Goal: Task Accomplishment & Management: Manage account settings

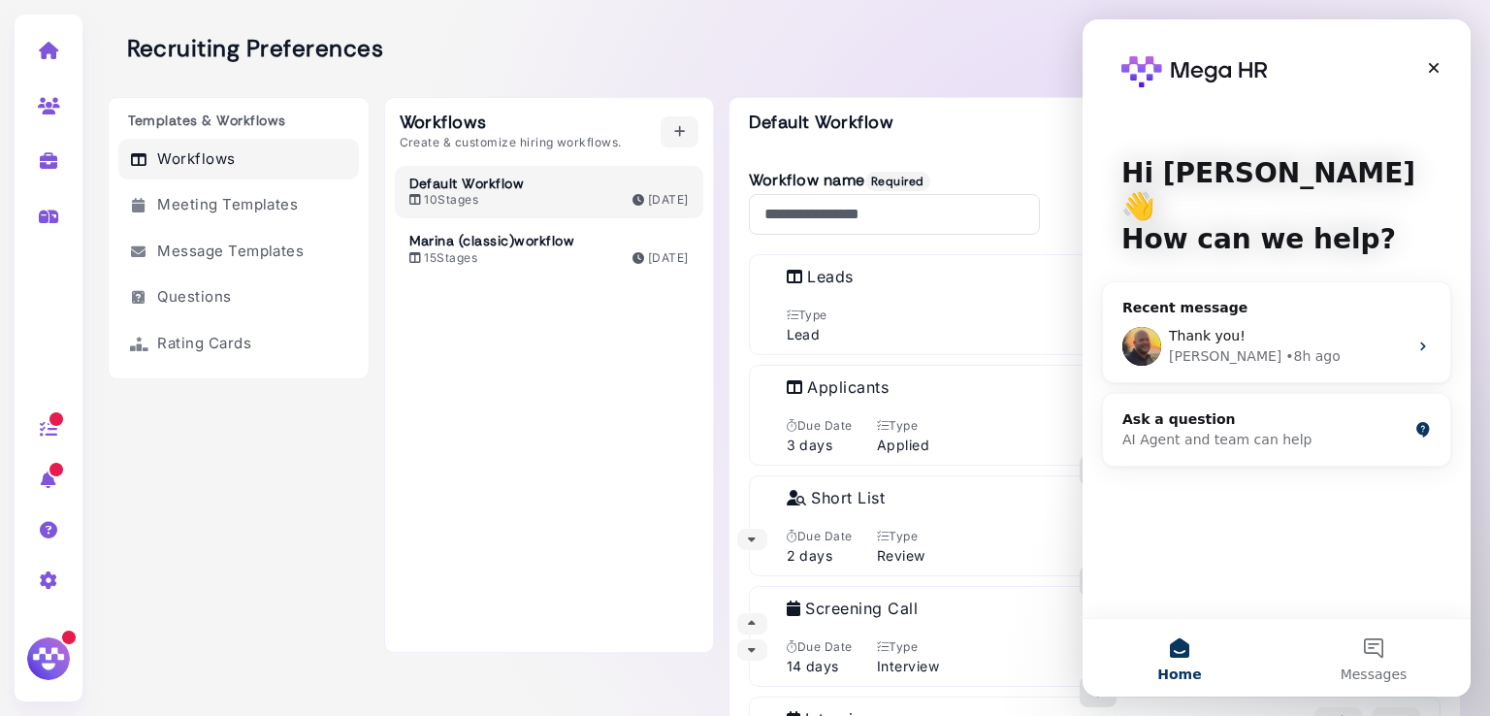
click at [33, 155] on link at bounding box center [48, 160] width 61 height 50
select select "**********"
select select "**"
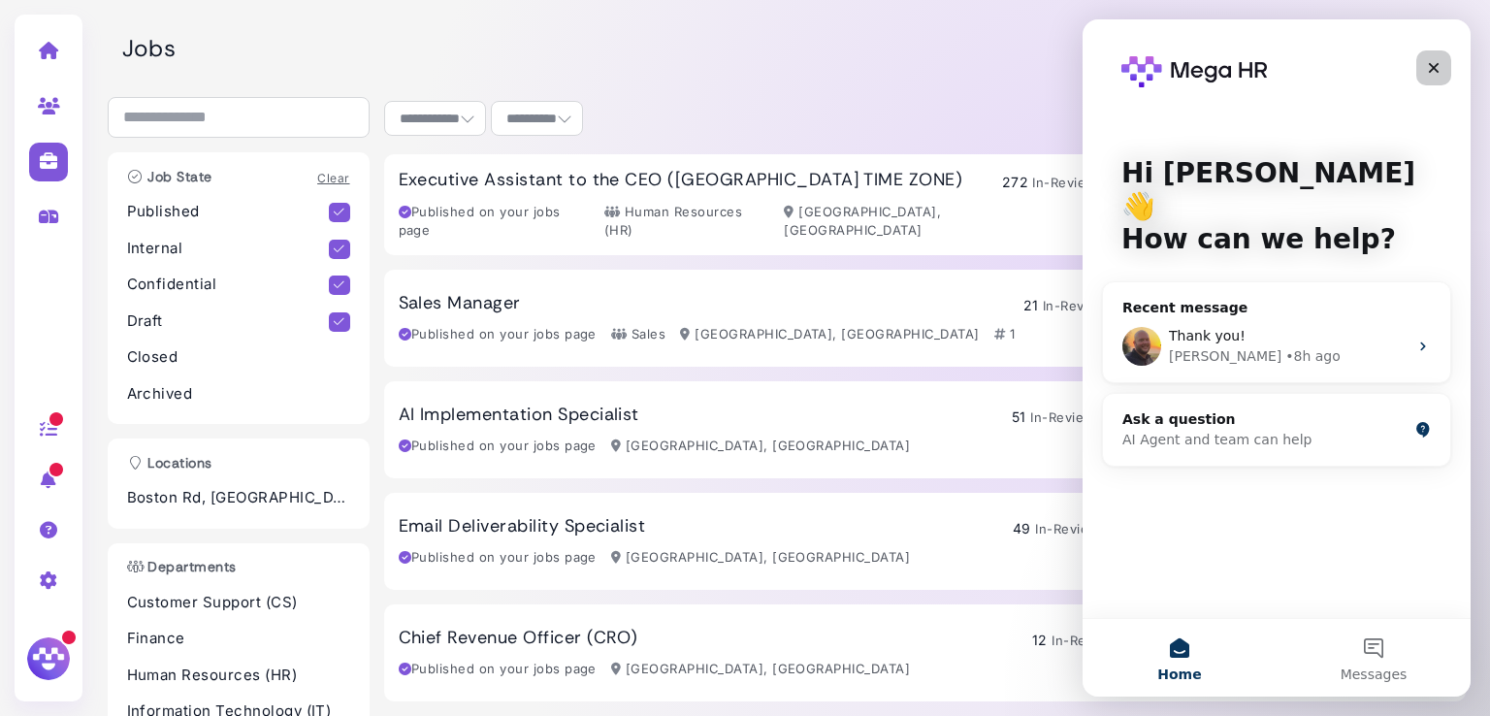
click at [1439, 62] on icon "Close" at bounding box center [1434, 68] width 16 height 16
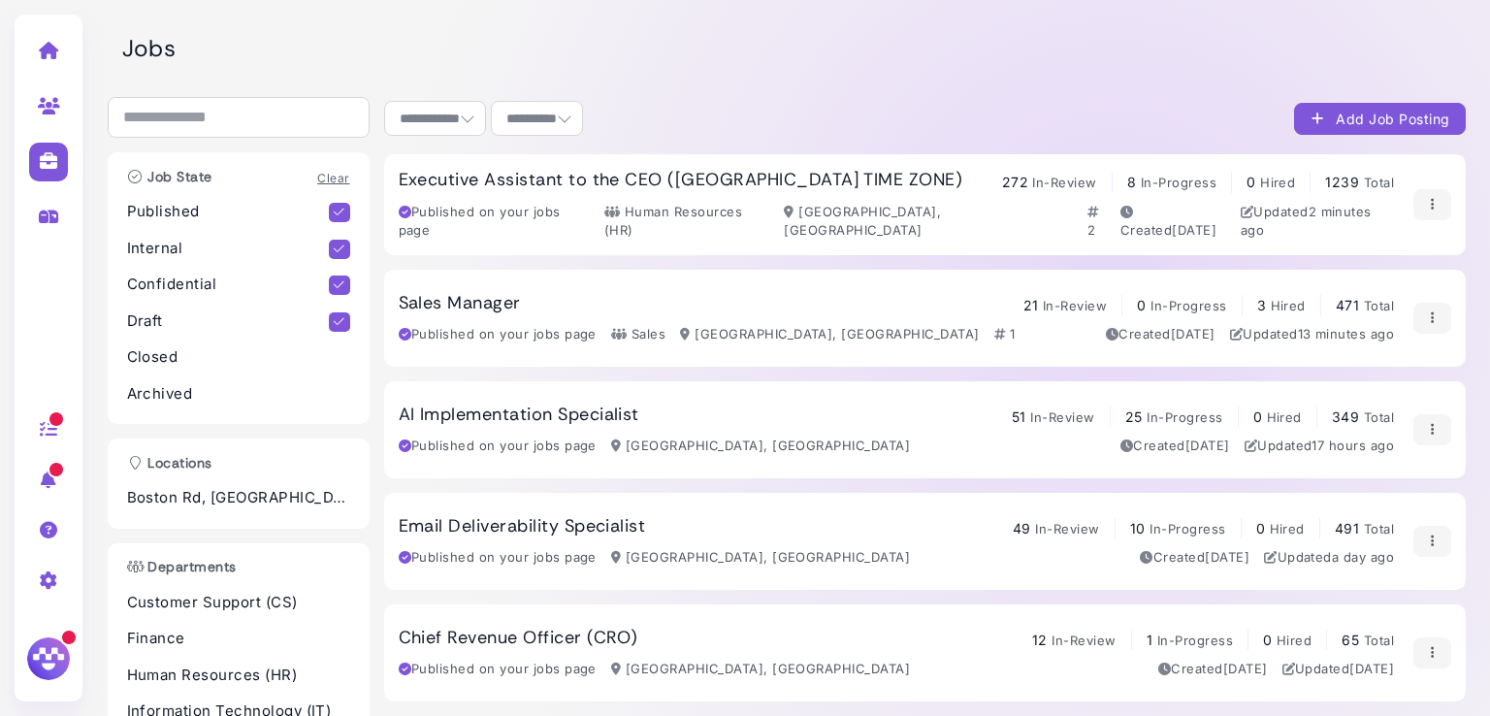
click at [466, 297] on h3 "Sales Manager" at bounding box center [460, 303] width 122 height 21
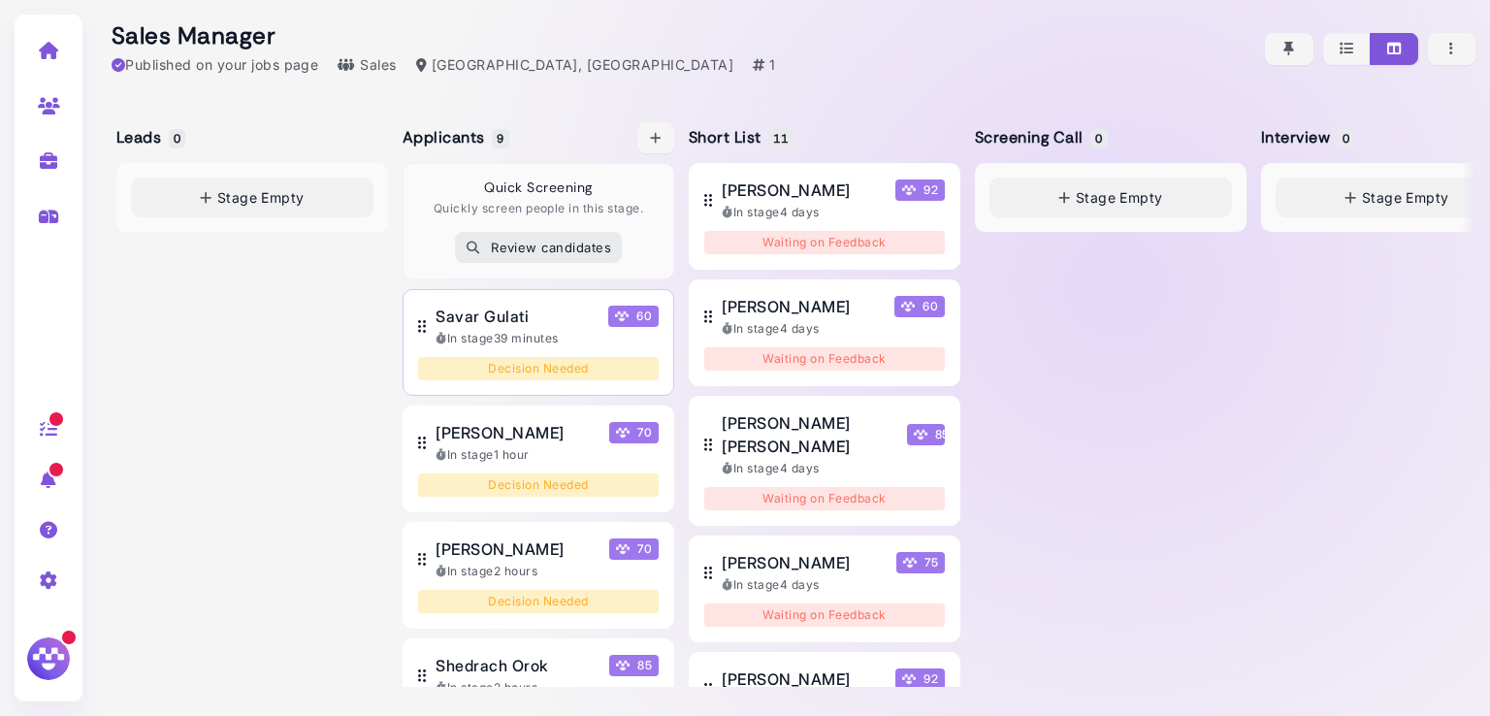
click at [501, 320] on span "Savar Gulati" at bounding box center [482, 316] width 93 height 23
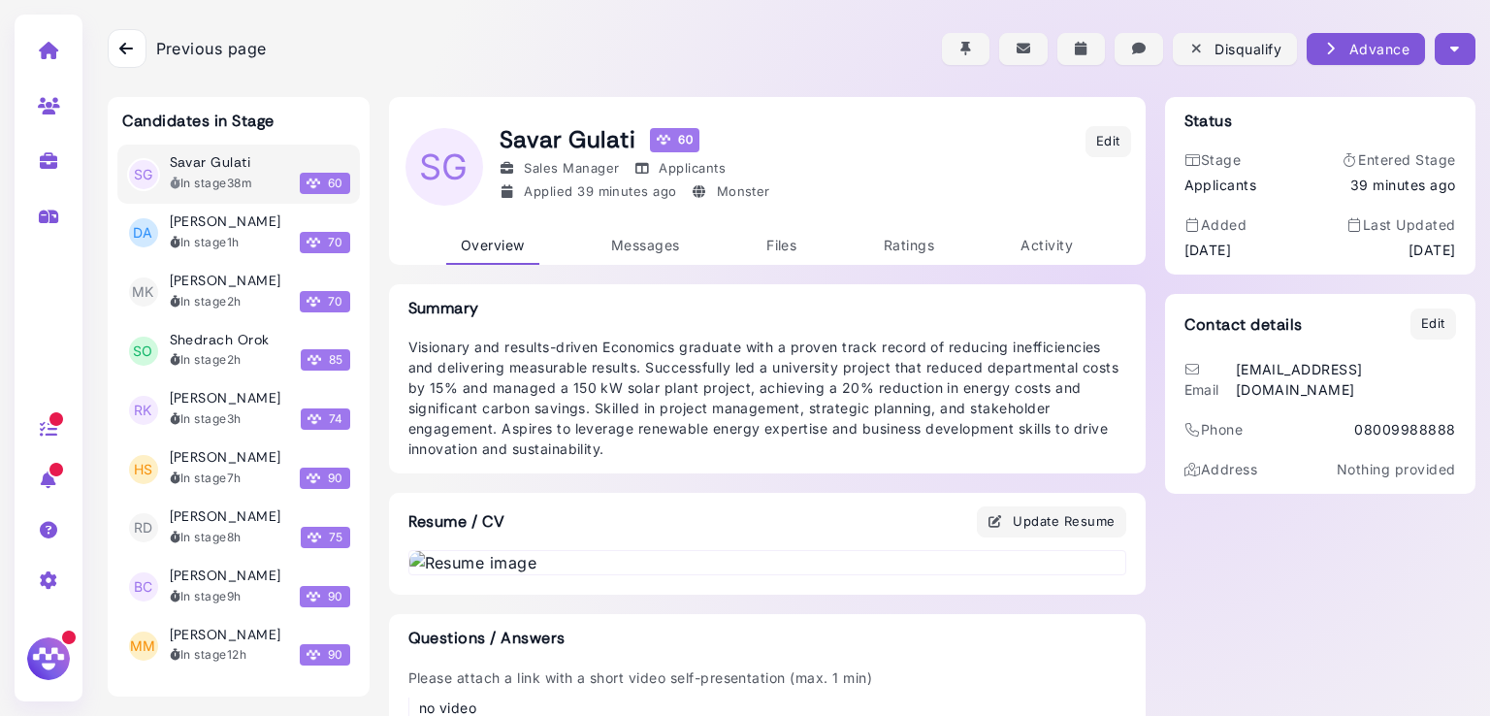
click at [1450, 46] on icon "button" at bounding box center [1454, 49] width 9 height 20
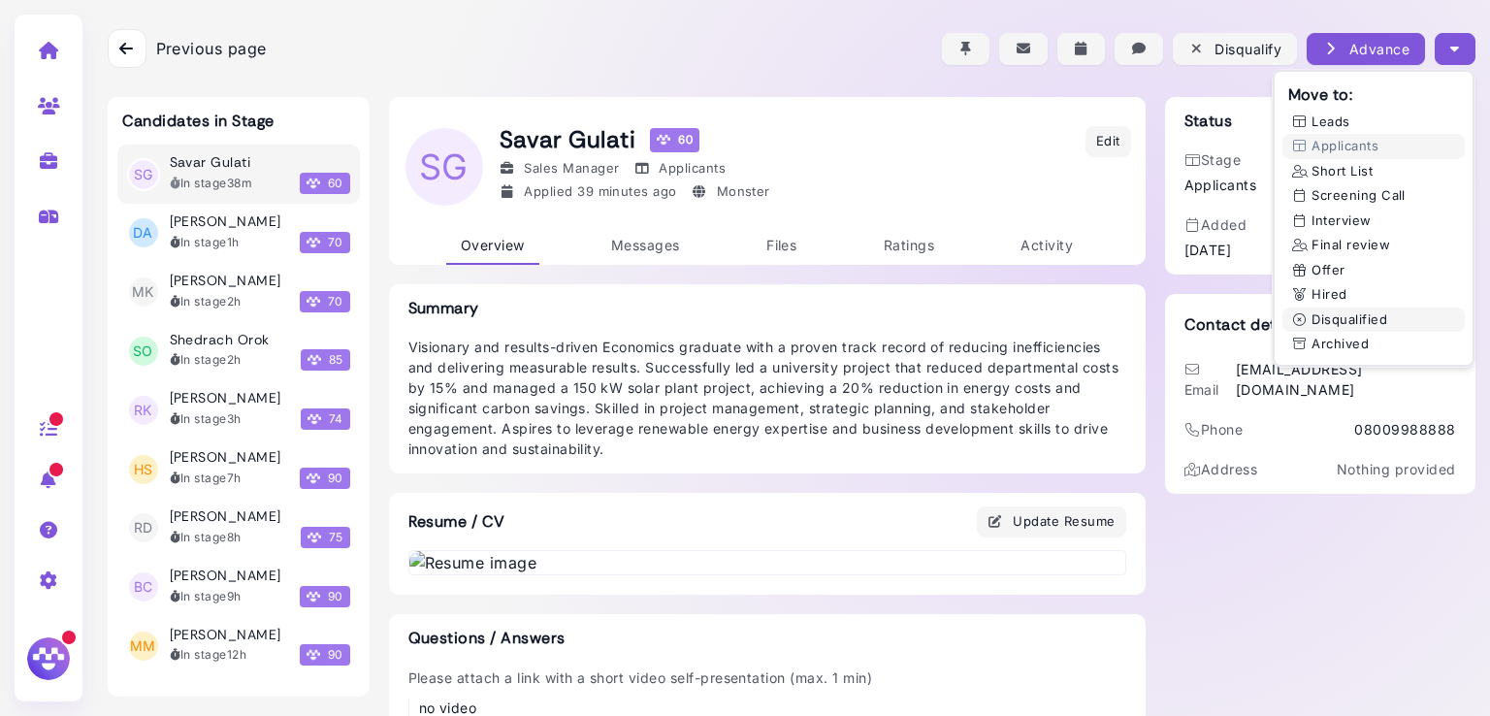
click at [1339, 315] on button "Disqualified" at bounding box center [1373, 319] width 182 height 25
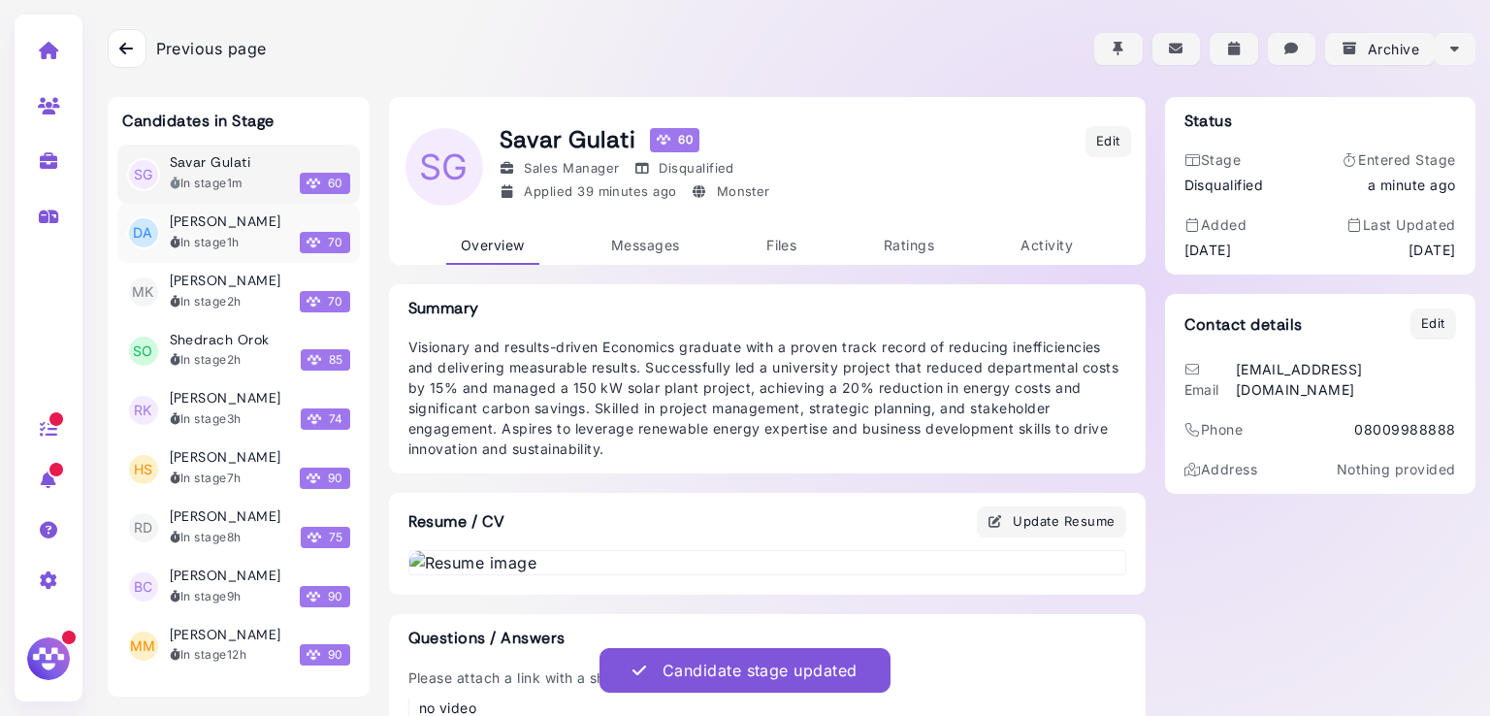
click at [217, 241] on div "In stage 1h" at bounding box center [205, 242] width 70 height 17
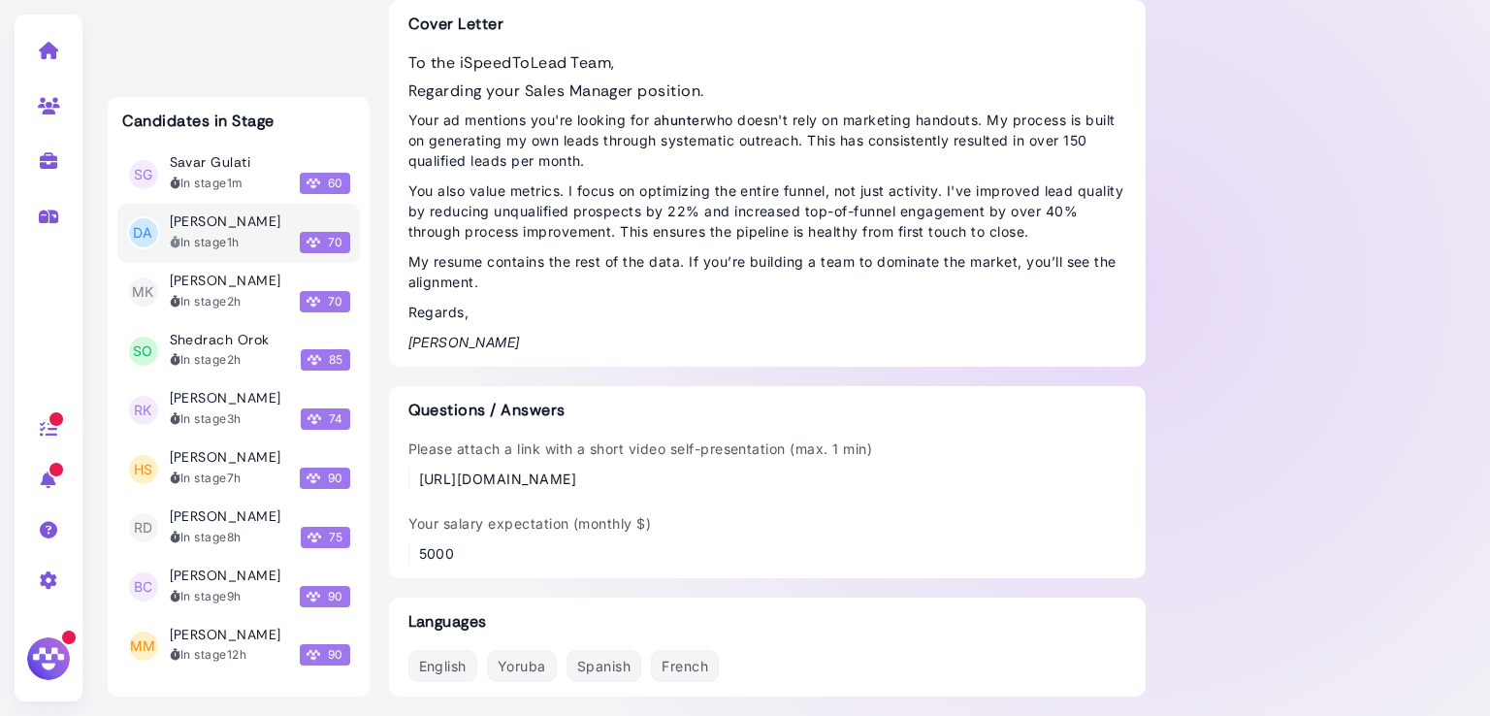
scroll to position [1762, 0]
drag, startPoint x: 920, startPoint y: 478, endPoint x: 419, endPoint y: 479, distance: 500.5
click at [419, 479] on div "Please attach a link with a short video self-presentation (max. 1 min) https://…" at bounding box center [767, 463] width 718 height 50
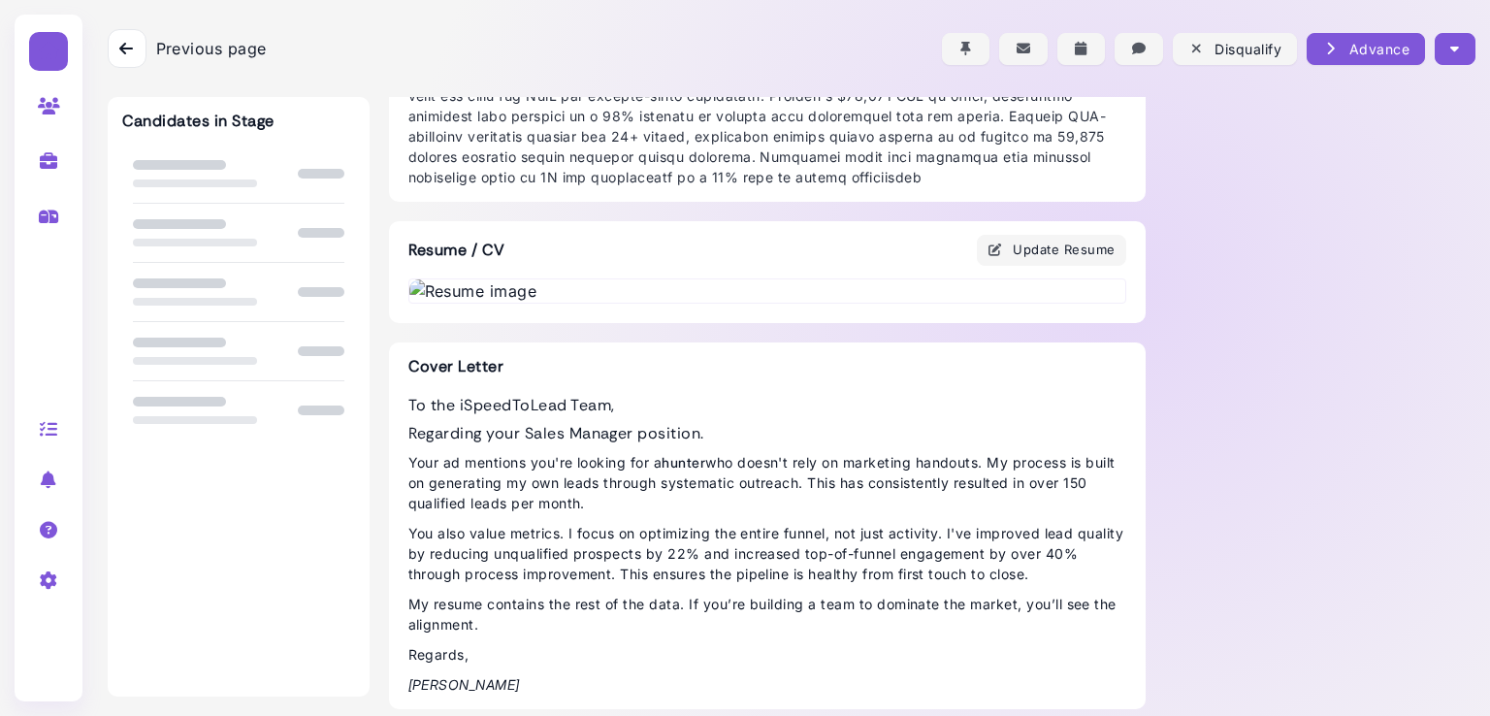
scroll to position [1762, 0]
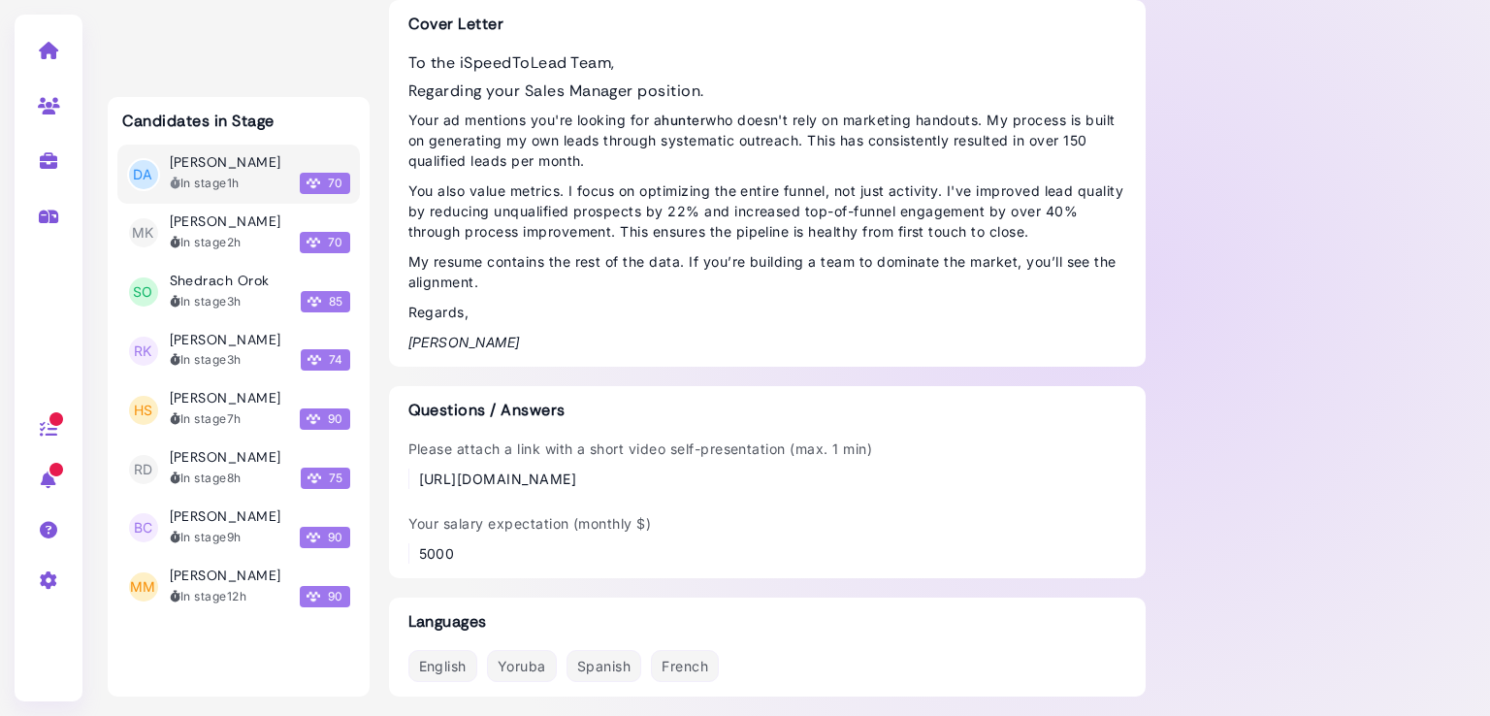
drag, startPoint x: 886, startPoint y: 477, endPoint x: 395, endPoint y: 482, distance: 490.9
click at [395, 482] on div "Questions / Answers Please attach a link with a short video self-presentation (…" at bounding box center [767, 482] width 757 height 192
copy div "[URL][DOMAIN_NAME]"
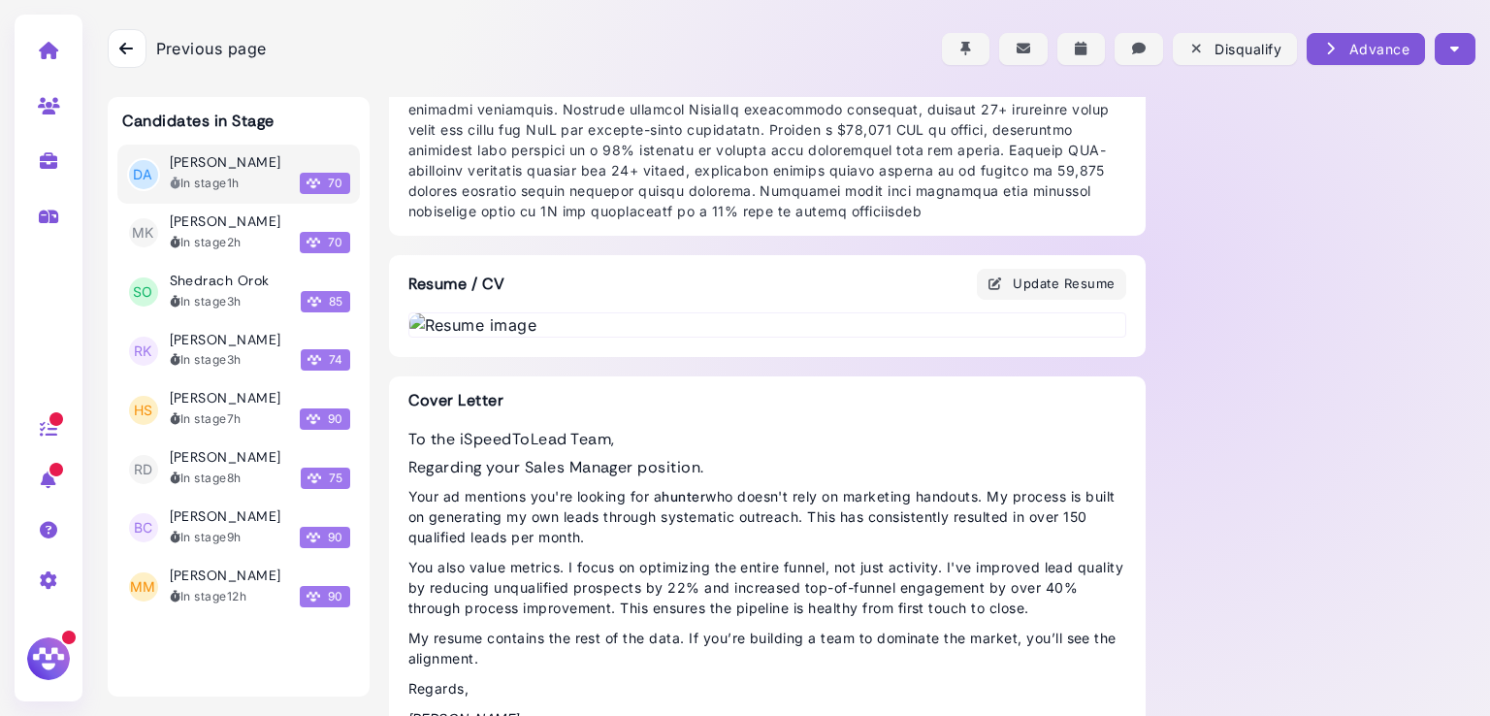
scroll to position [190, 0]
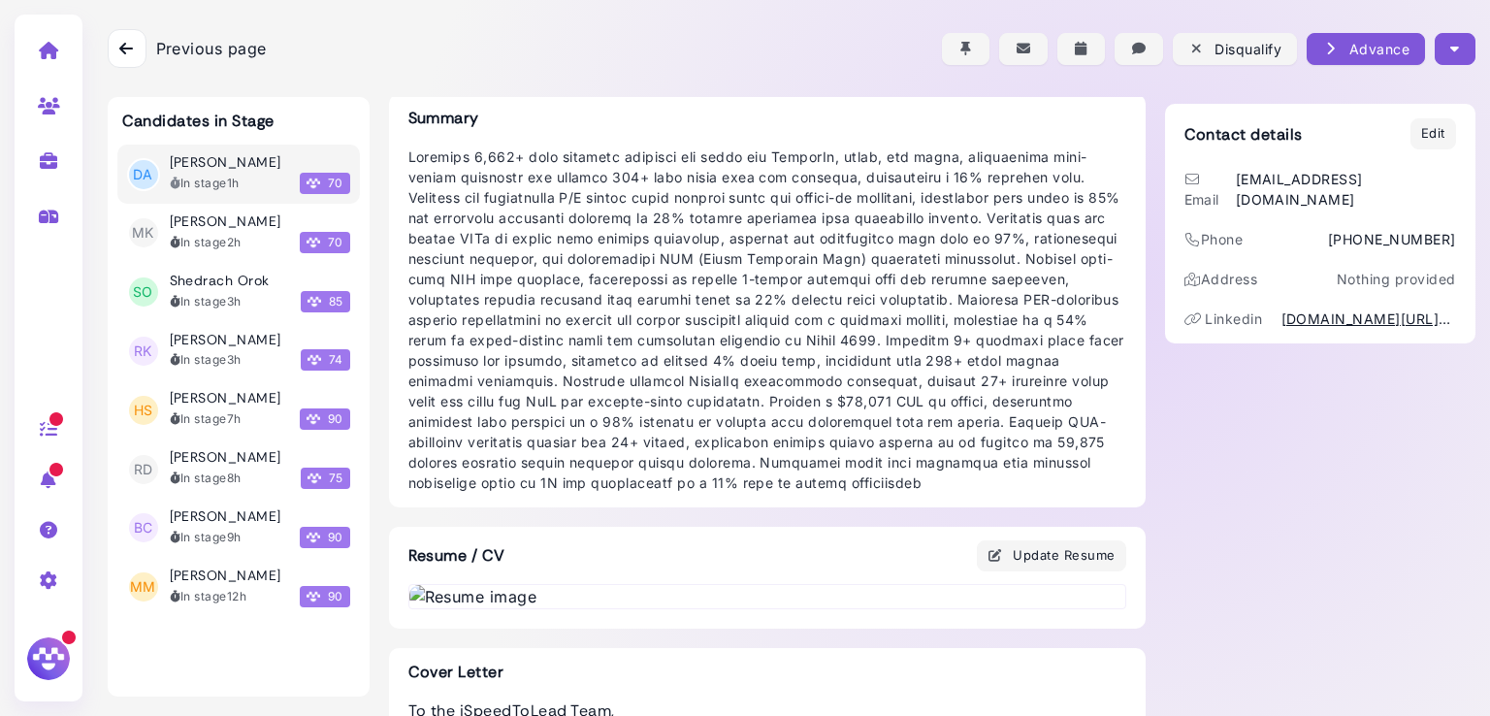
click at [1455, 45] on button "button" at bounding box center [1455, 49] width 40 height 32
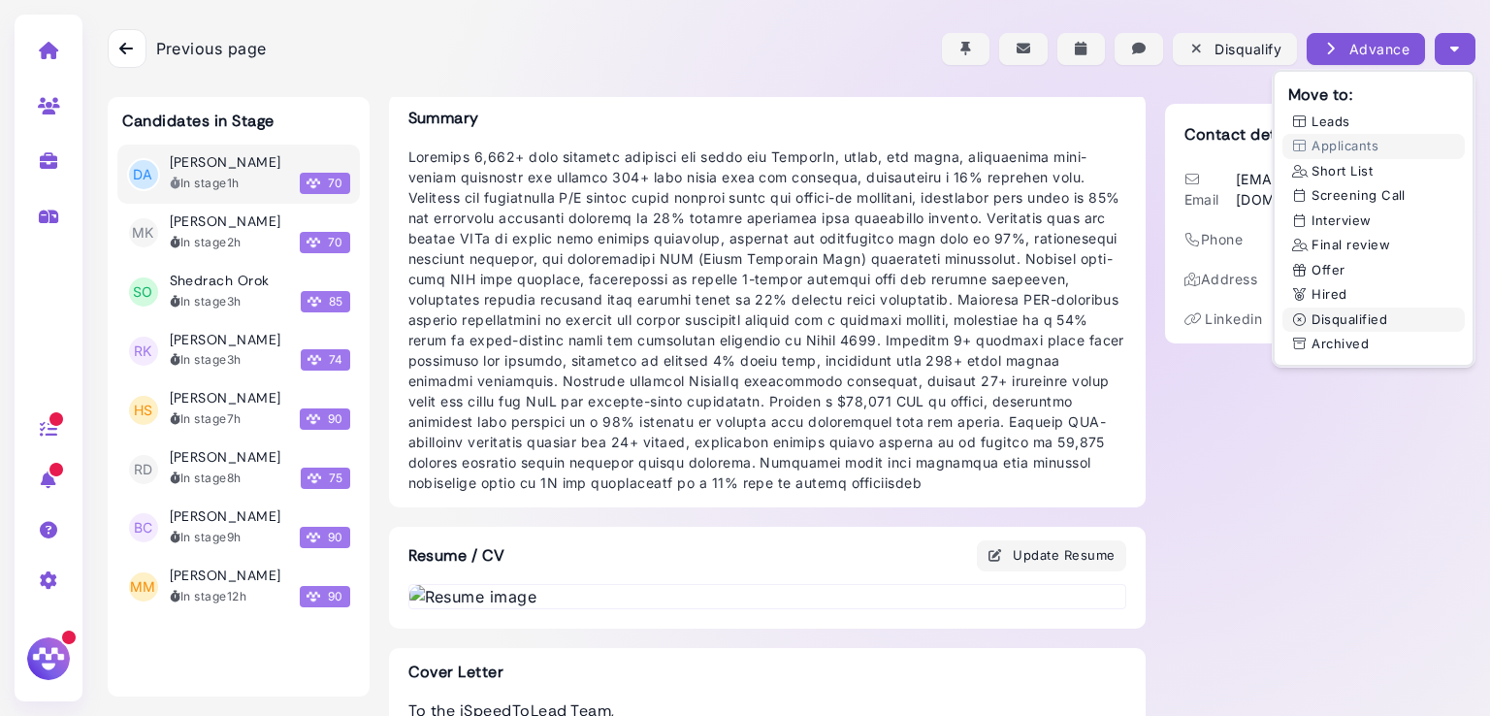
click at [1332, 317] on button "Disqualified" at bounding box center [1373, 319] width 182 height 25
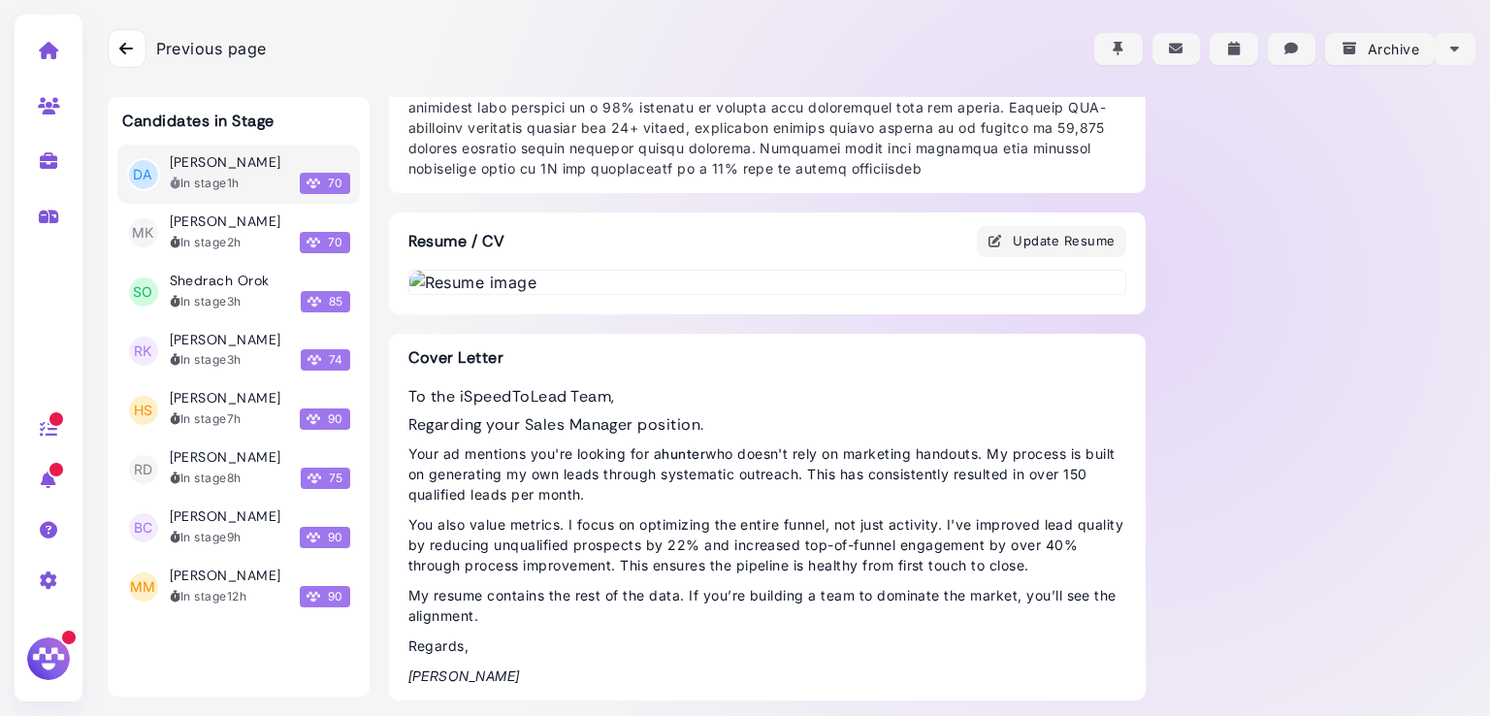
scroll to position [468, 0]
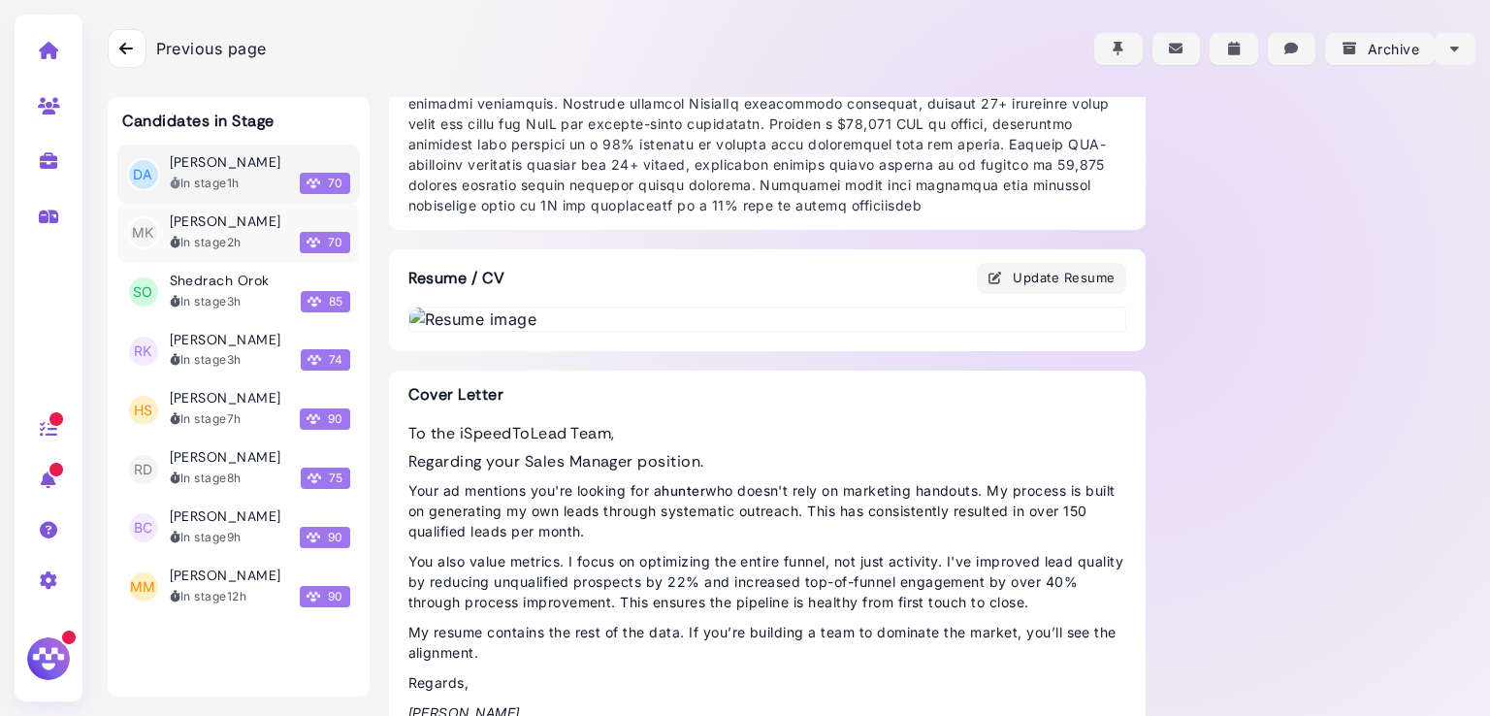
click at [214, 210] on li "MK Mohit Kumar In stage 2h 70" at bounding box center [238, 233] width 243 height 59
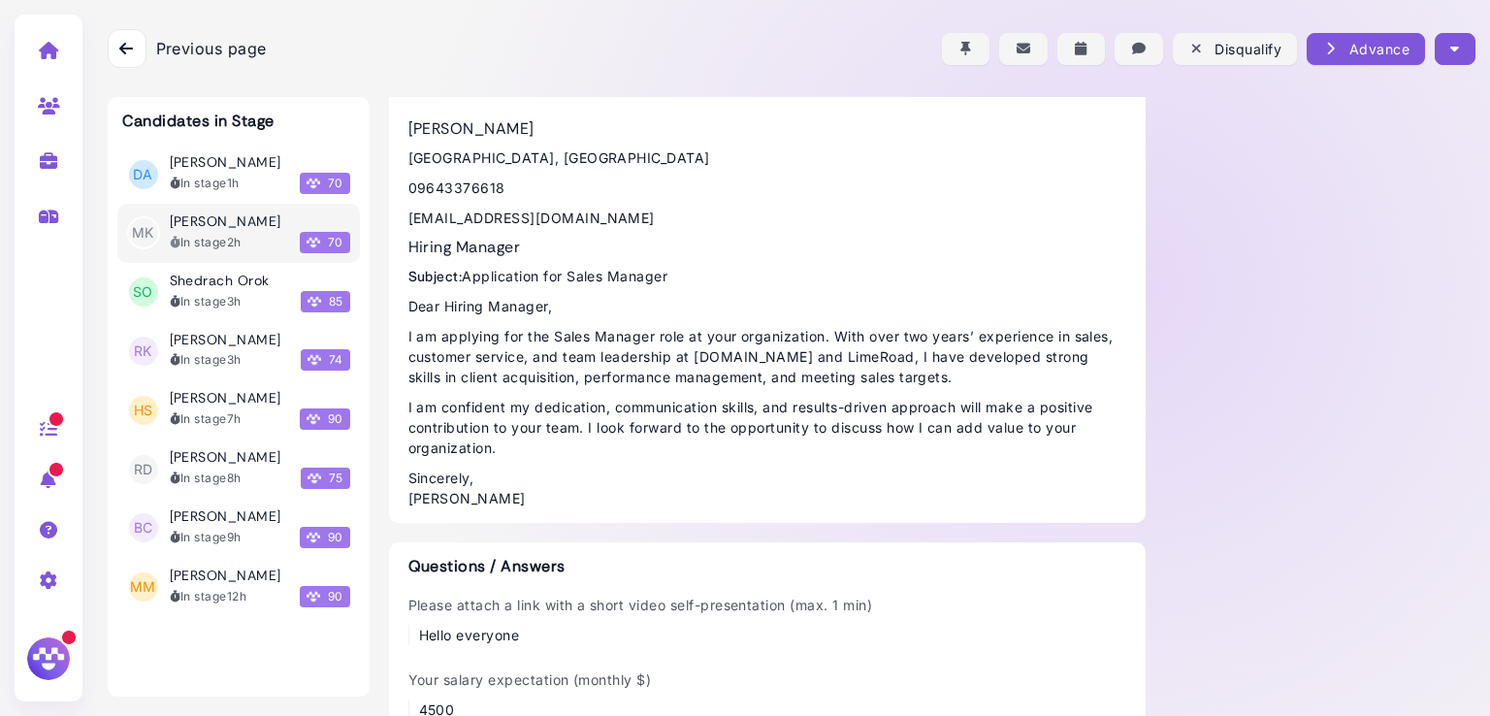
scroll to position [331, 0]
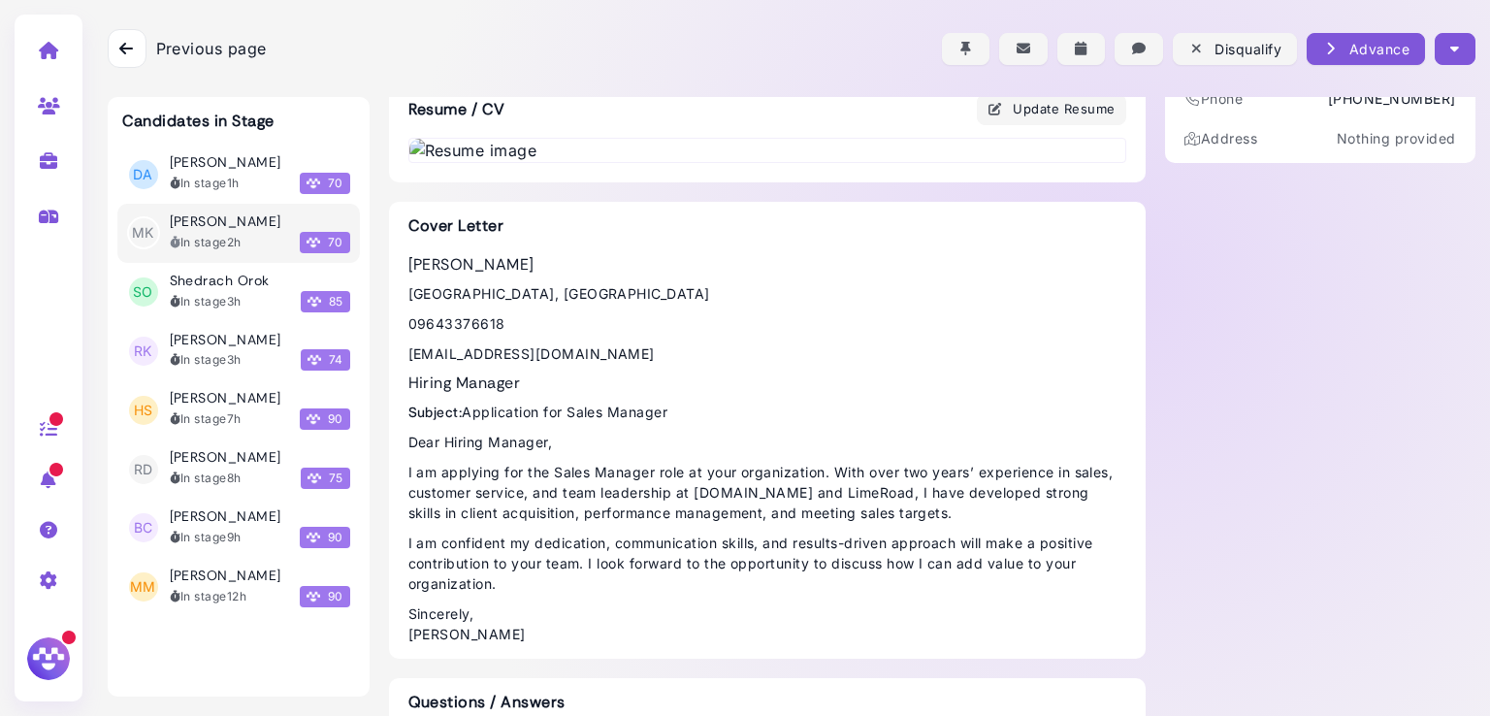
click at [1451, 56] on icon "button" at bounding box center [1454, 49] width 9 height 20
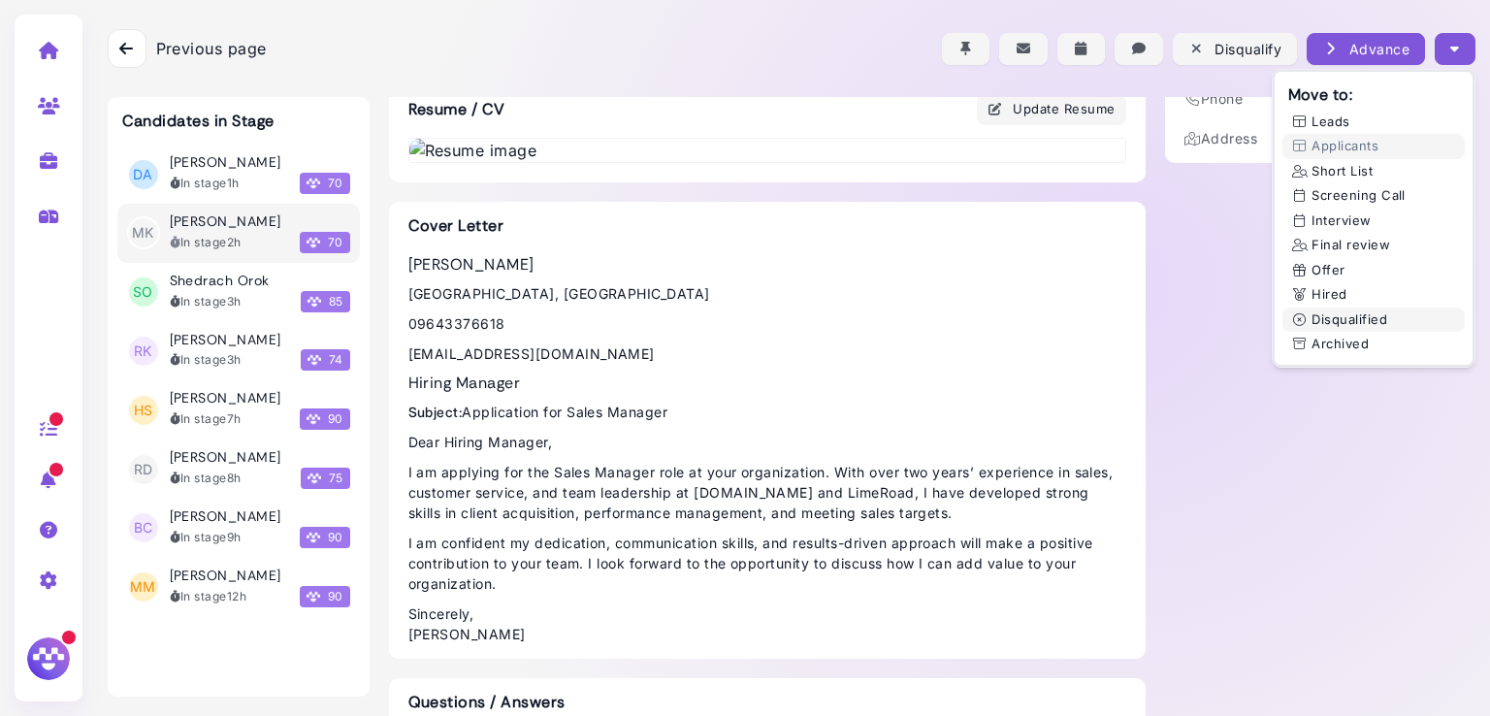
click at [1343, 319] on button "Disqualified" at bounding box center [1373, 319] width 182 height 25
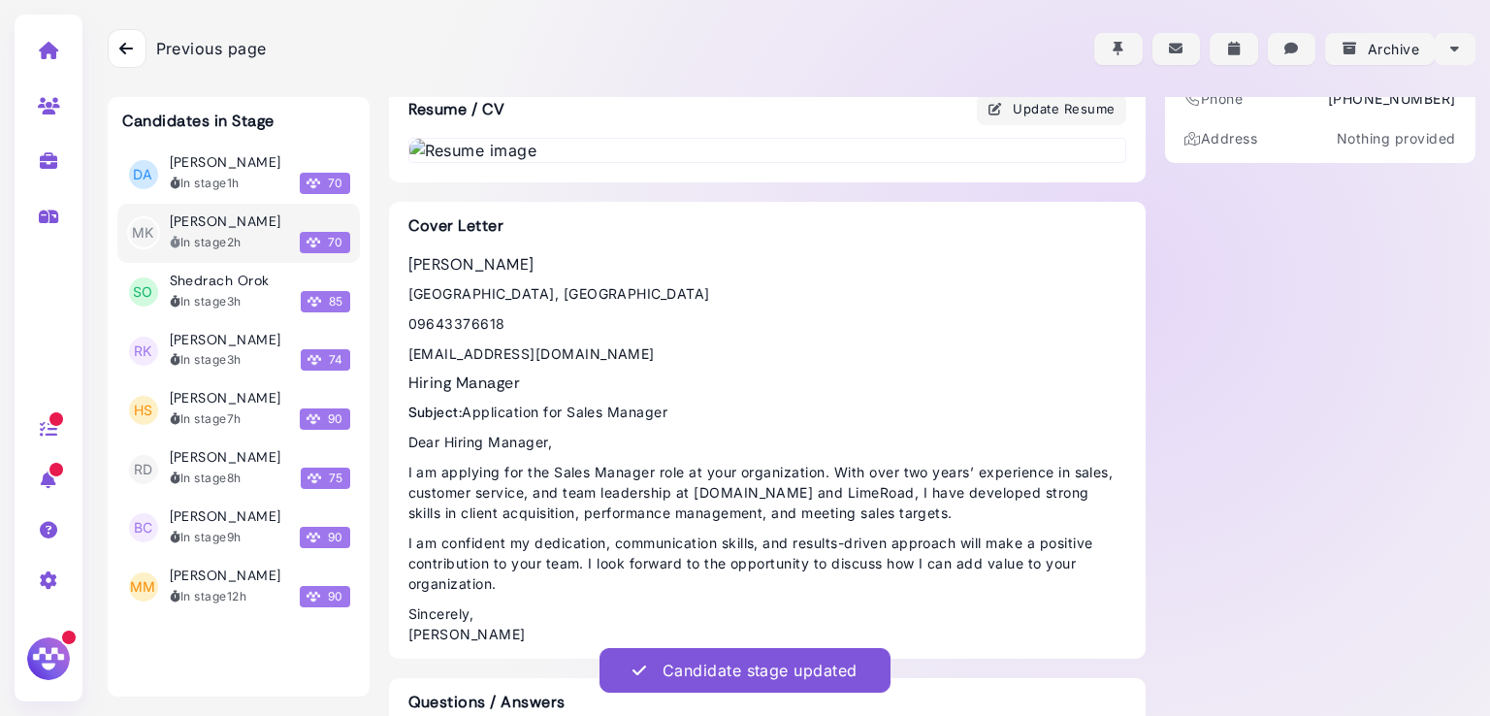
click at [112, 36] on div at bounding box center [127, 48] width 39 height 39
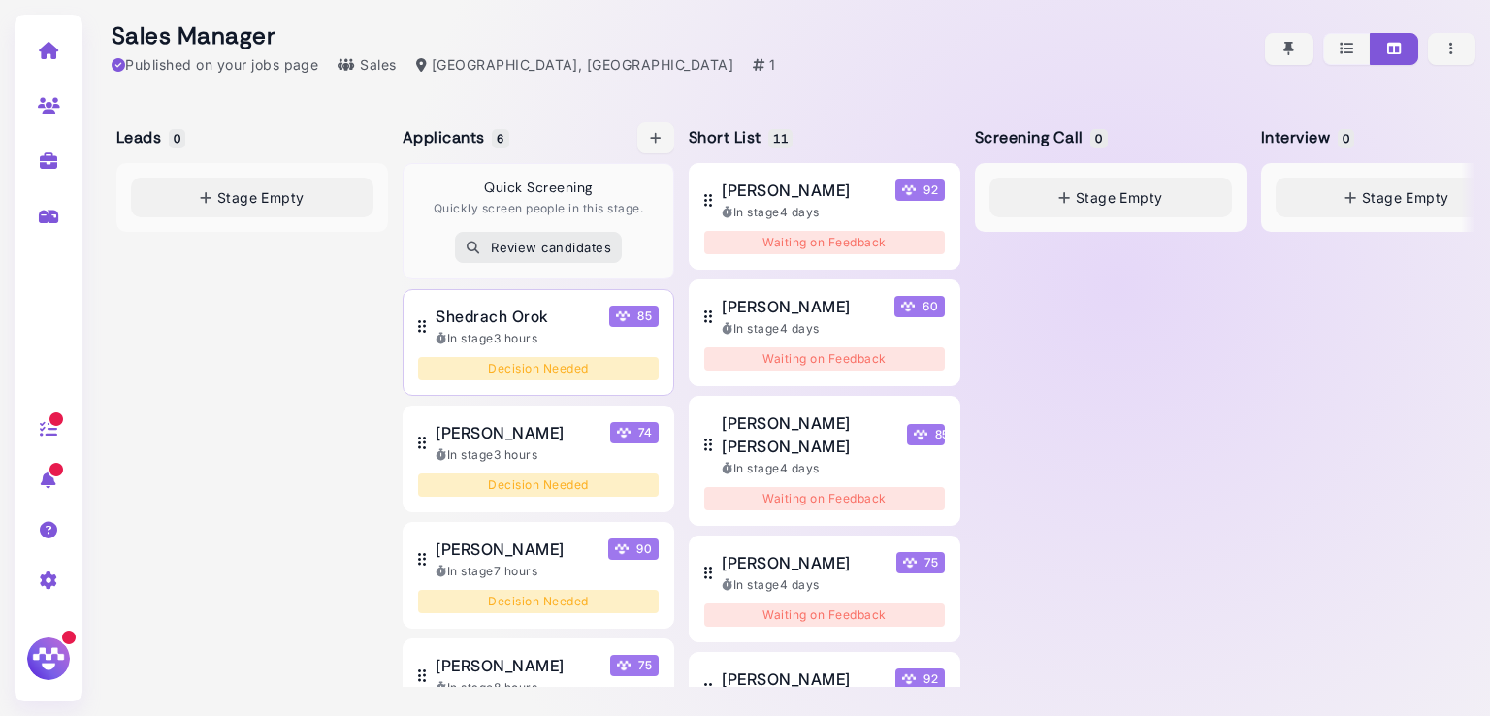
click at [514, 309] on span "Shedrach Orok" at bounding box center [492, 316] width 112 height 23
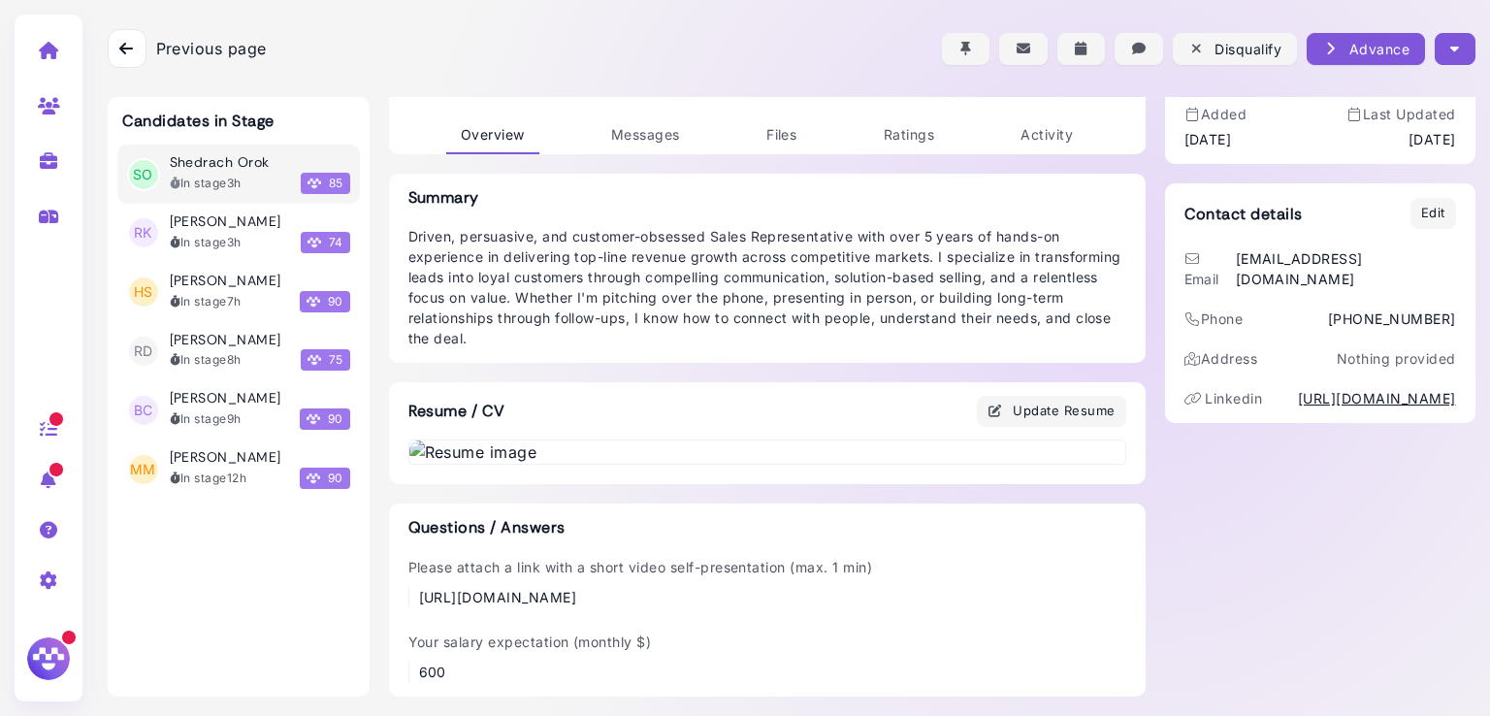
scroll to position [1013, 0]
drag, startPoint x: 1048, startPoint y: 599, endPoint x: 404, endPoint y: 595, distance: 644.1
click at [408, 595] on div "Please attach a link with a short video self-presentation (max. 1 min) [URL][DO…" at bounding box center [767, 582] width 718 height 50
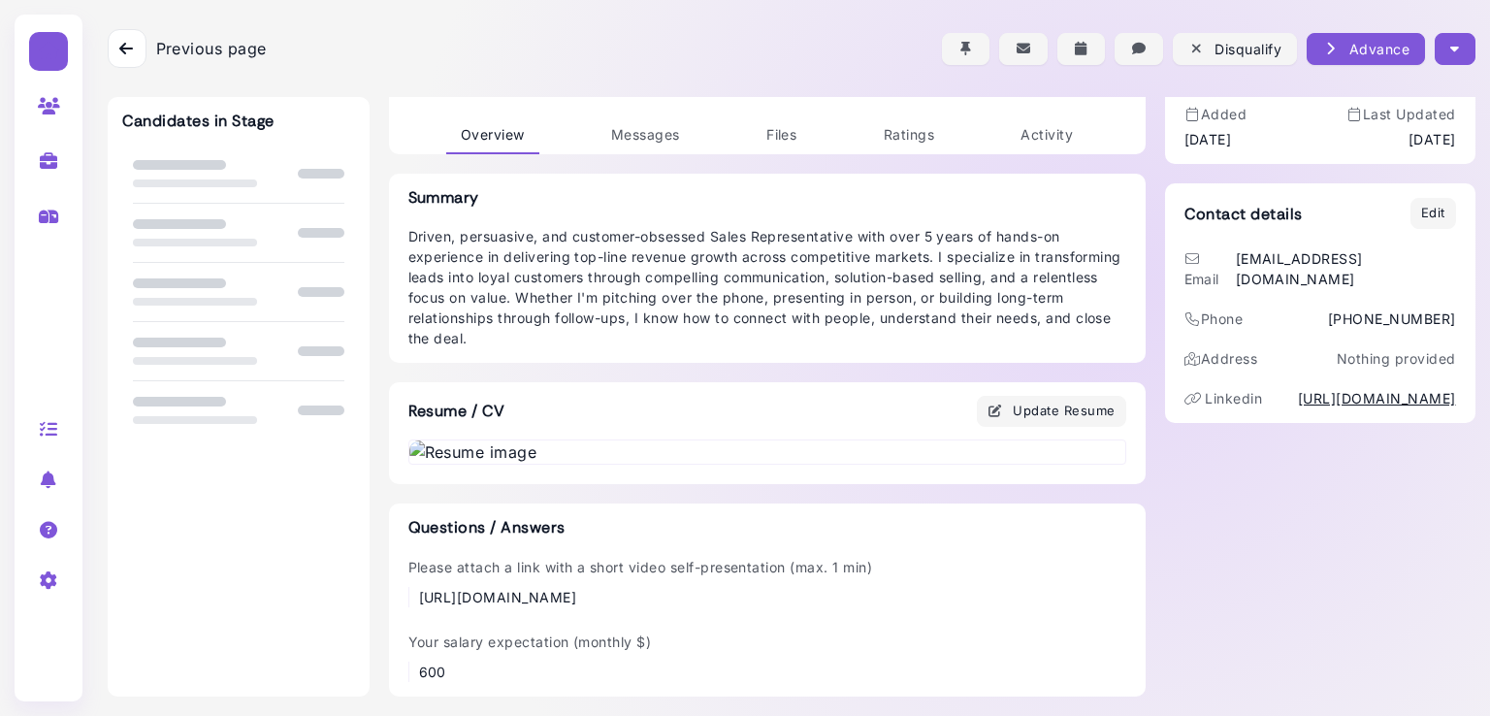
scroll to position [1013, 0]
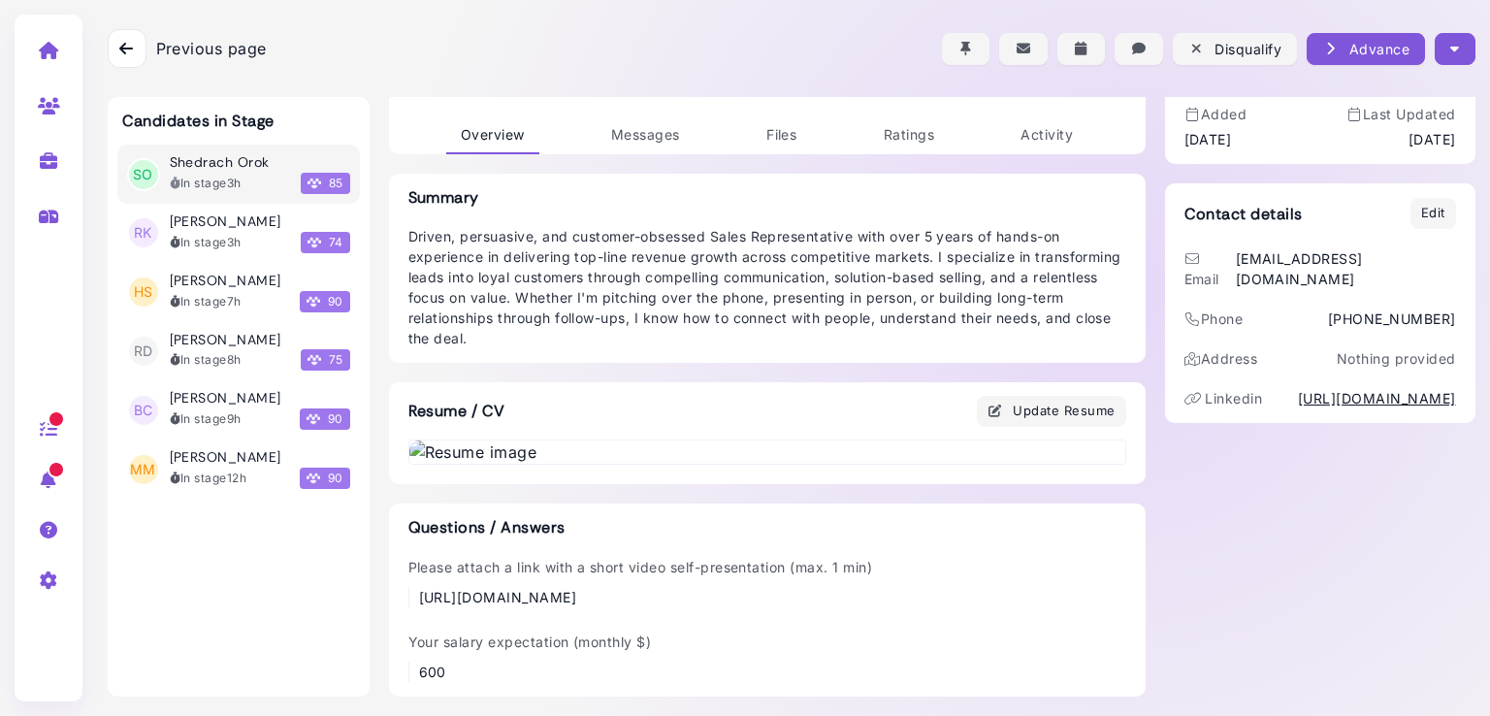
drag, startPoint x: 1032, startPoint y: 602, endPoint x: 404, endPoint y: 594, distance: 628.6
click at [408, 594] on div "Please attach a link with a short video self-presentation (max. 1 min) [URL][DO…" at bounding box center [767, 582] width 718 height 50
click at [229, 249] on div "In stage 3h" at bounding box center [206, 241] width 72 height 17
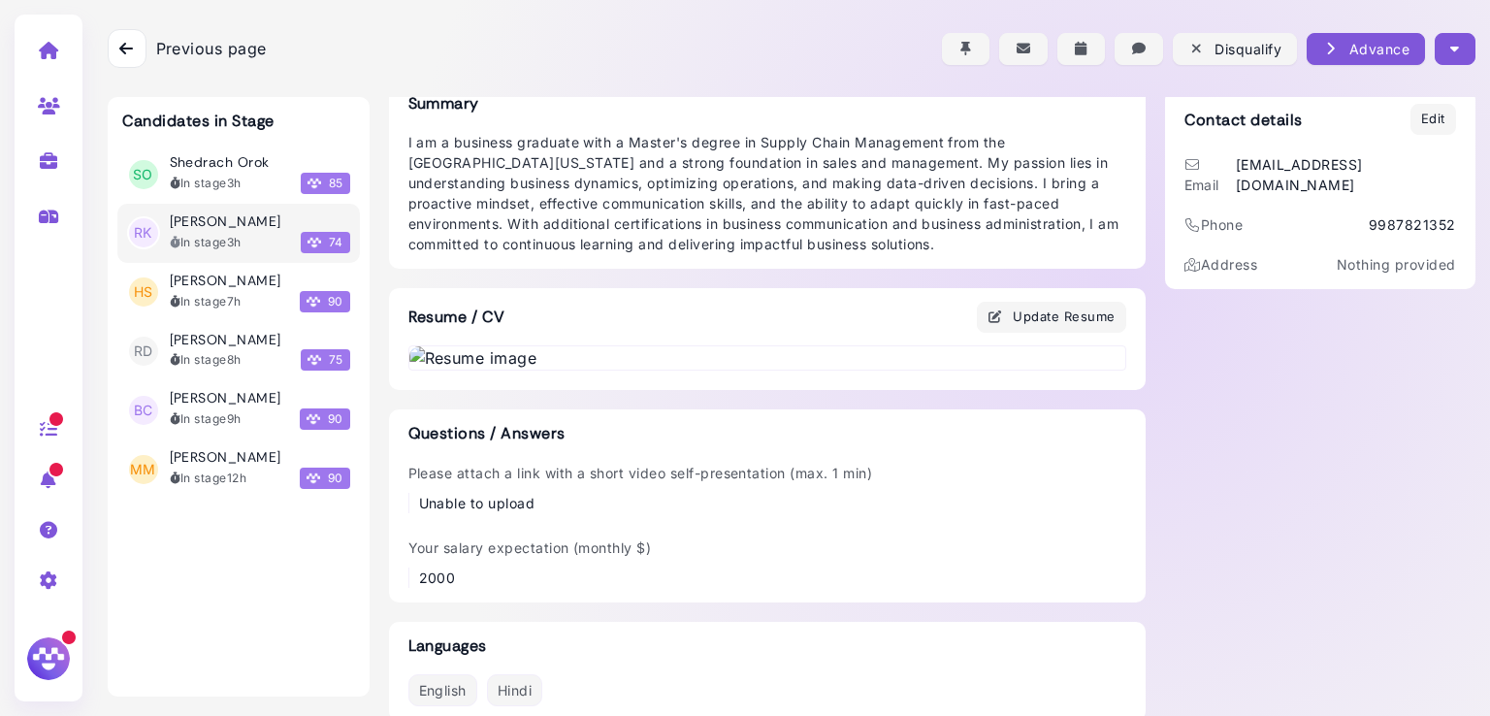
scroll to position [1013, 0]
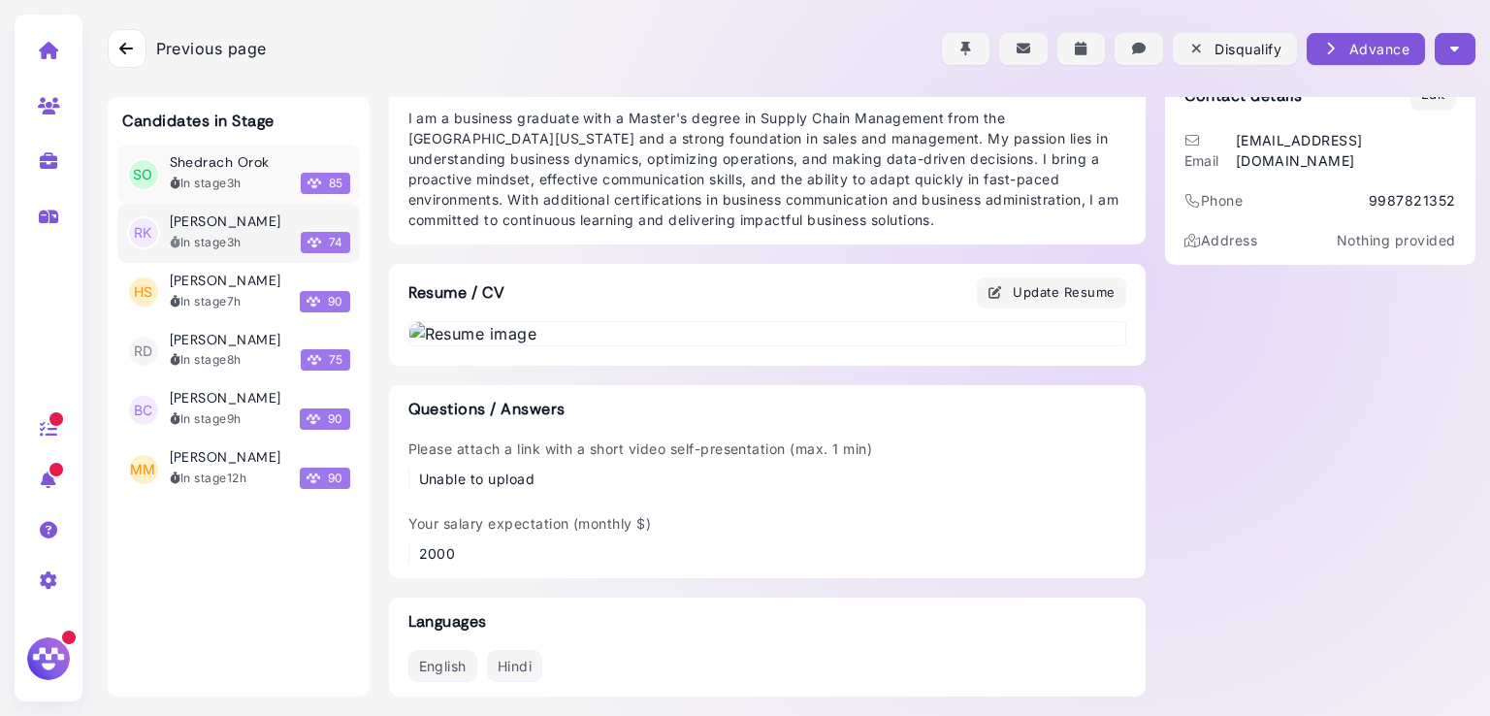
click at [241, 170] on h3 "Shedrach Orok" at bounding box center [220, 162] width 100 height 16
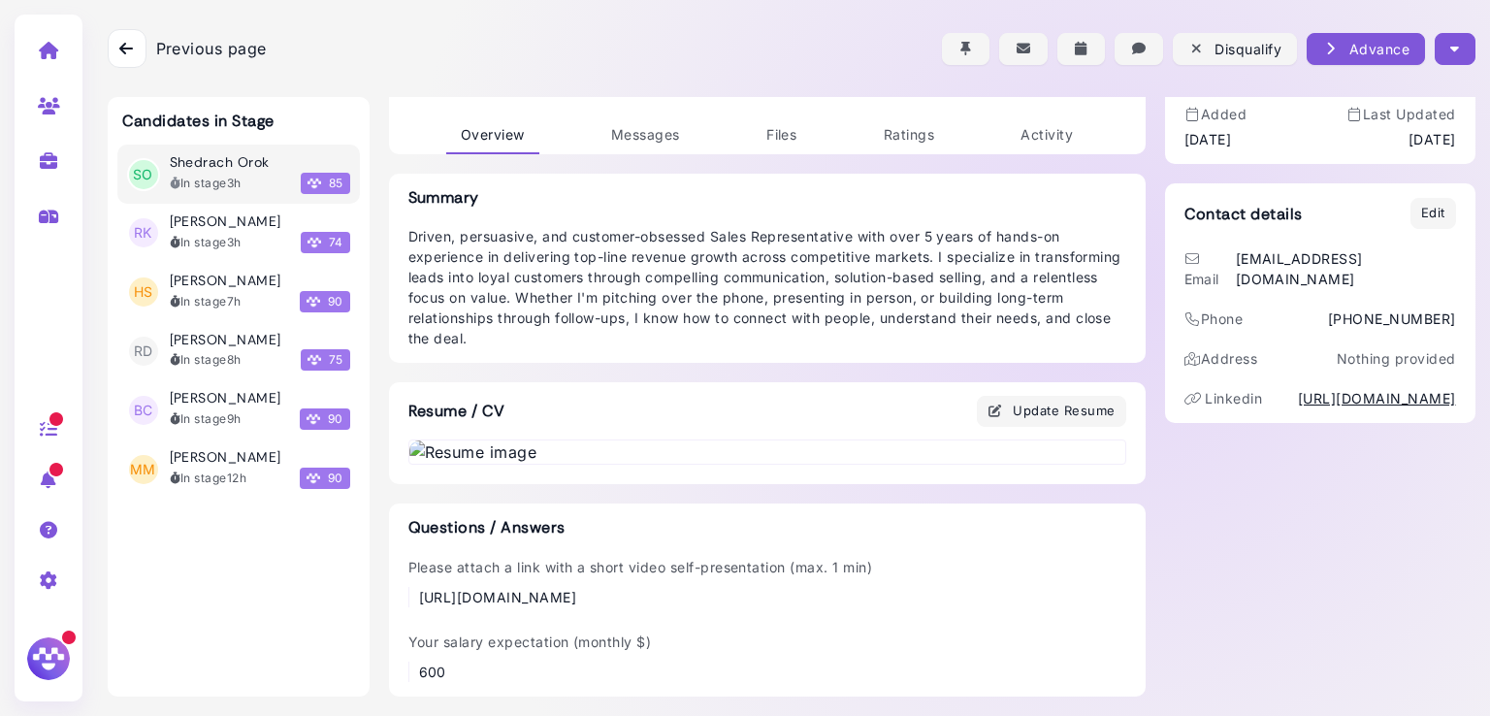
scroll to position [167, 0]
click at [1450, 44] on icon "button" at bounding box center [1454, 49] width 9 height 20
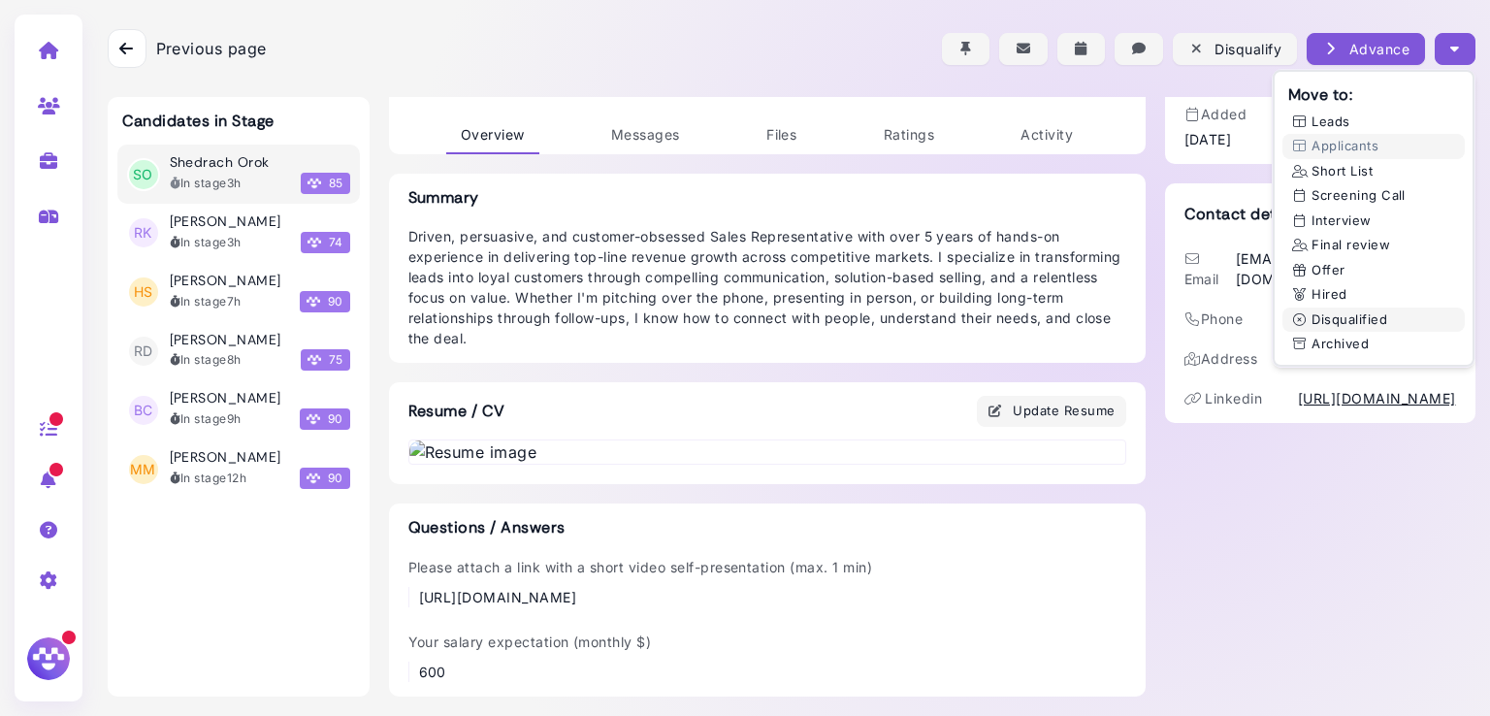
click at [1320, 322] on button "Disqualified" at bounding box center [1373, 319] width 182 height 25
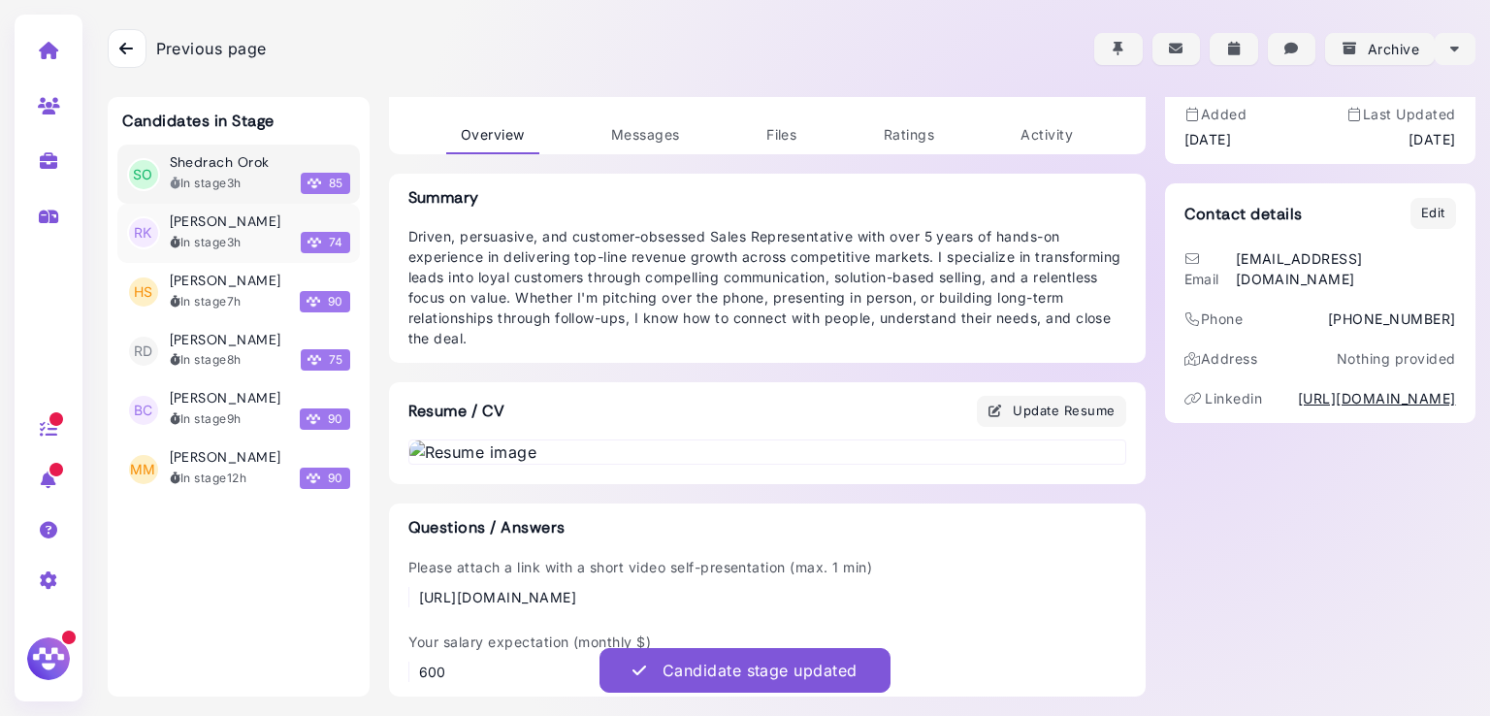
click at [213, 219] on h3 "[PERSON_NAME]" at bounding box center [226, 221] width 112 height 16
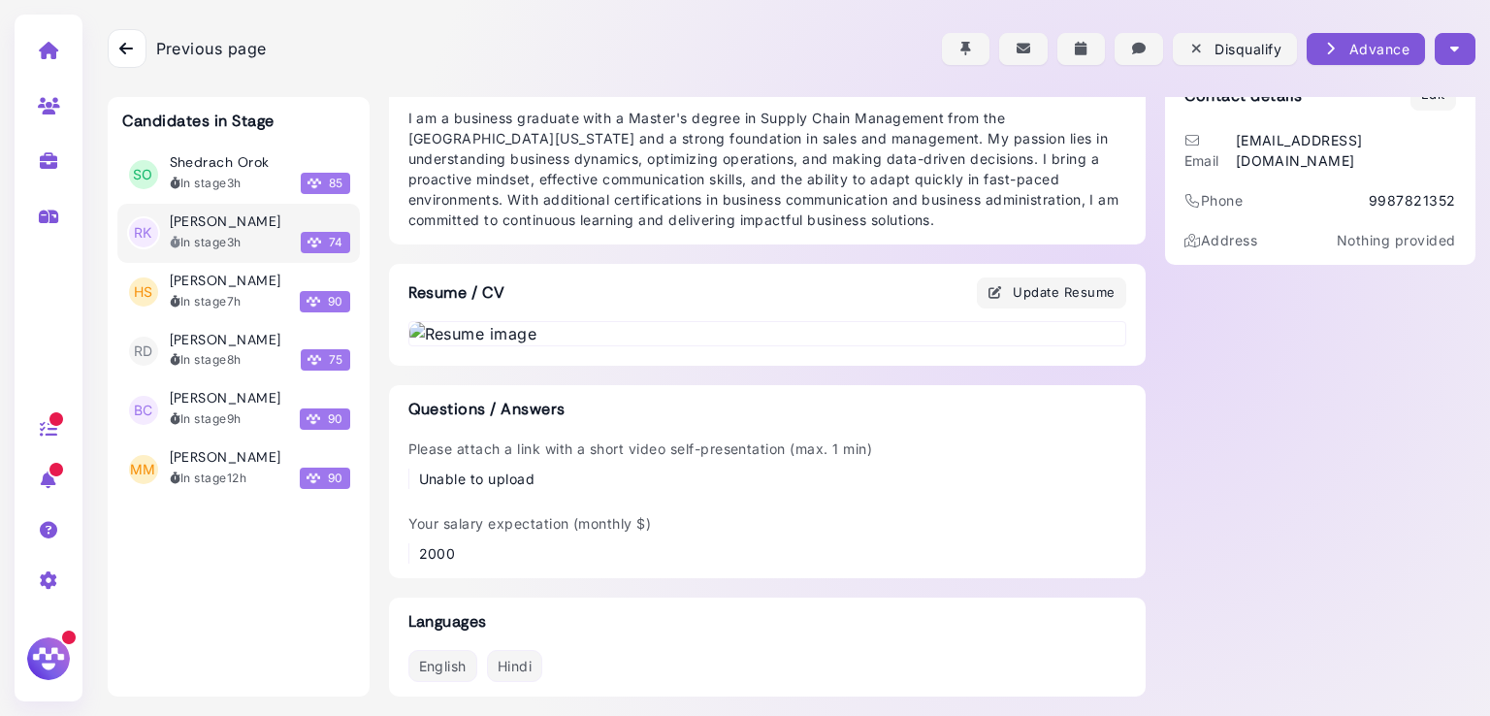
scroll to position [481, 0]
click at [1454, 49] on button "button" at bounding box center [1455, 49] width 40 height 32
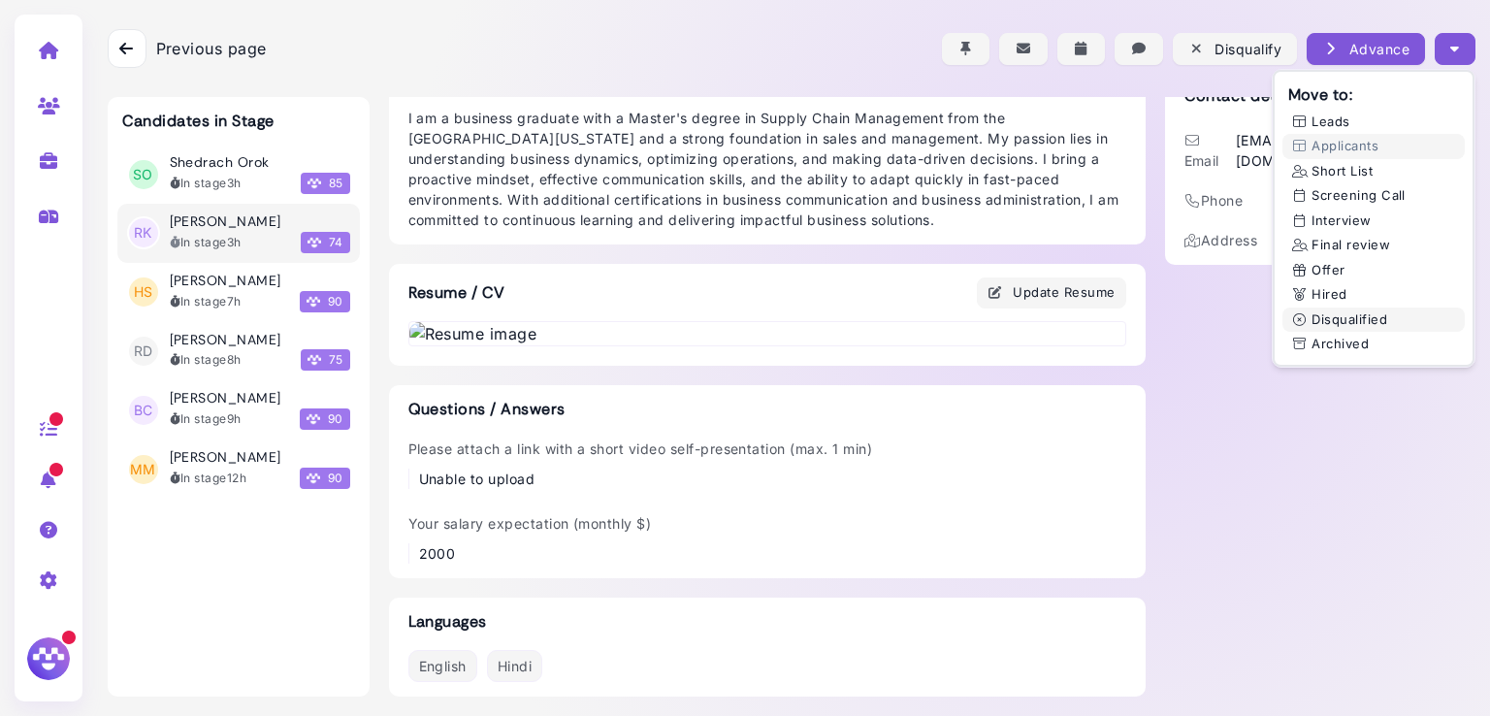
click at [1309, 314] on button "Disqualified" at bounding box center [1373, 319] width 182 height 25
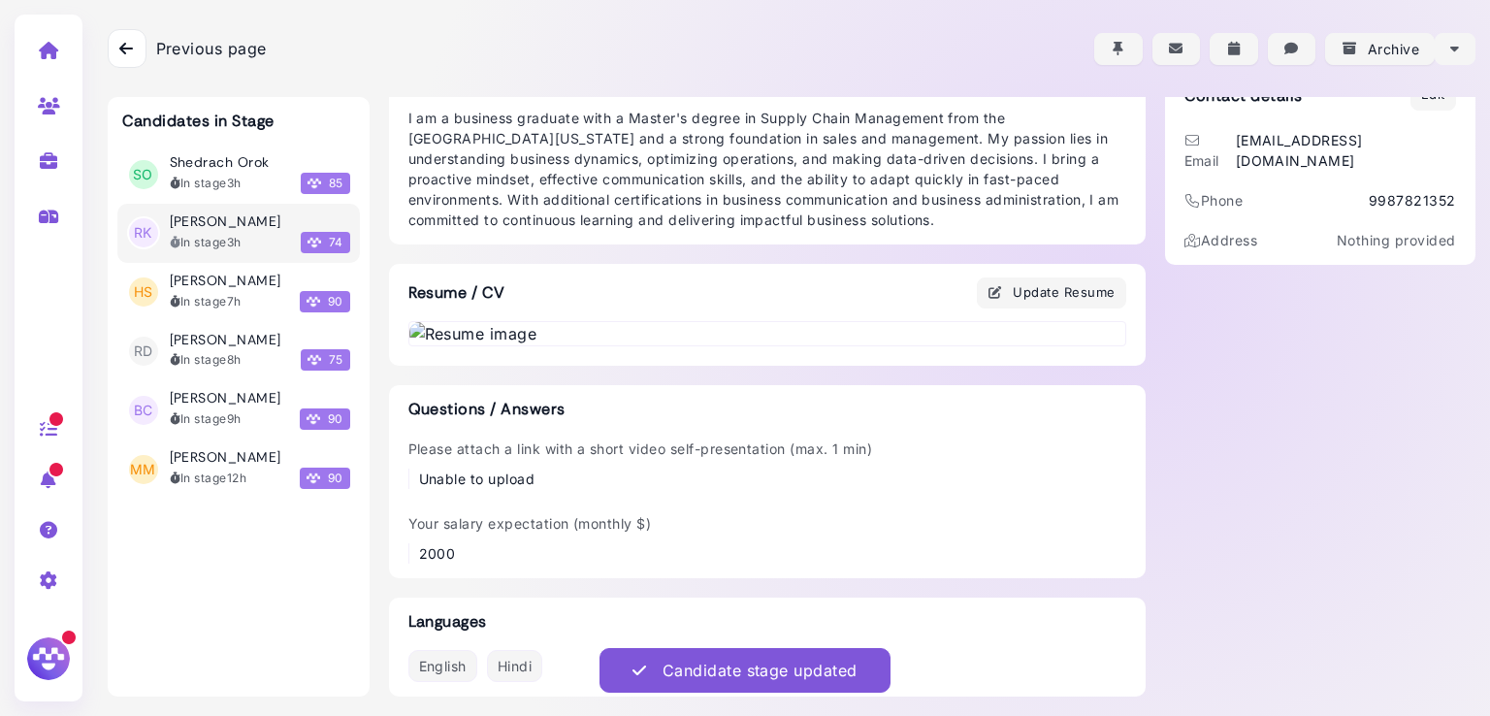
click at [228, 256] on li "RK [PERSON_NAME] In stage 3h 74" at bounding box center [238, 233] width 243 height 59
drag, startPoint x: 213, startPoint y: 277, endPoint x: 228, endPoint y: 256, distance: 25.8
click at [228, 256] on li "RK [PERSON_NAME] In stage 3h 74" at bounding box center [238, 233] width 243 height 59
click at [213, 281] on h3 "[PERSON_NAME]" at bounding box center [226, 281] width 112 height 16
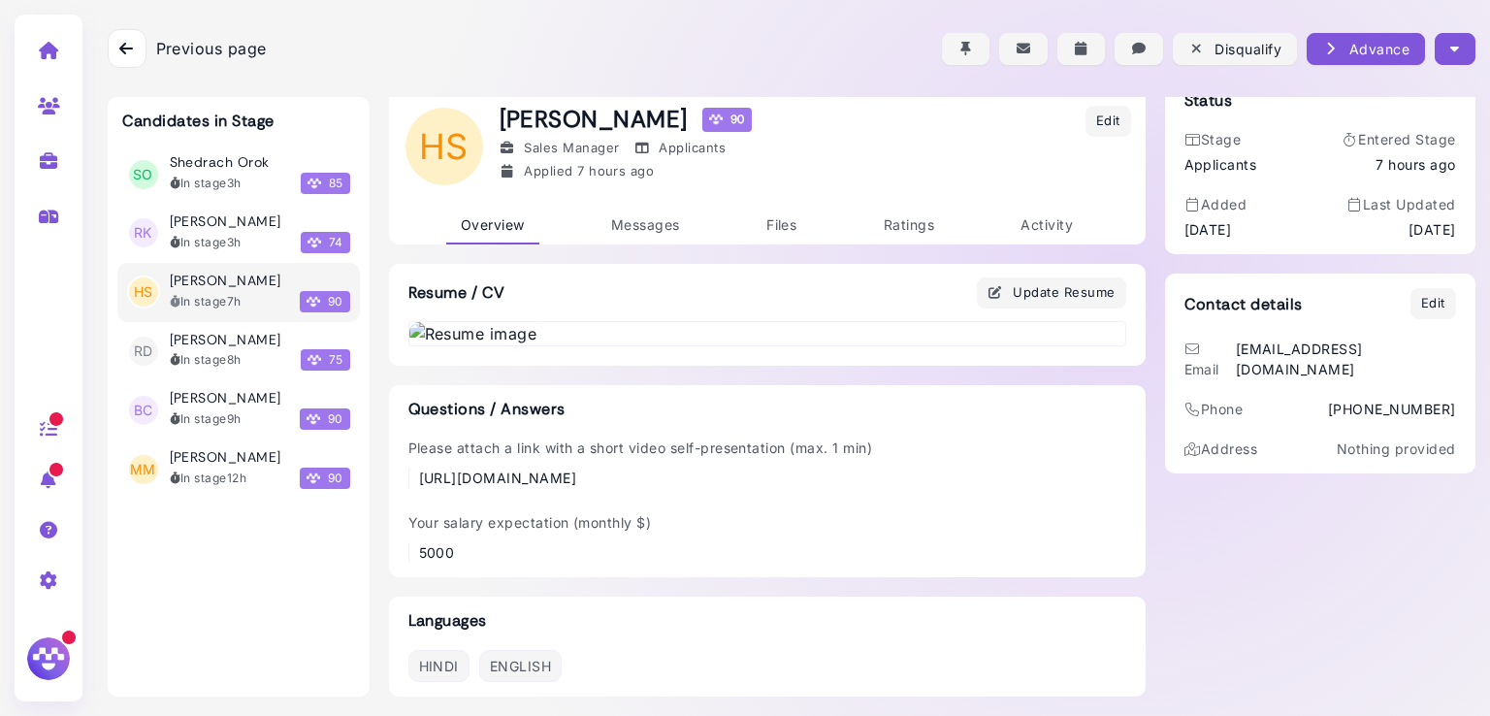
scroll to position [1028, 0]
drag, startPoint x: 578, startPoint y: 472, endPoint x: 411, endPoint y: 463, distance: 167.1
click at [419, 468] on div "[URL][DOMAIN_NAME]" at bounding box center [646, 478] width 454 height 20
copy div "[URL][DOMAIN_NAME]"
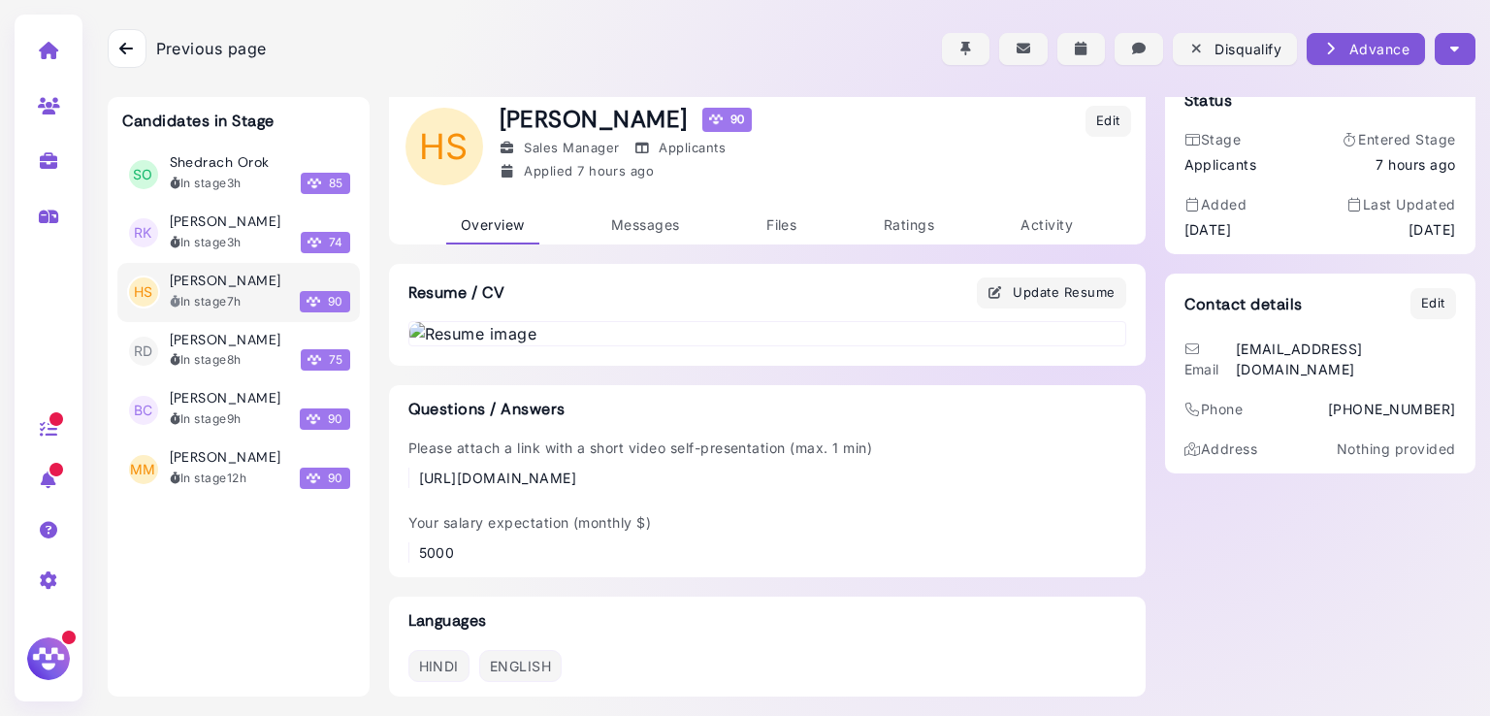
click at [1466, 51] on button "button" at bounding box center [1455, 49] width 40 height 32
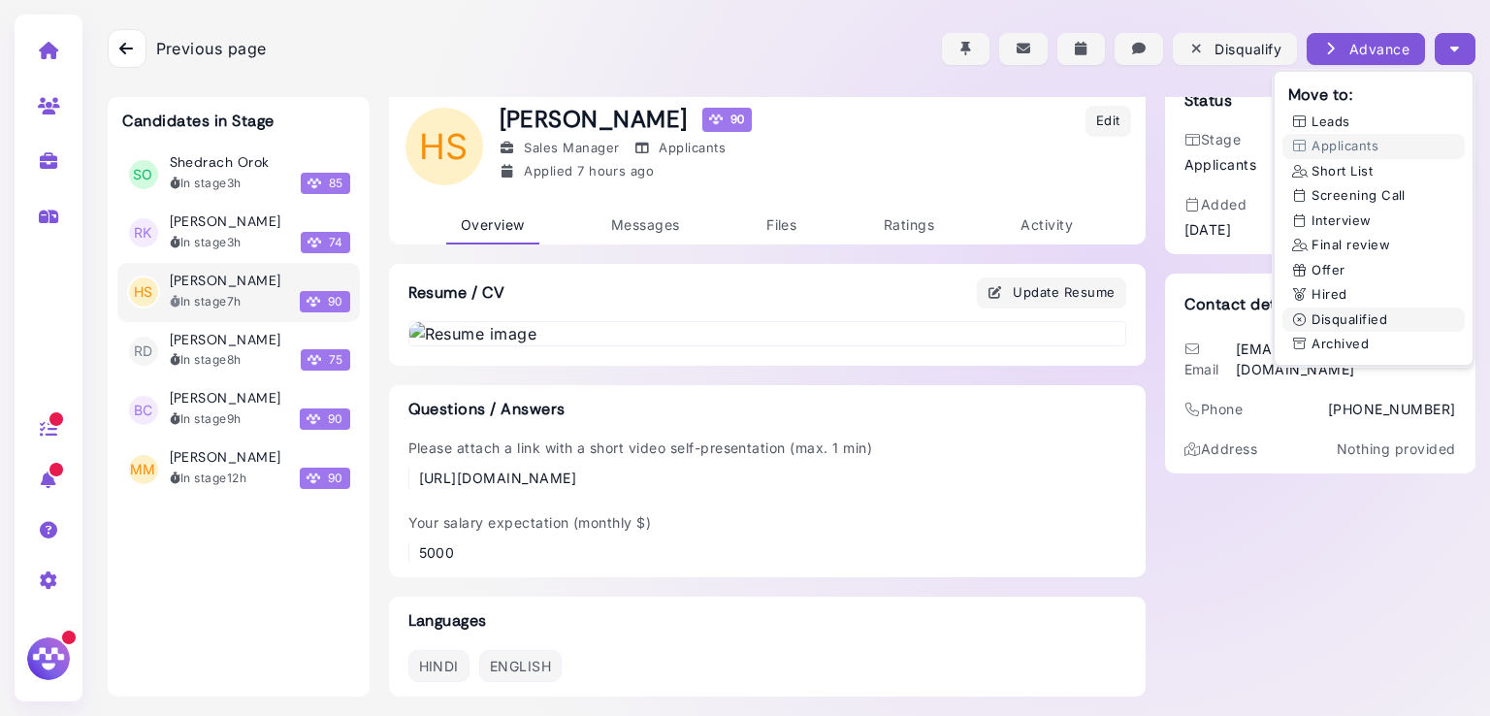
click at [1333, 324] on button "Disqualified" at bounding box center [1373, 319] width 182 height 25
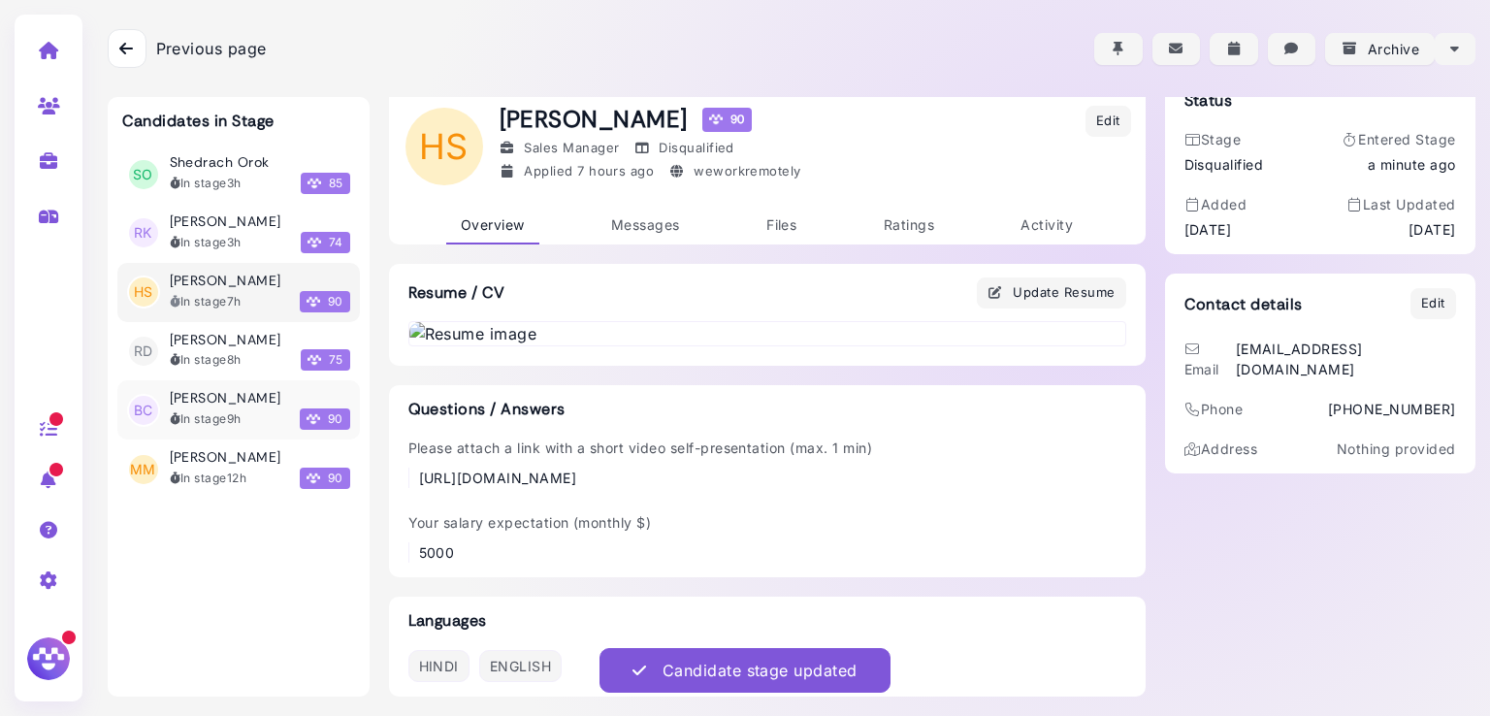
click at [199, 412] on div "In stage 9h" at bounding box center [206, 418] width 72 height 17
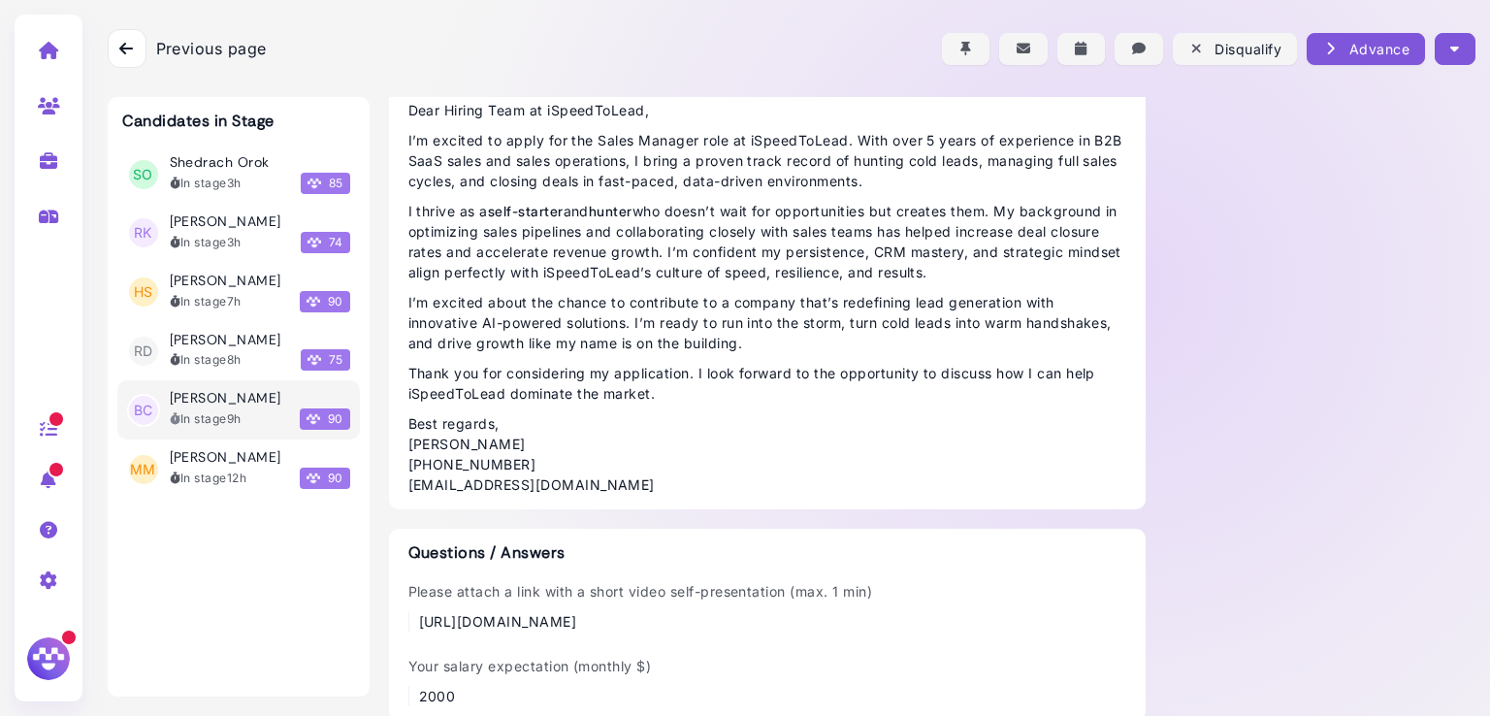
scroll to position [1482, 0]
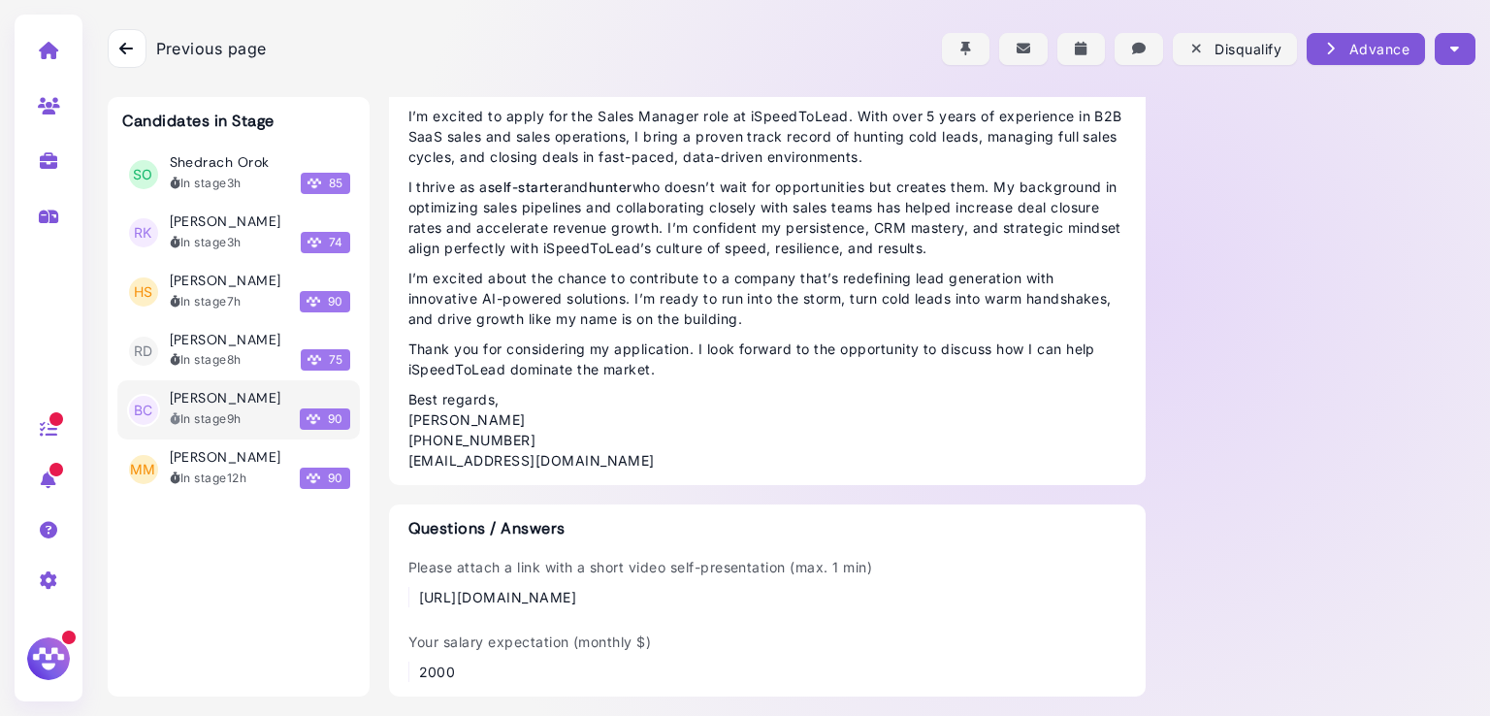
drag, startPoint x: 963, startPoint y: 592, endPoint x: 404, endPoint y: 598, distance: 559.7
click at [408, 598] on div "Please attach a link with a short video self-presentation (max. 1 min) [URL][DO…" at bounding box center [767, 582] width 718 height 50
copy div "[URL][DOMAIN_NAME]"
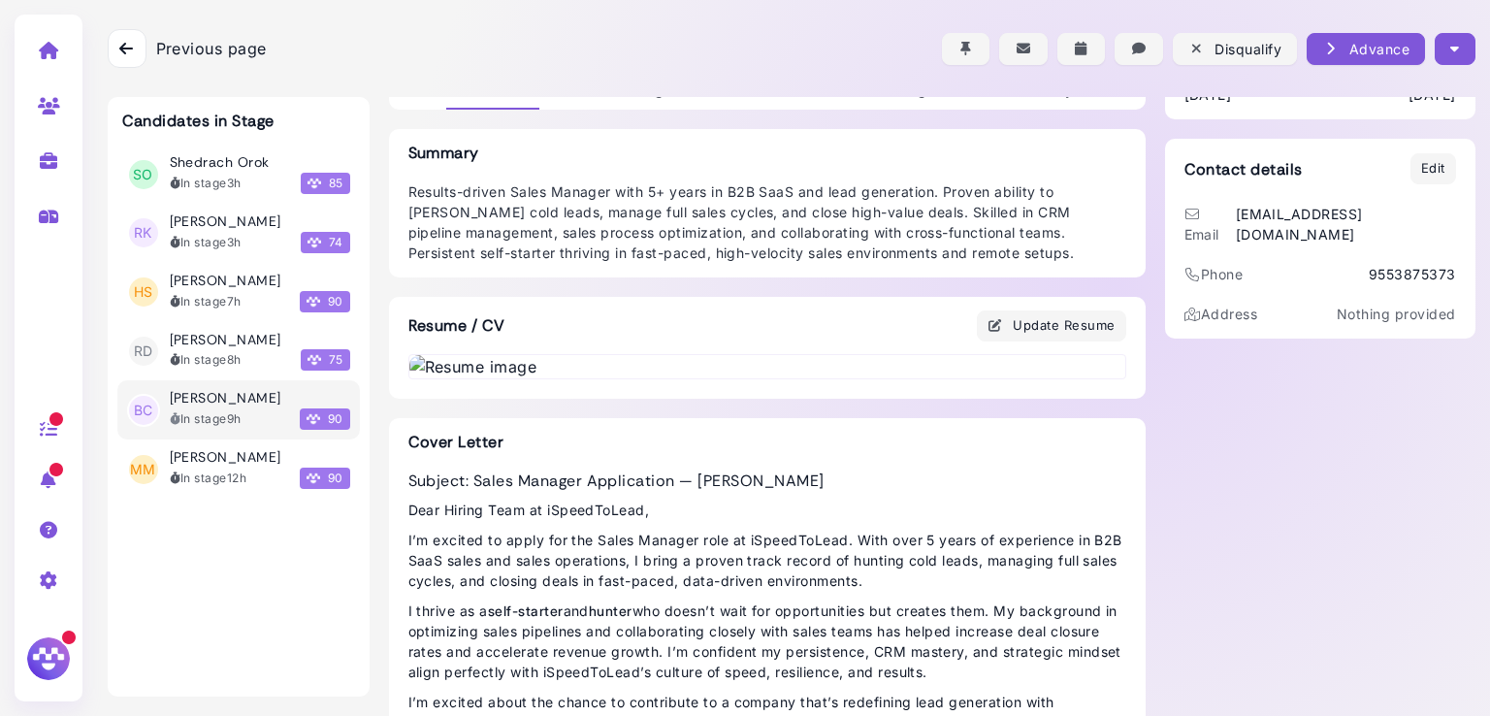
scroll to position [0, 0]
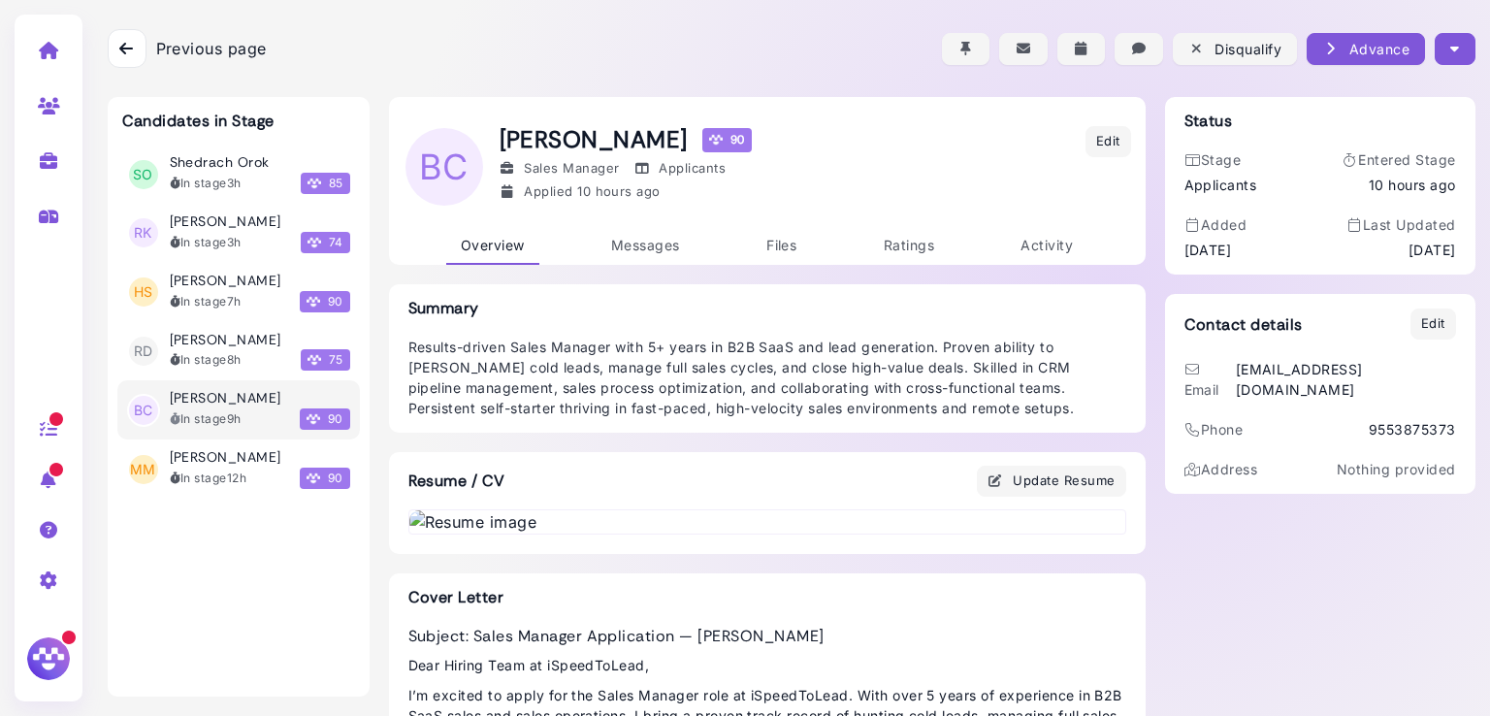
click at [1450, 54] on icon "button" at bounding box center [1454, 49] width 9 height 20
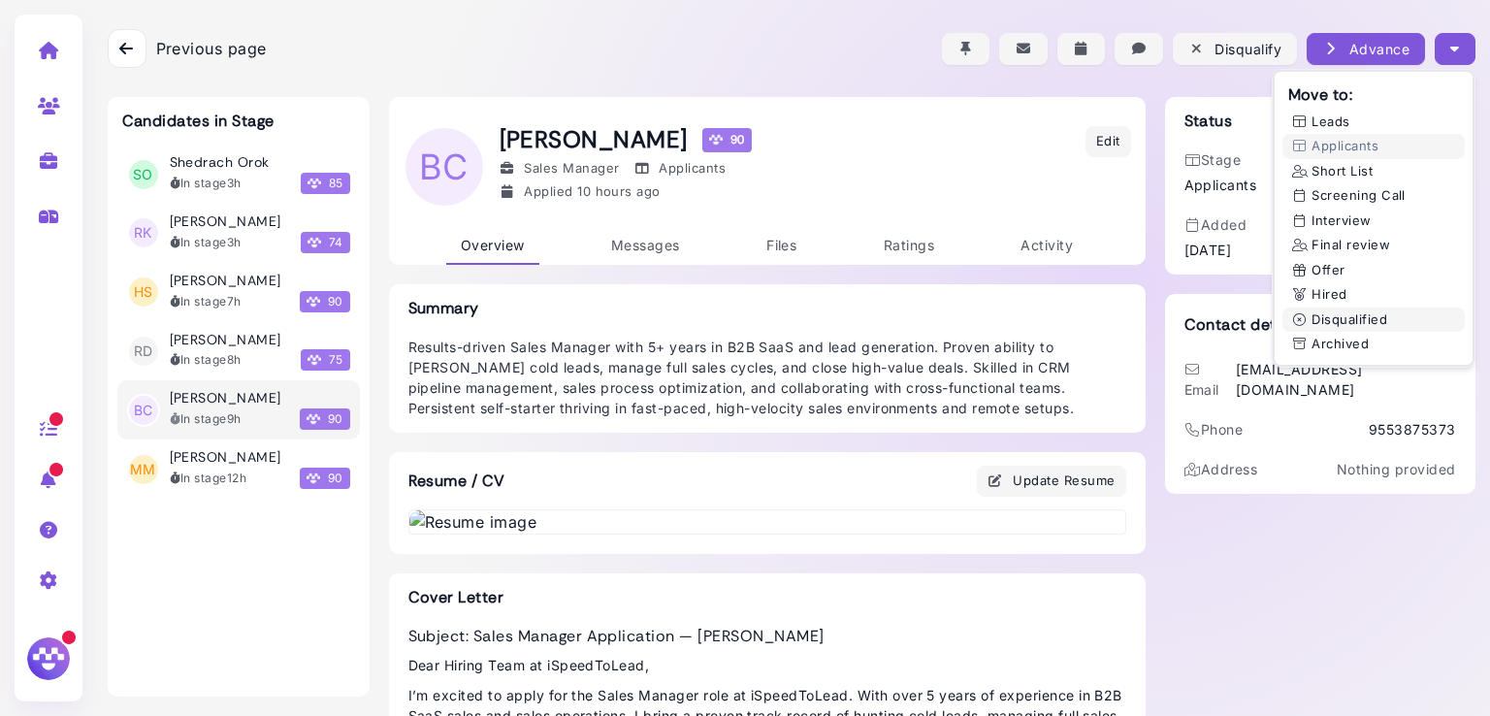
click at [1335, 314] on button "Disqualified" at bounding box center [1373, 319] width 182 height 25
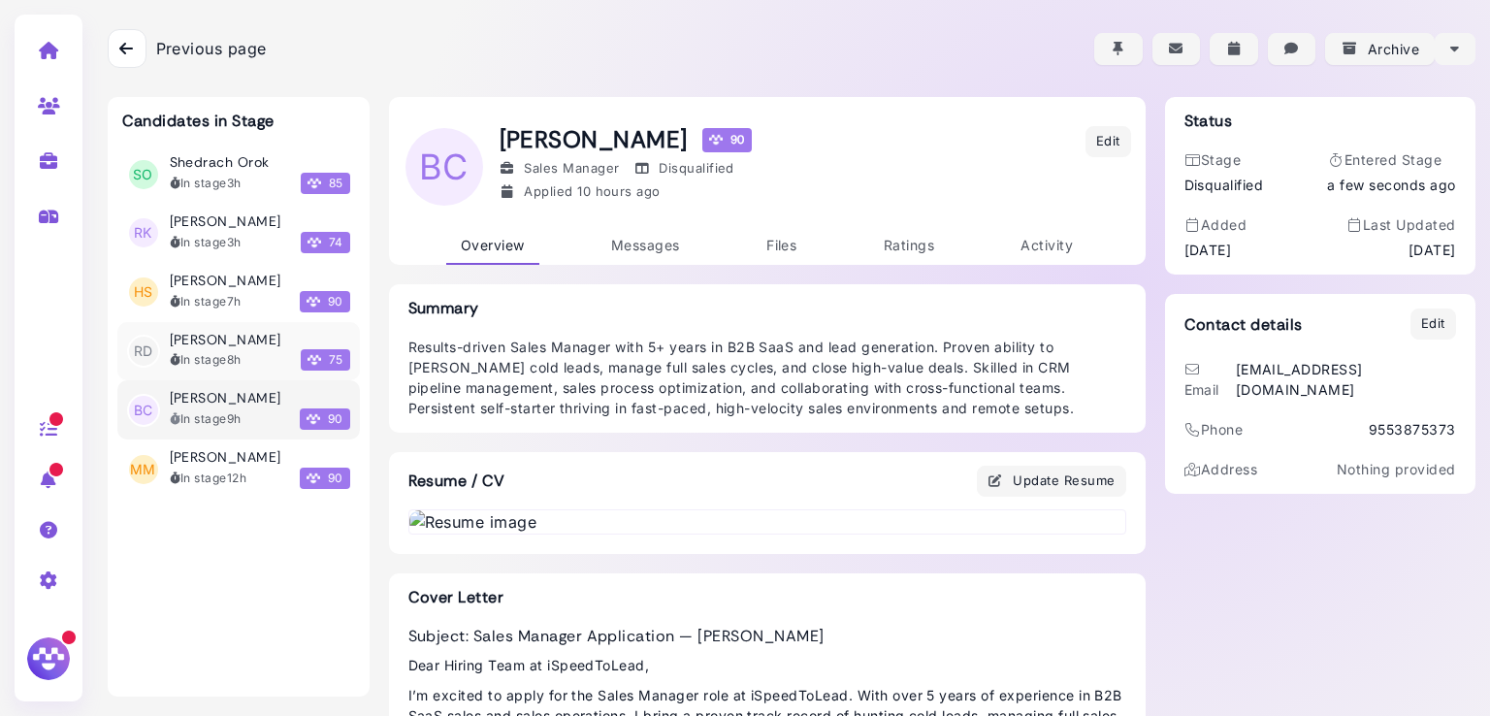
click at [223, 360] on div "In stage 8h" at bounding box center [206, 359] width 72 height 17
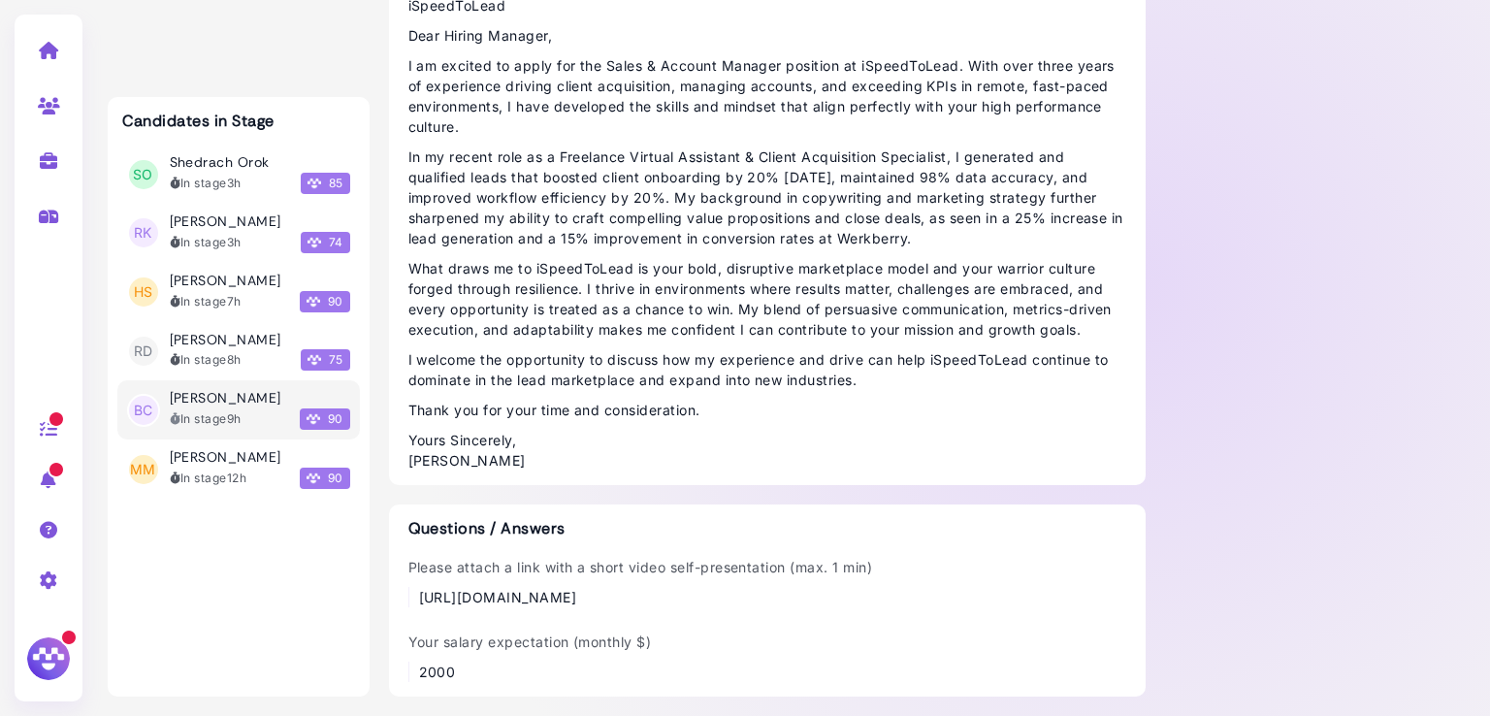
scroll to position [1752, 0]
click at [207, 480] on div "In stage 12h" at bounding box center [209, 477] width 78 height 17
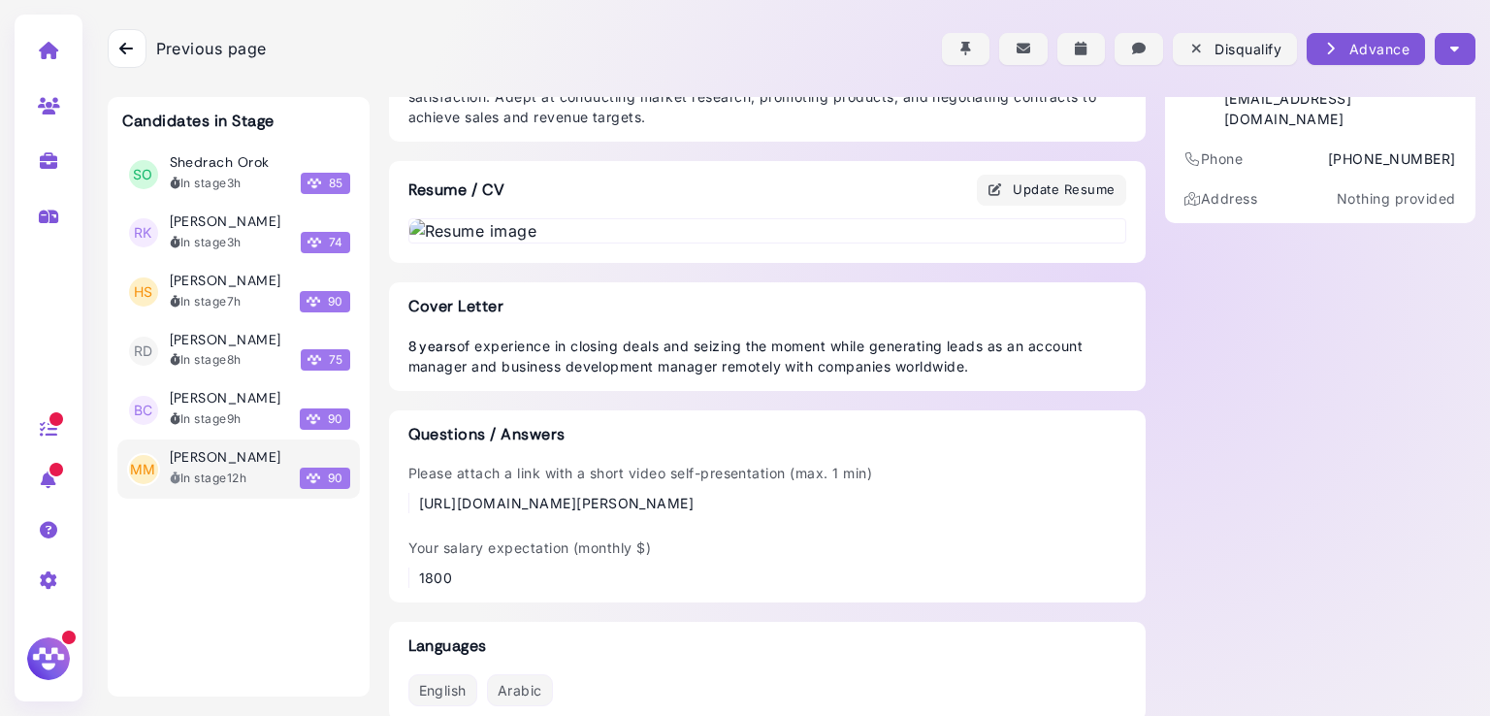
scroll to position [1238, 0]
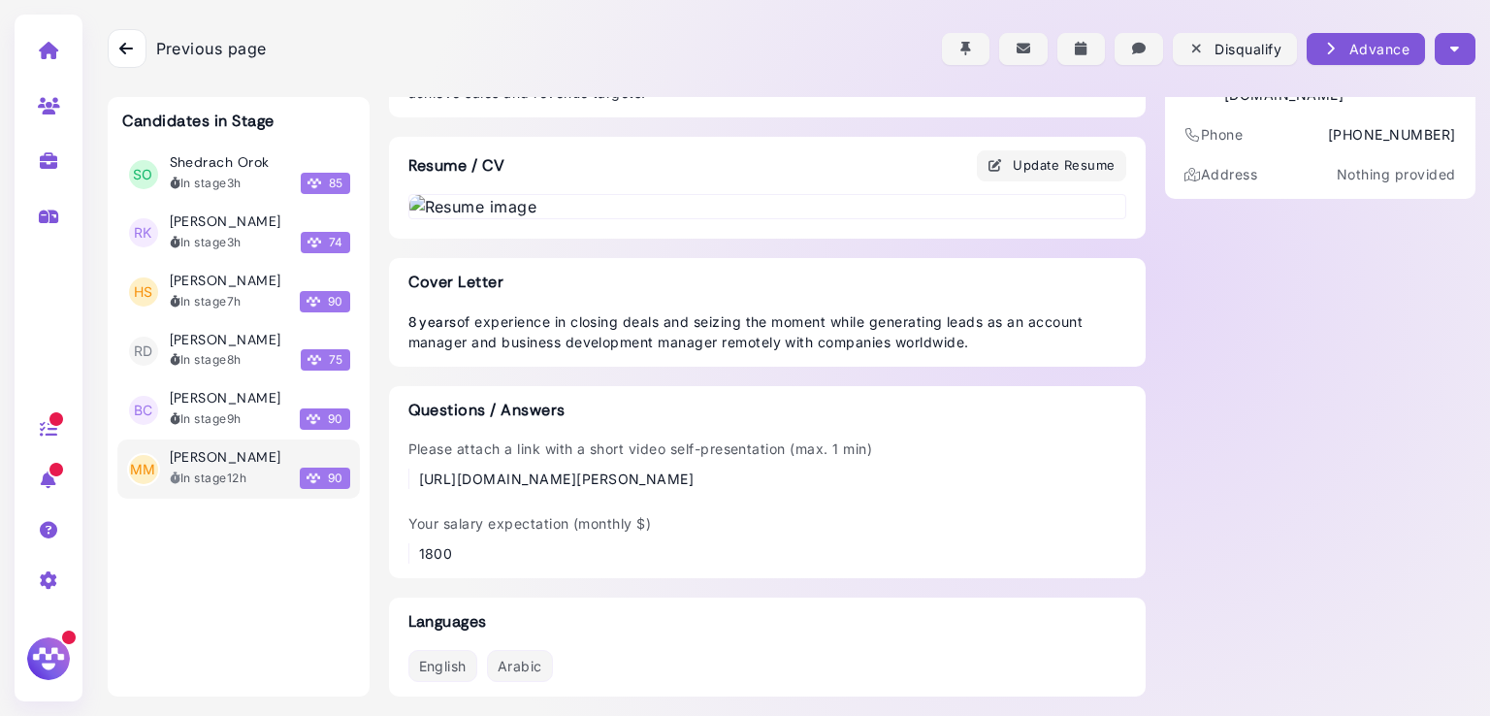
drag, startPoint x: 560, startPoint y: 474, endPoint x: 429, endPoint y: 478, distance: 131.0
click at [429, 478] on div "[URL][DOMAIN_NAME][PERSON_NAME]" at bounding box center [646, 479] width 454 height 20
click at [886, 505] on div "Please attach a link with a short video self-presentation (max. 1 min) [URL][DO…" at bounding box center [767, 500] width 718 height 125
drag, startPoint x: 845, startPoint y: 489, endPoint x: 411, endPoint y: 467, distance: 434.2
click at [411, 467] on div "Please attach a link with a short video self-presentation (max. 1 min) [URL][DO…" at bounding box center [767, 500] width 718 height 125
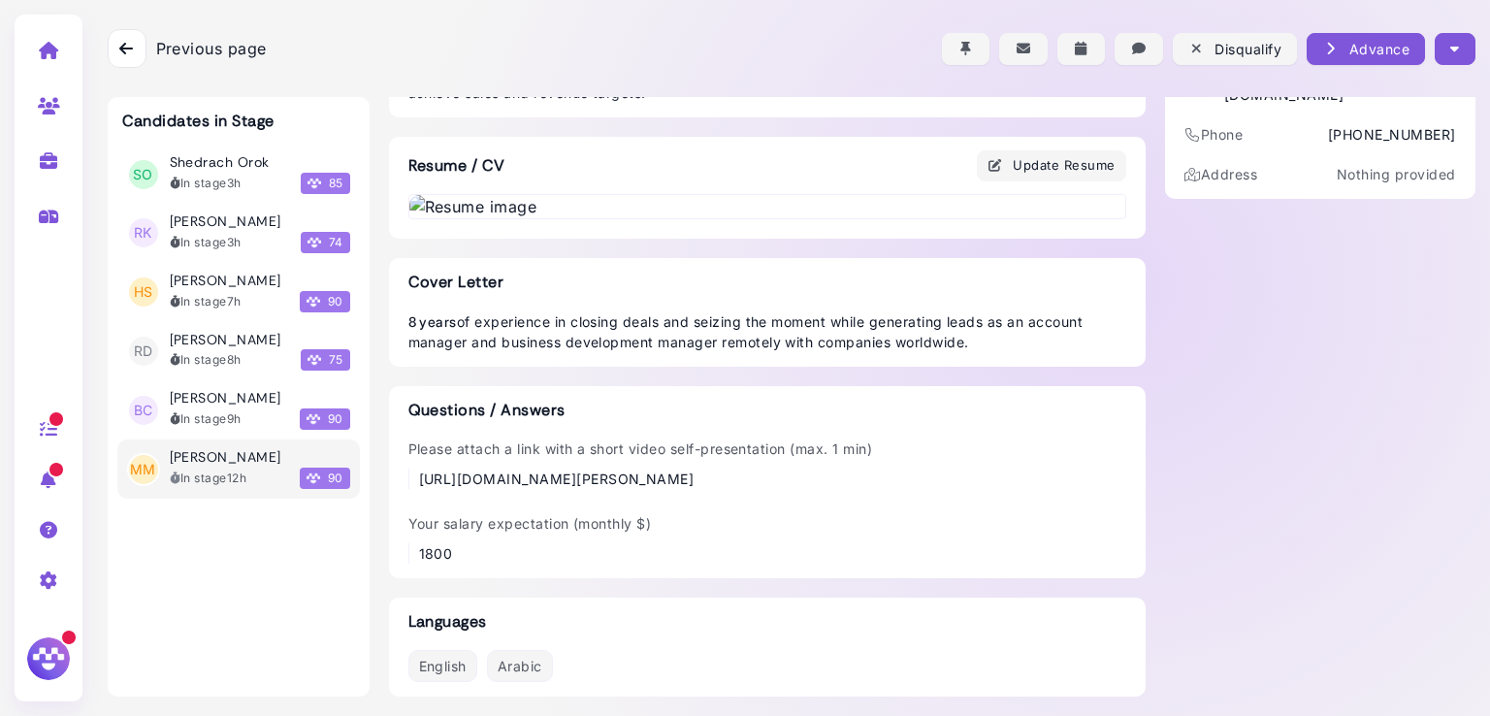
copy div "[URL][DOMAIN_NAME][PERSON_NAME]"
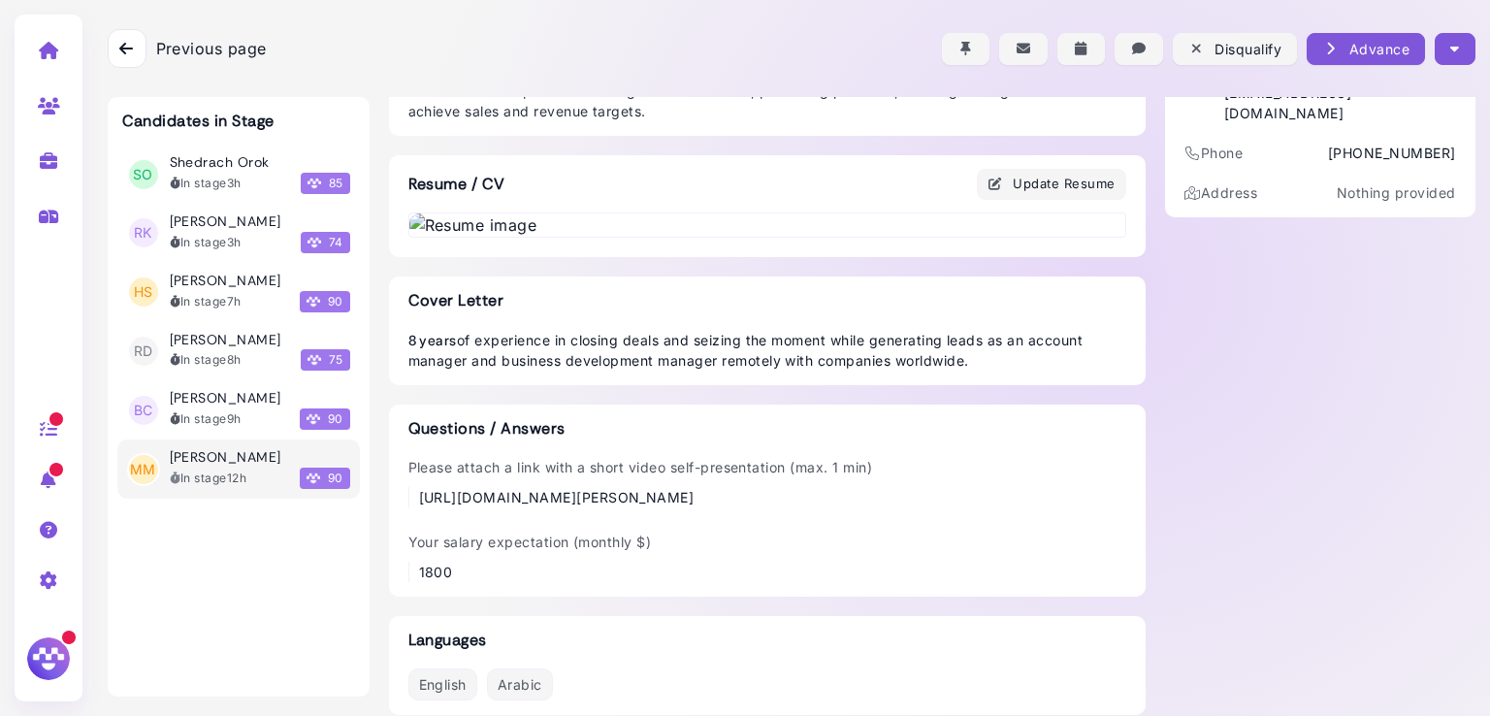
scroll to position [0, 0]
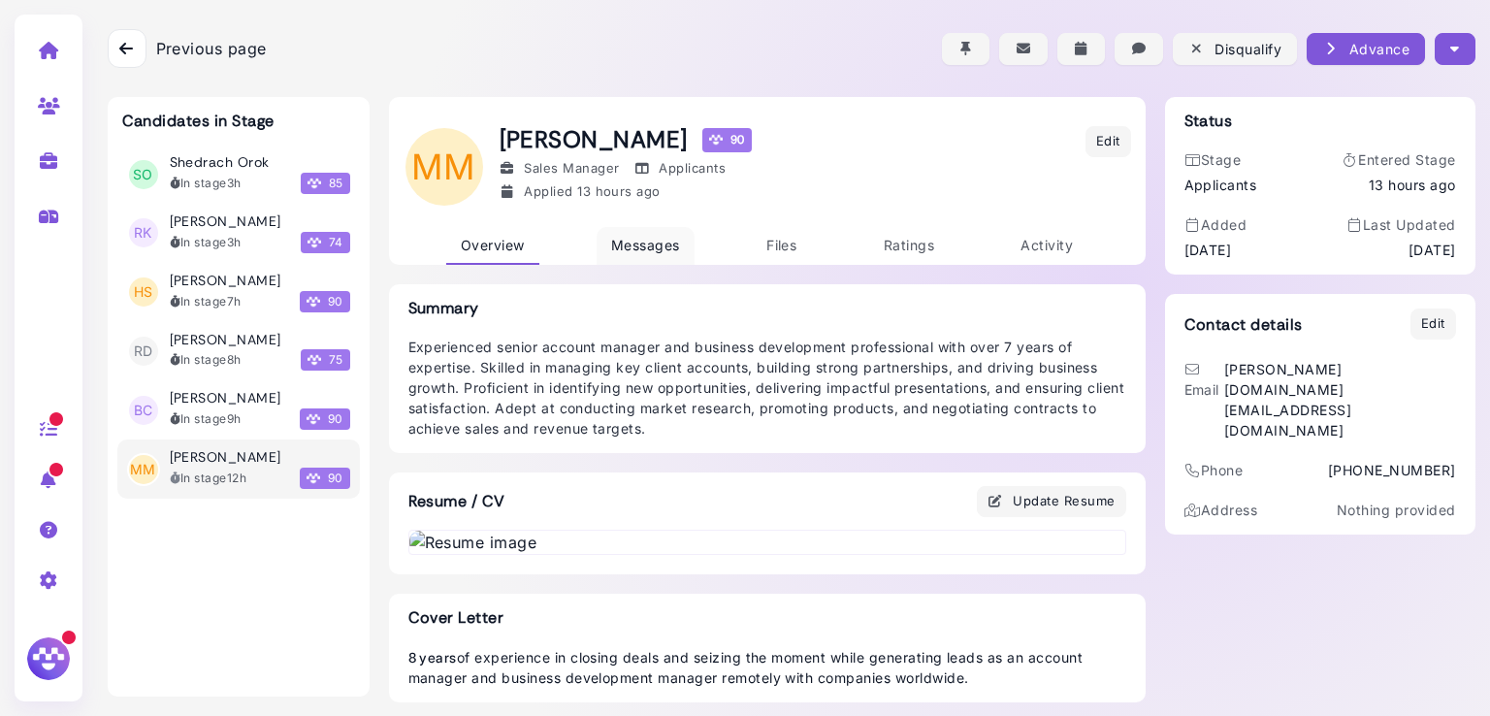
click at [651, 242] on span "Messages" at bounding box center [645, 245] width 69 height 16
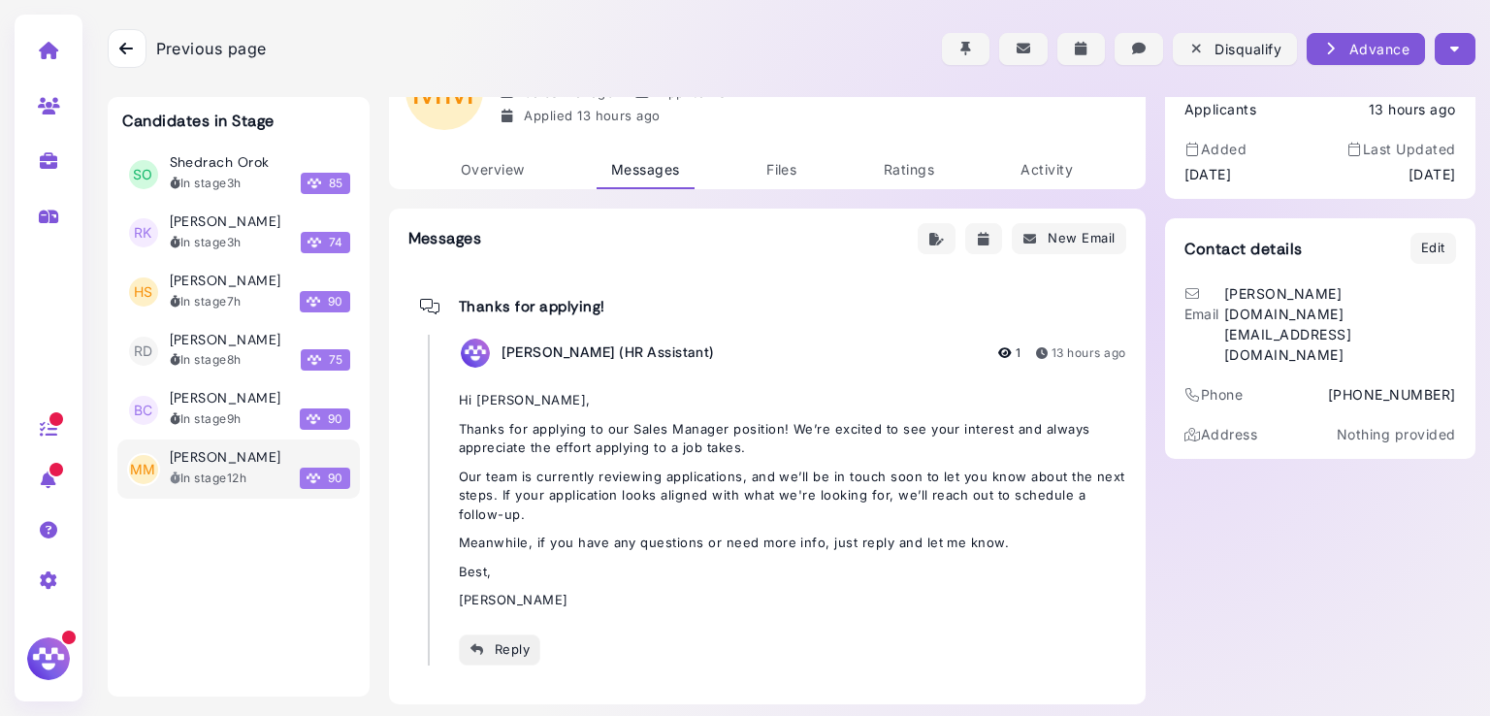
click at [493, 645] on div "Reply" at bounding box center [499, 649] width 61 height 20
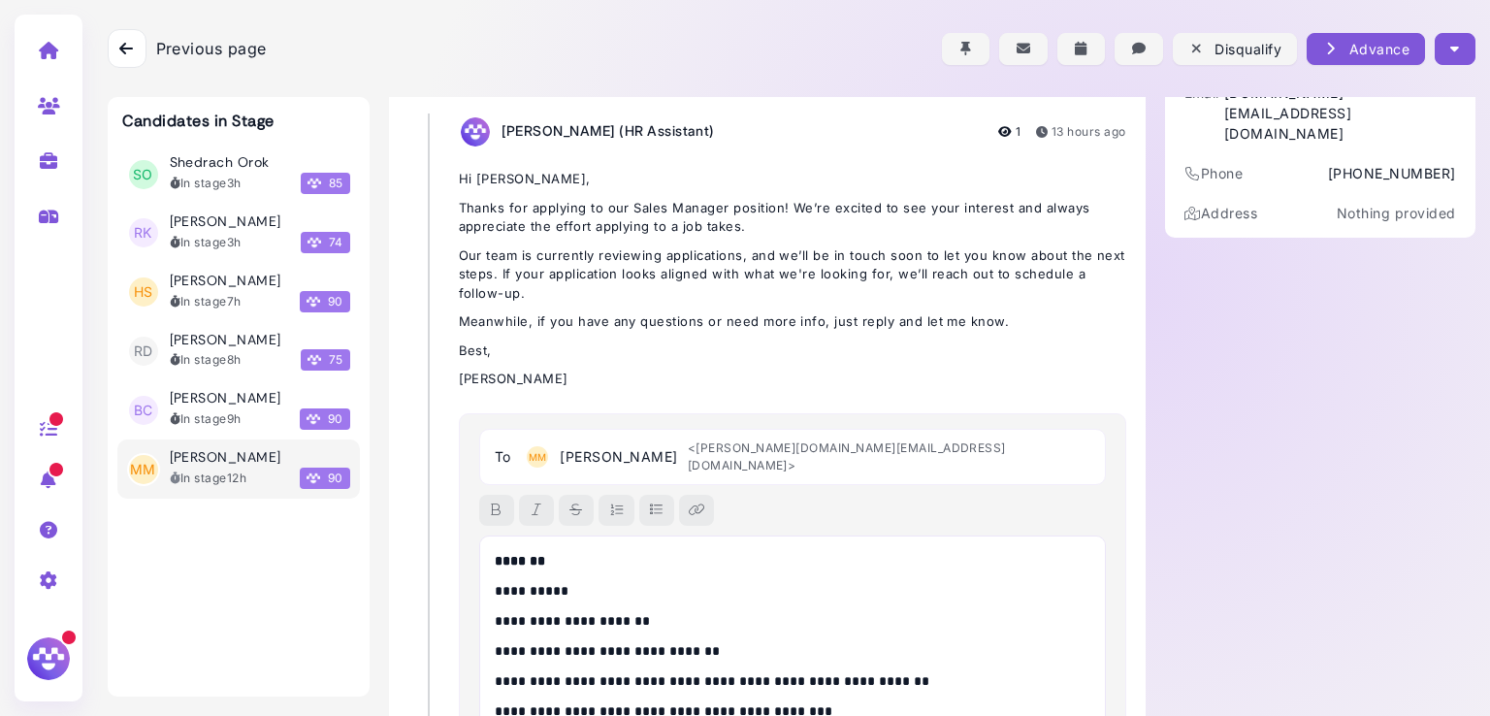
click at [549, 584] on p "**********" at bounding box center [788, 591] width 587 height 20
click at [566, 551] on p "*******" at bounding box center [793, 561] width 597 height 20
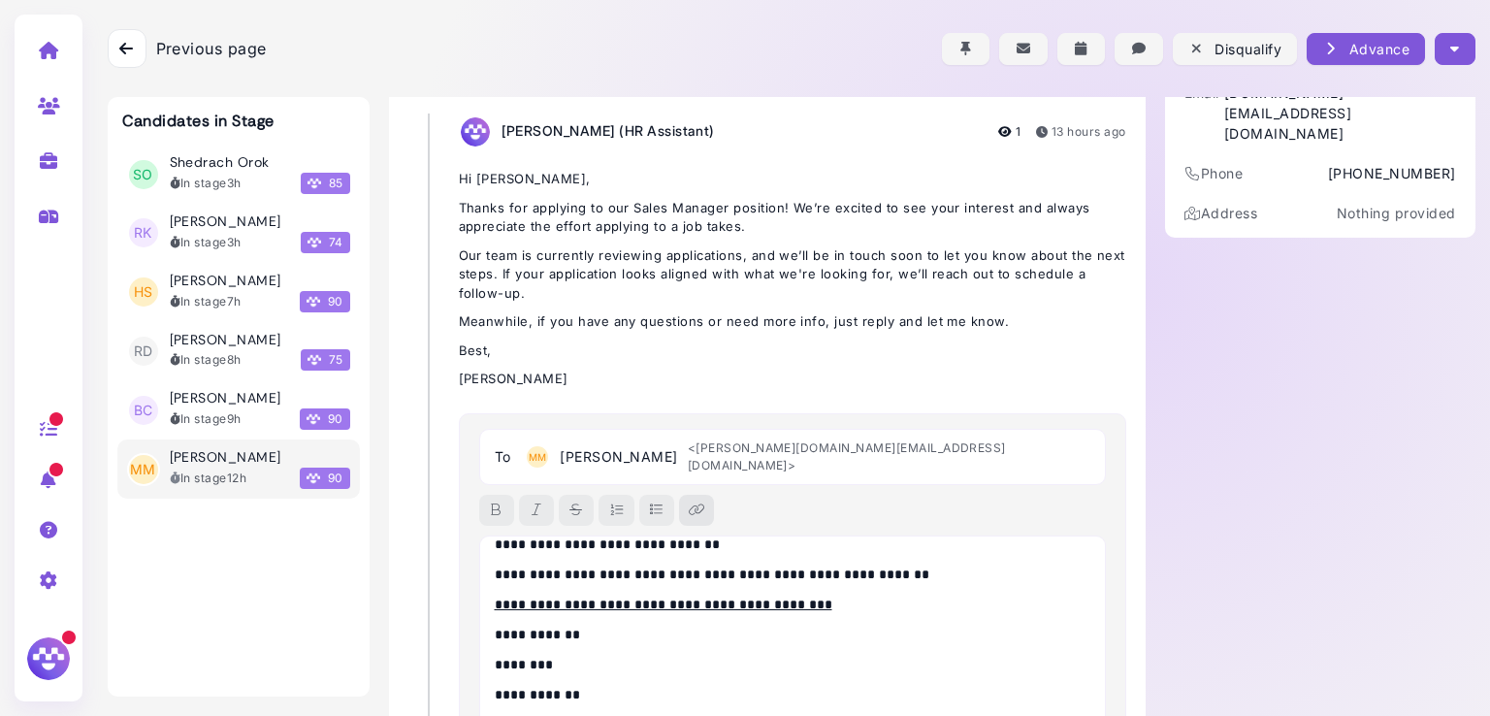
scroll to position [451, 0]
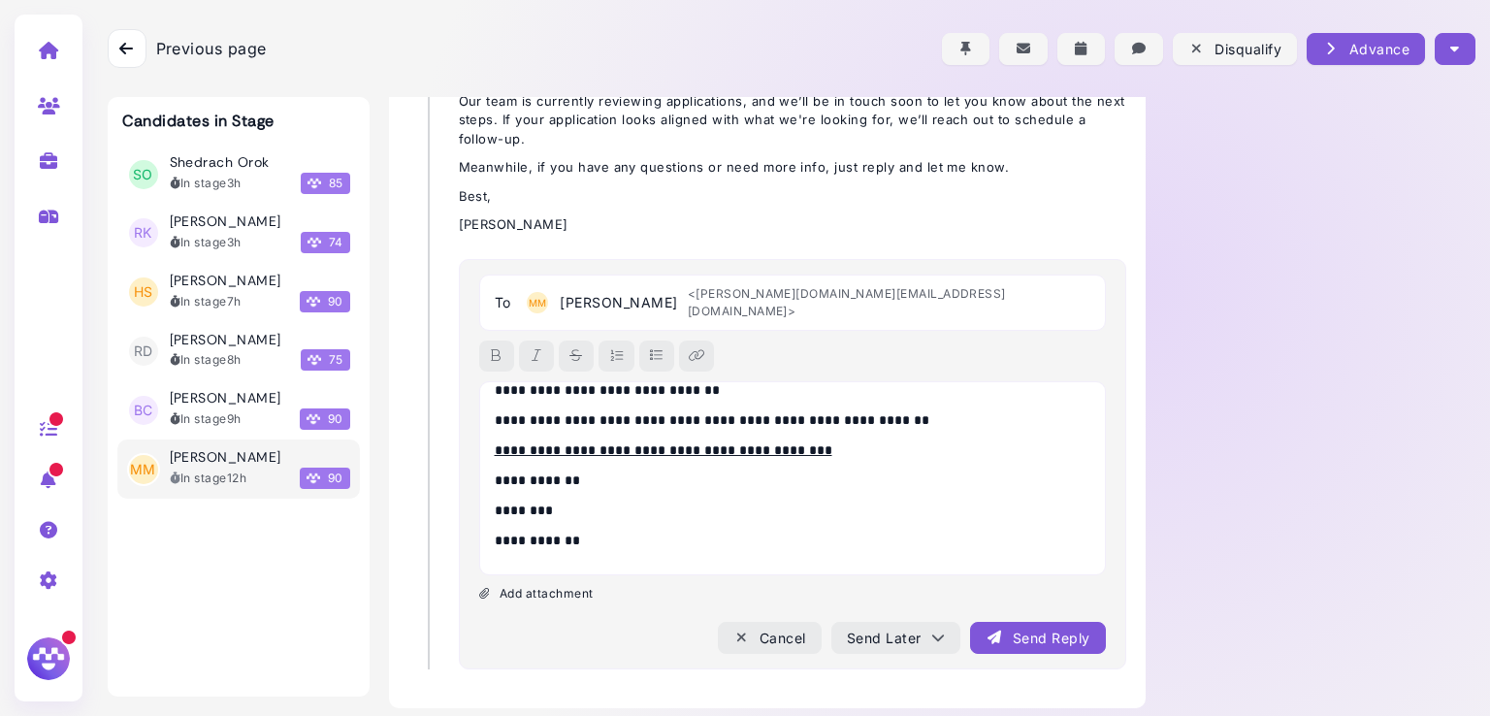
click at [1014, 628] on div "Send Reply" at bounding box center [1038, 638] width 104 height 20
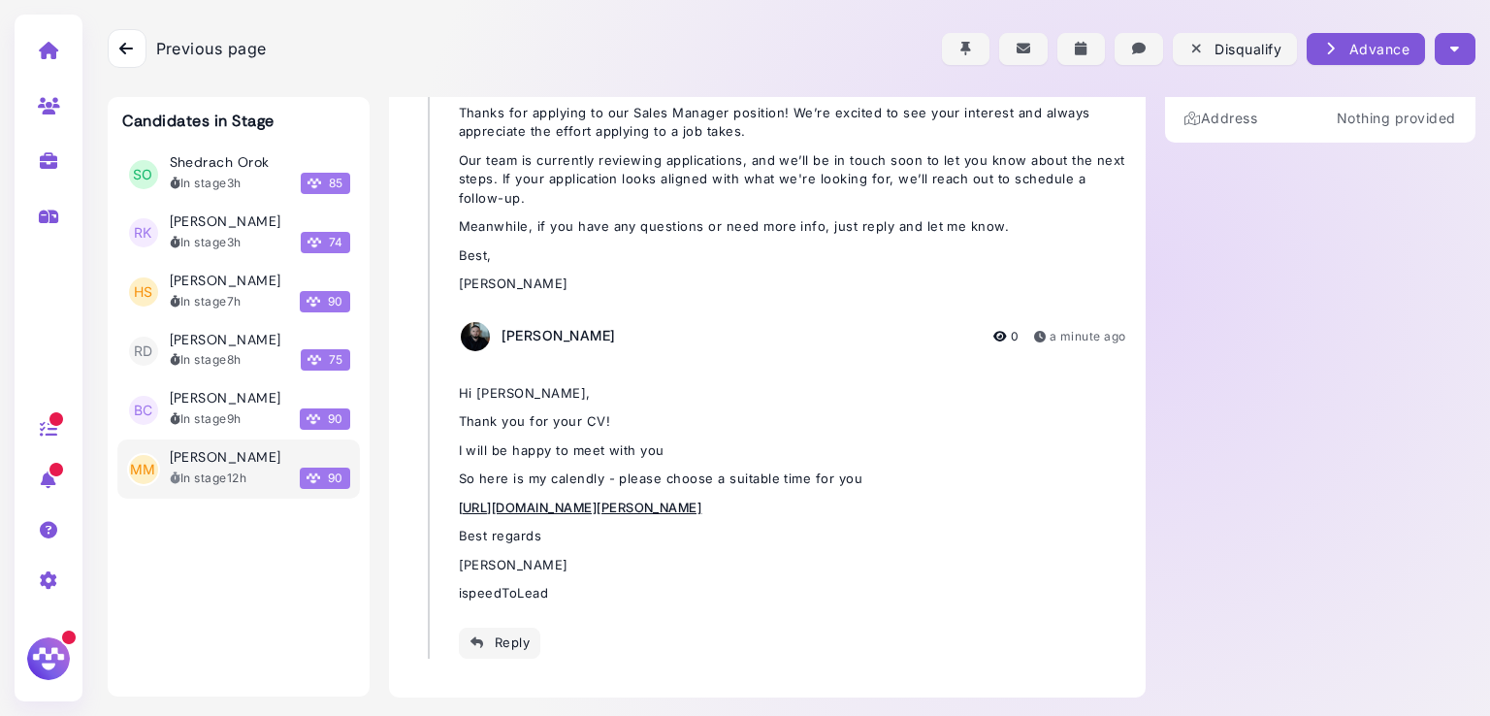
scroll to position [0, 0]
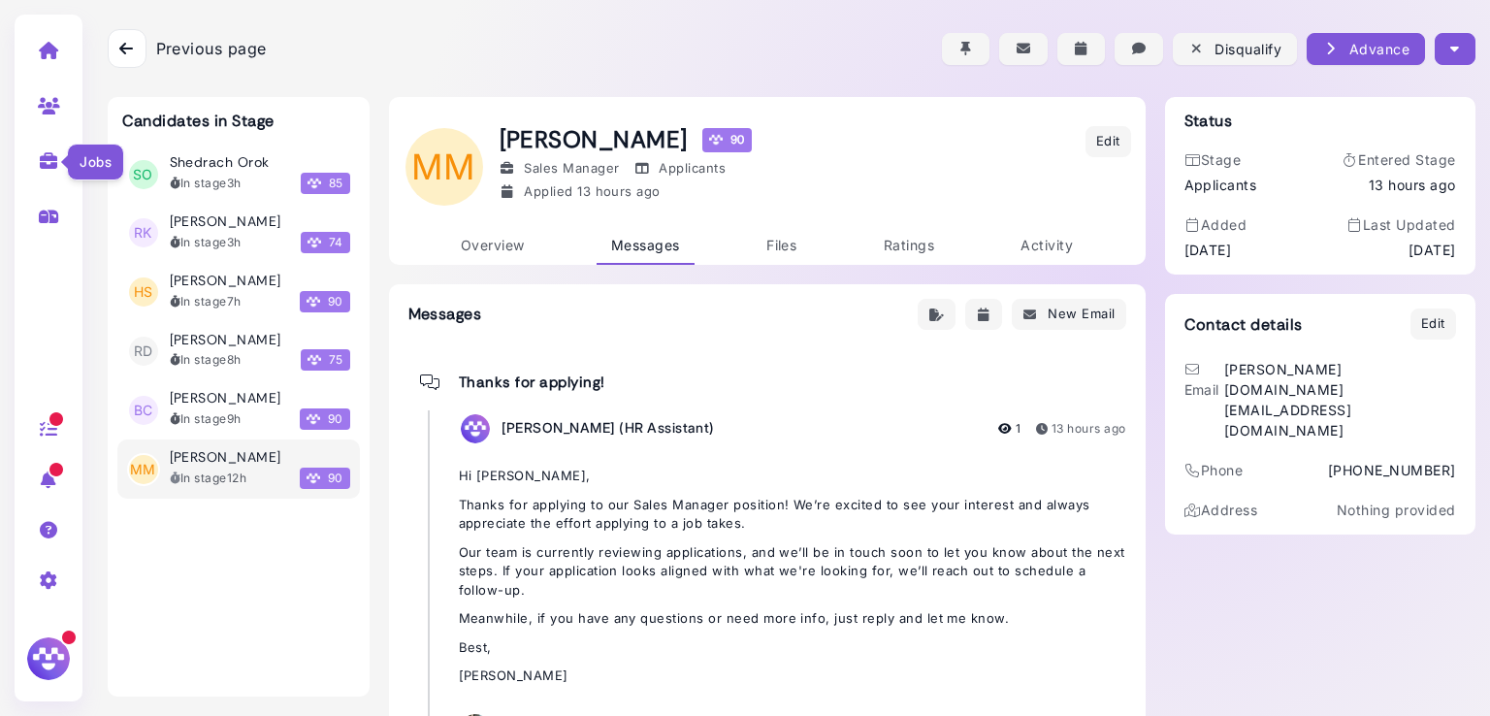
click at [41, 164] on icon at bounding box center [49, 160] width 22 height 17
select select "**********"
select select "**"
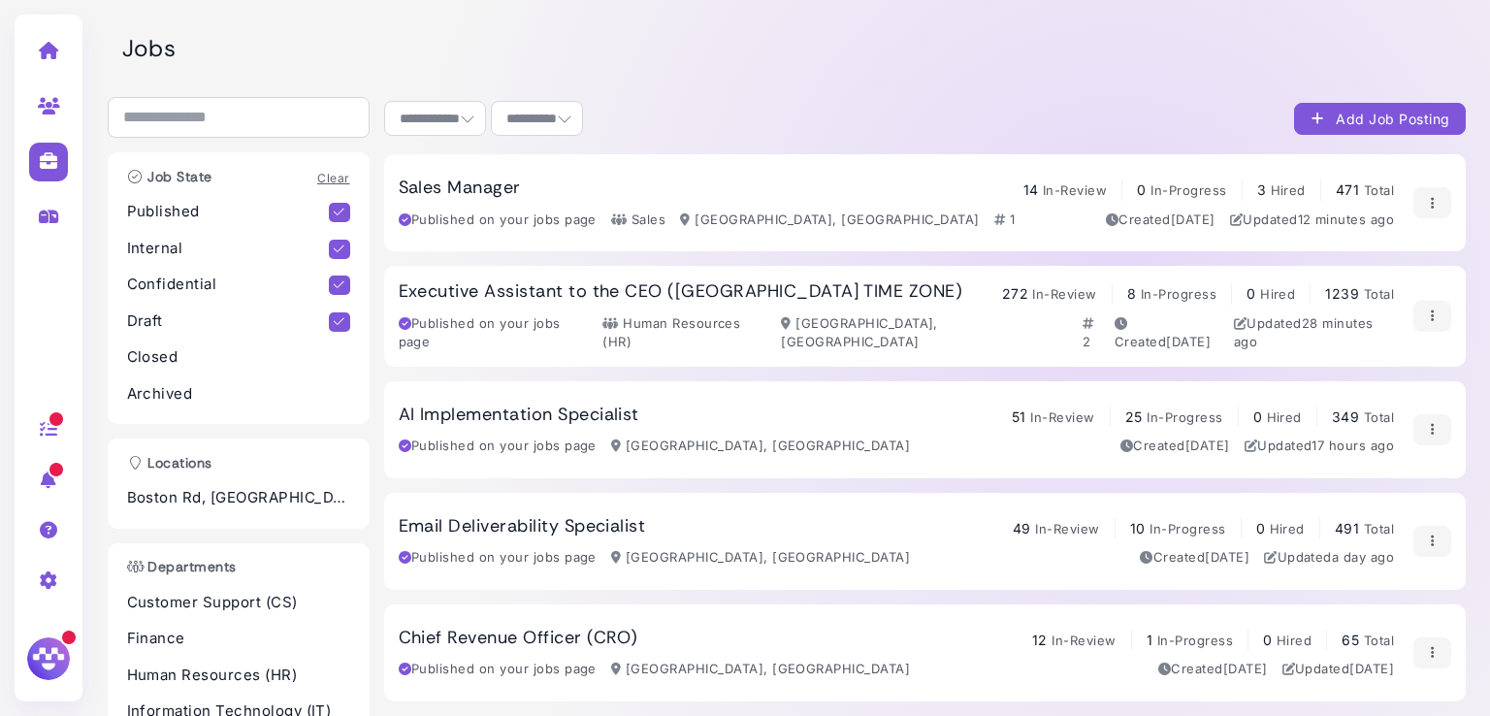
click at [476, 194] on h3 "Sales Manager" at bounding box center [460, 188] width 122 height 21
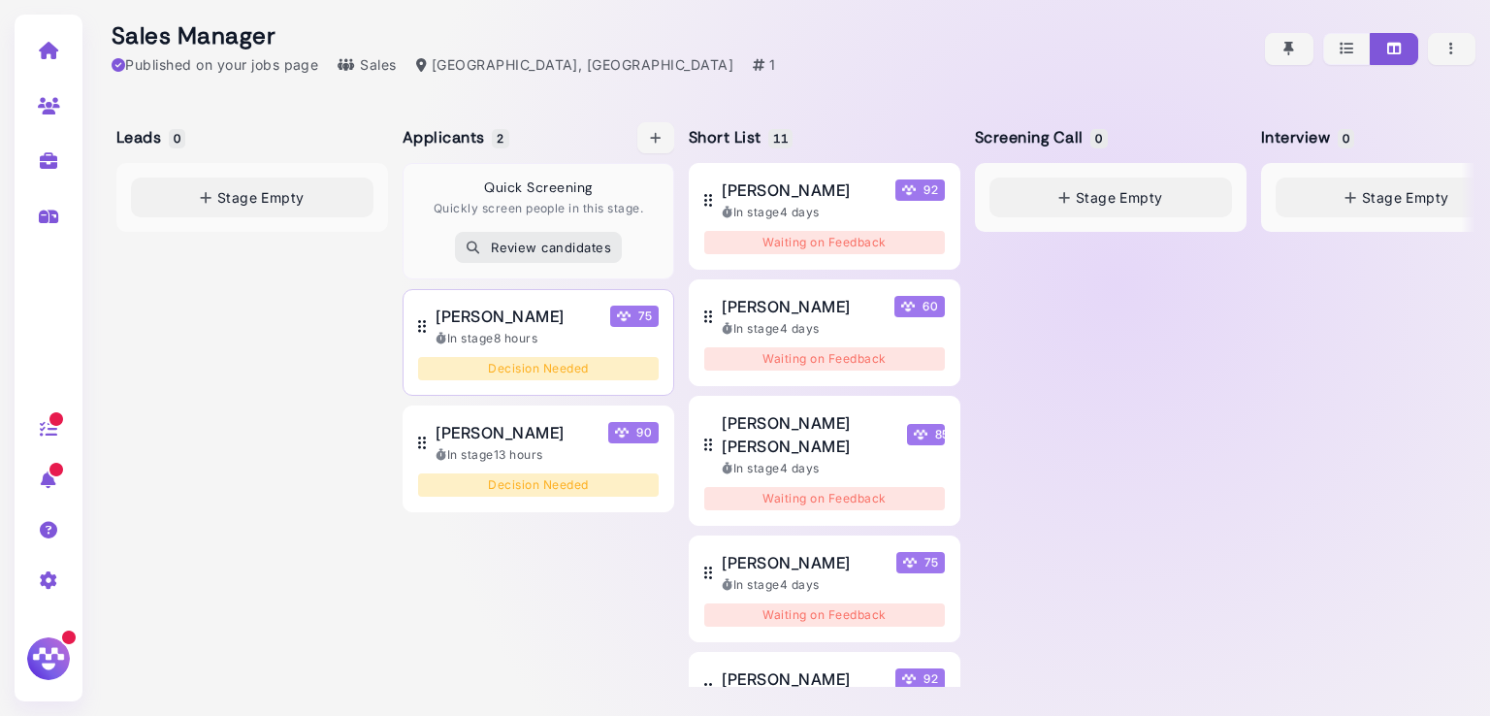
click at [473, 312] on span "[PERSON_NAME]" at bounding box center [500, 316] width 128 height 23
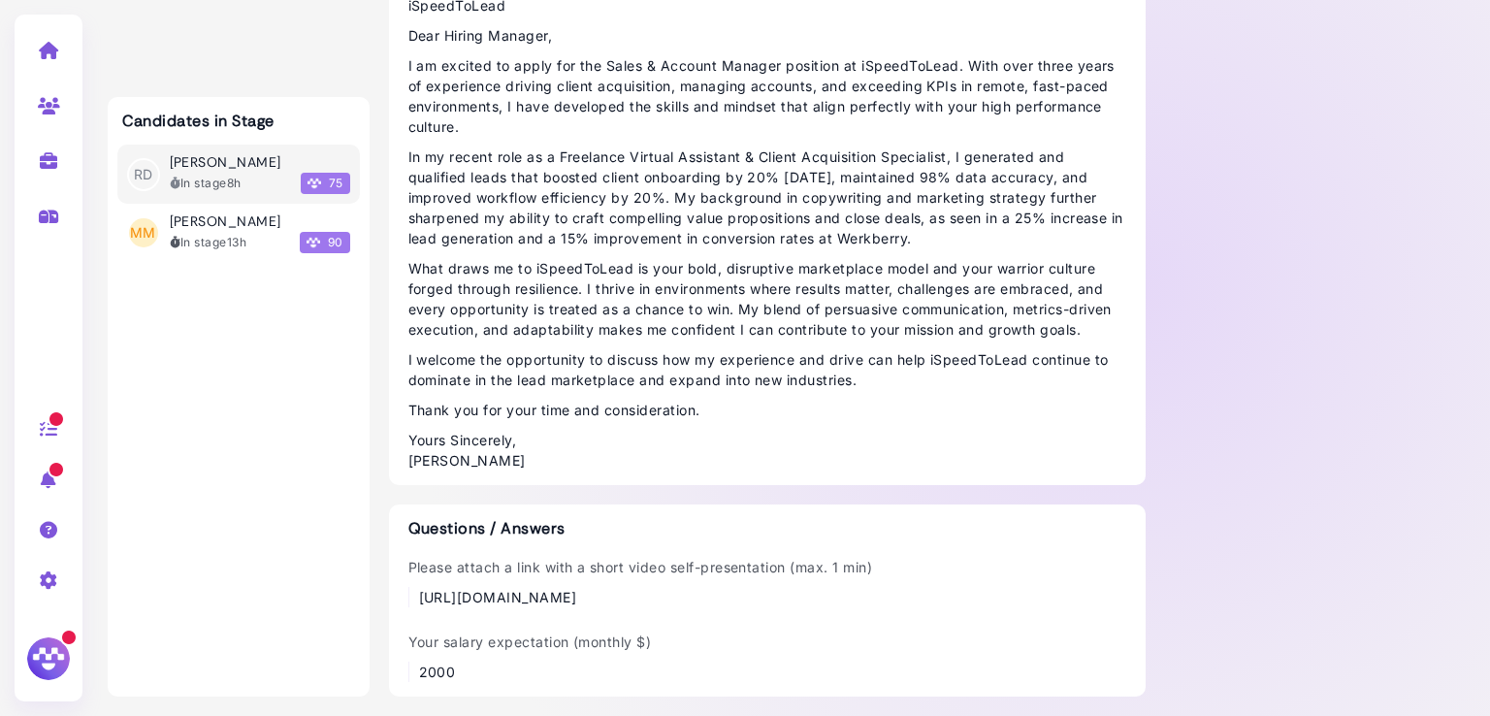
scroll to position [1752, 0]
drag, startPoint x: 908, startPoint y: 594, endPoint x: 427, endPoint y: 600, distance: 481.2
click at [427, 600] on div "Please attach a link with a short video self-presentation (max. 1 min) [URL][DO…" at bounding box center [767, 582] width 718 height 50
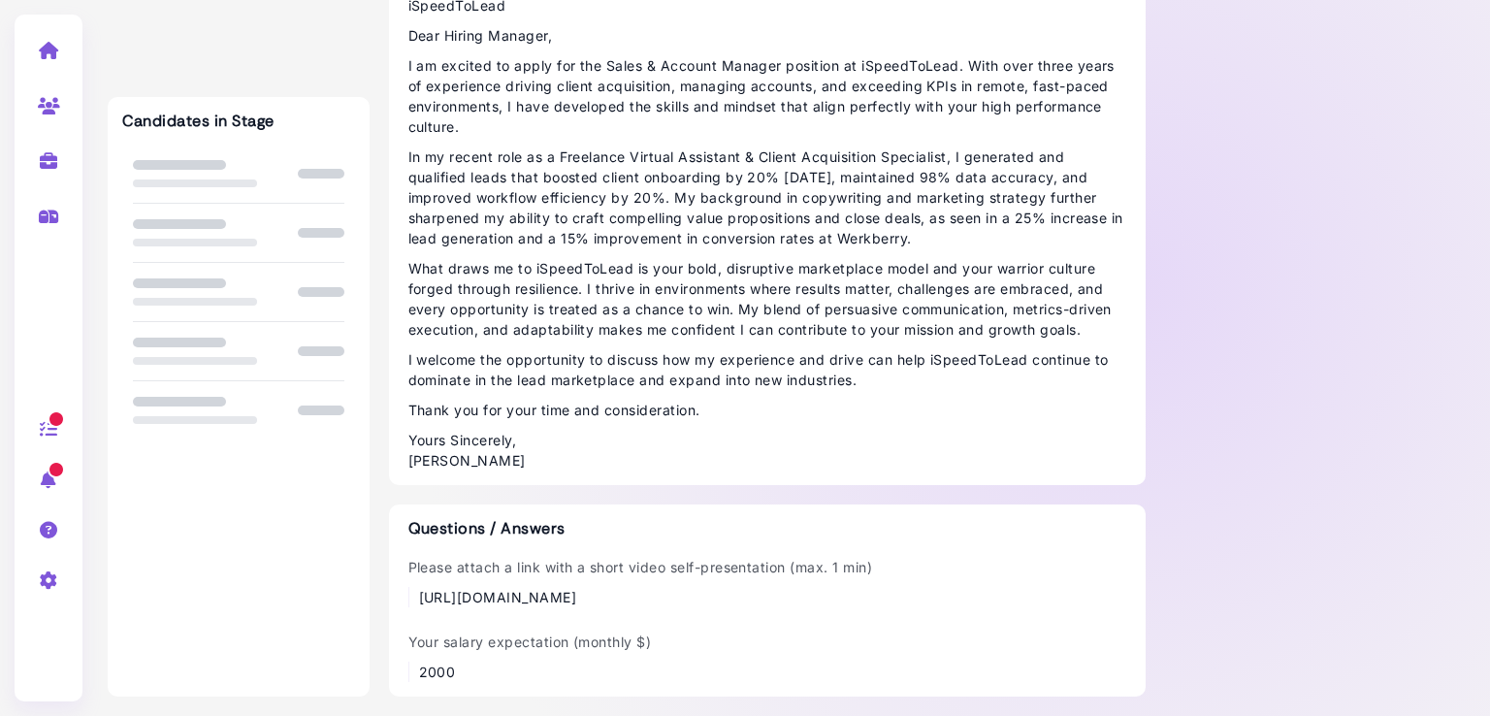
scroll to position [1752, 0]
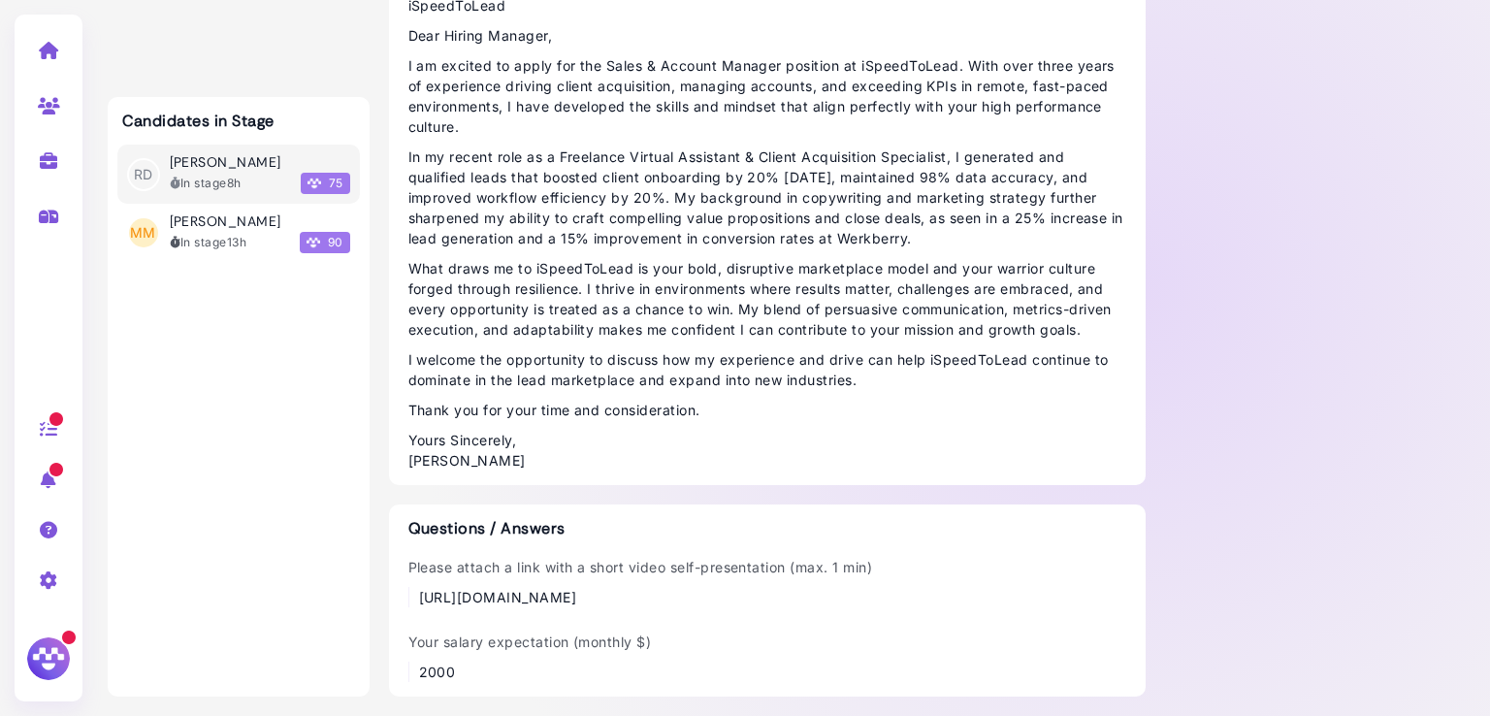
drag, startPoint x: 890, startPoint y: 597, endPoint x: 410, endPoint y: 595, distance: 479.2
click at [410, 595] on div "Please attach a link with a short video self-presentation (max. 1 min) [URL][DO…" at bounding box center [767, 582] width 718 height 50
copy div "[URL][DOMAIN_NAME]"
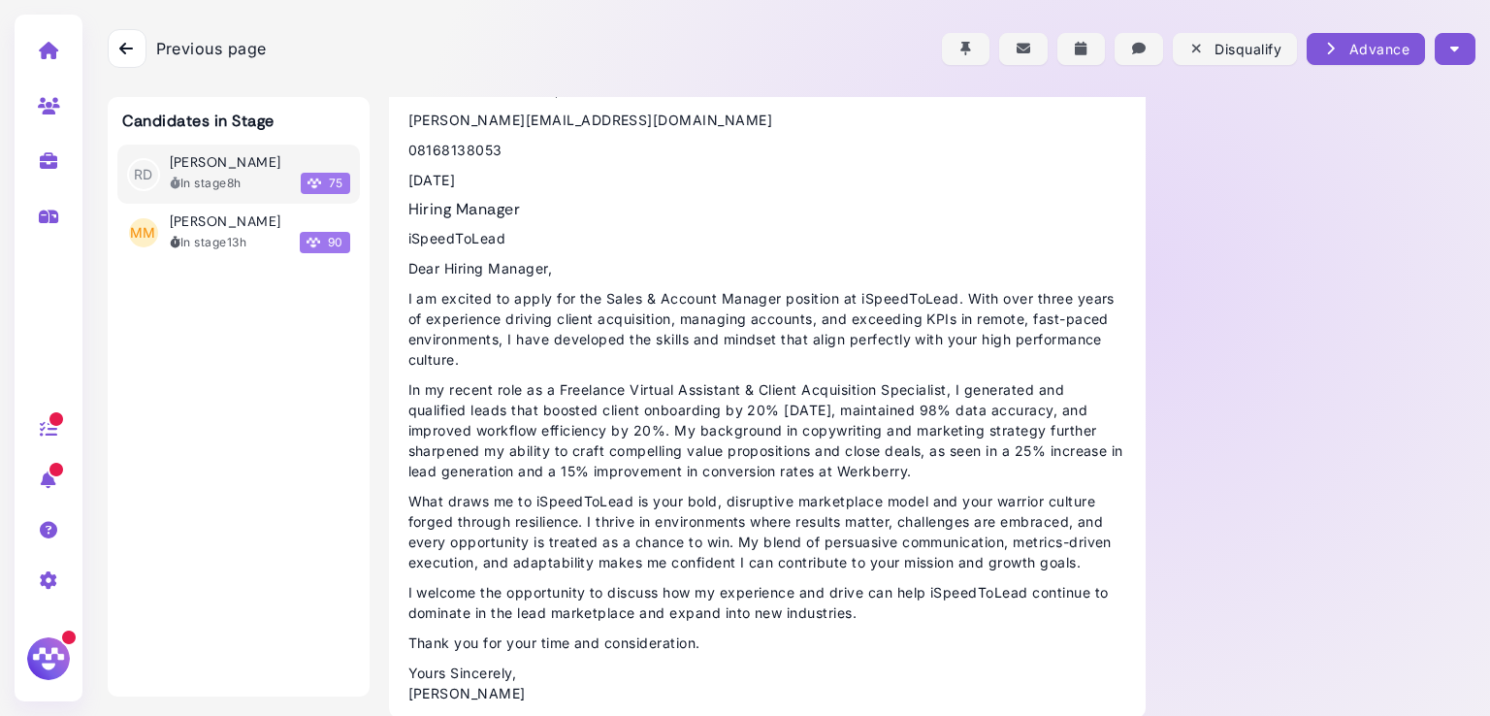
scroll to position [132, 0]
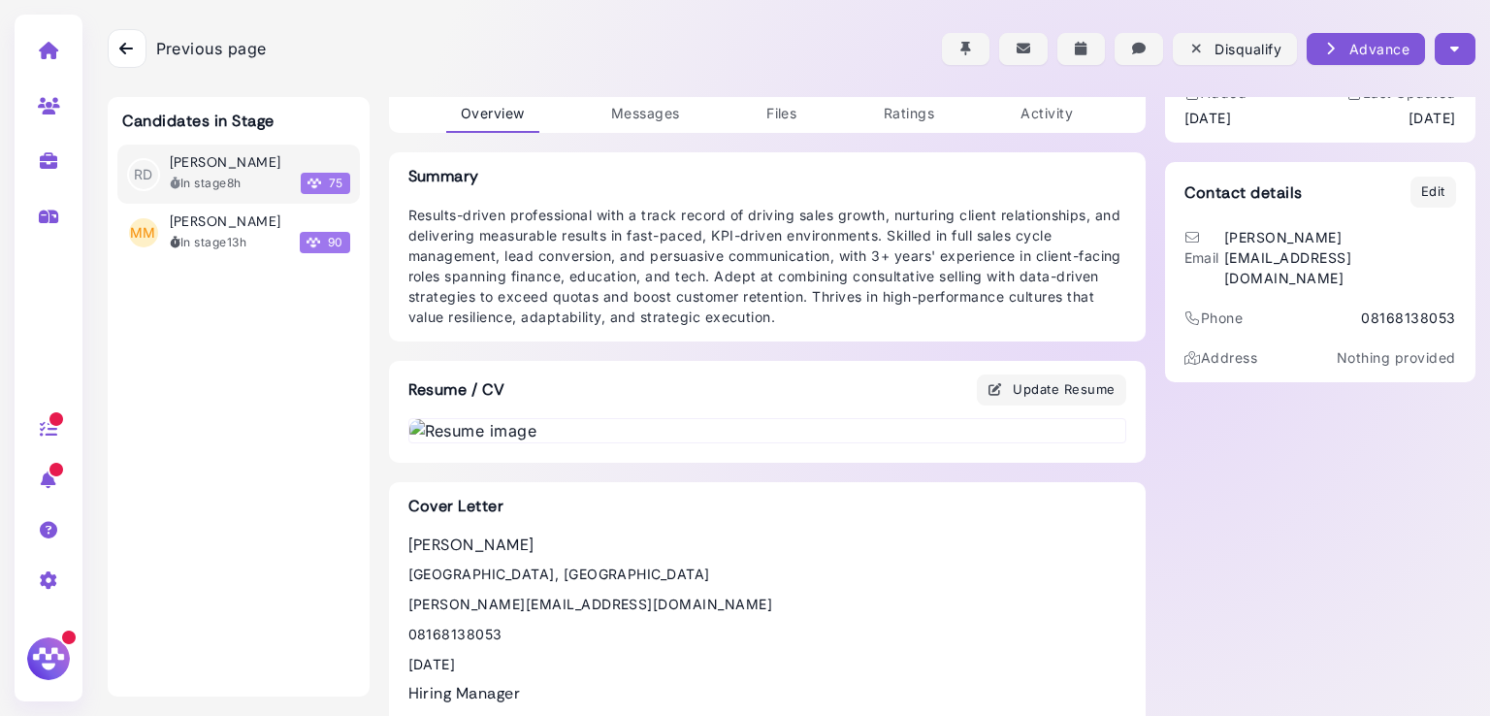
click at [1457, 61] on button "button" at bounding box center [1455, 49] width 40 height 32
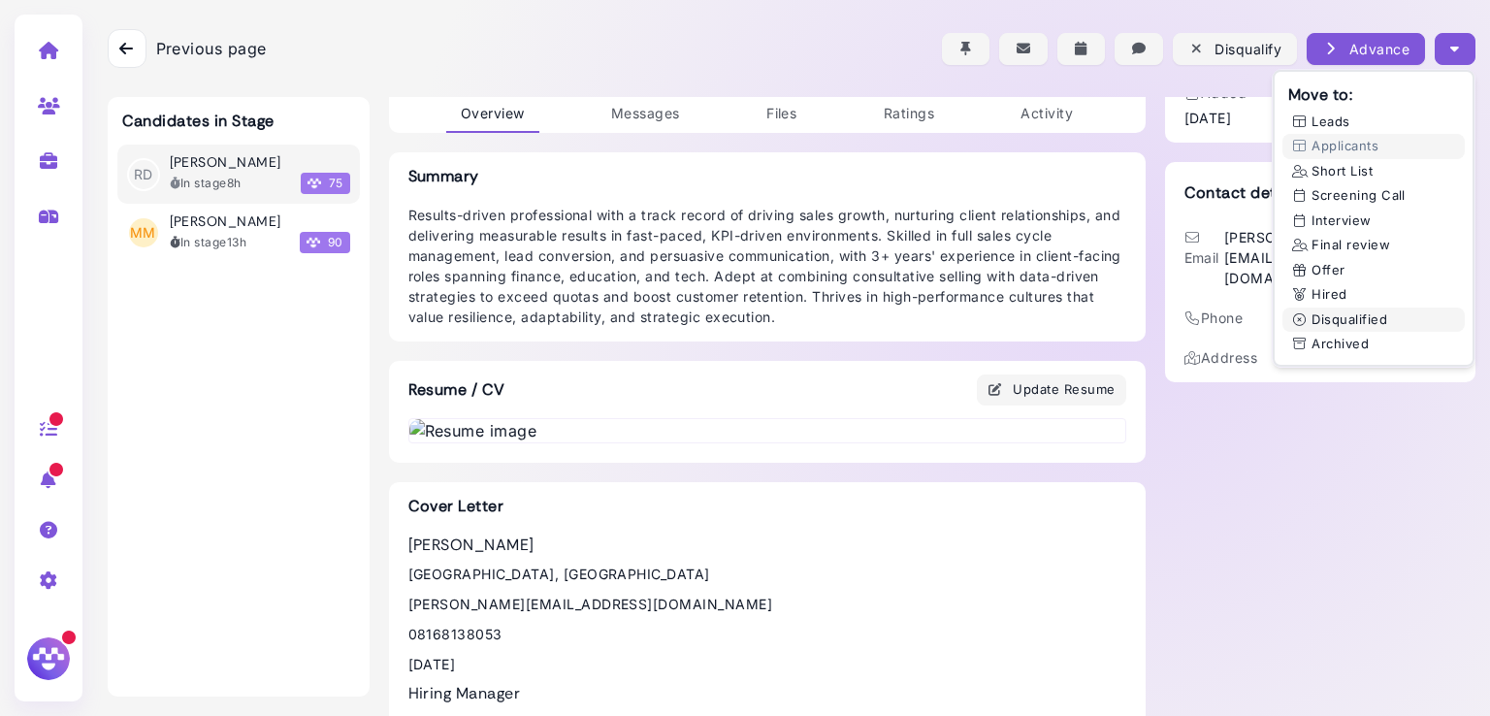
click at [1370, 319] on button "Disqualified" at bounding box center [1373, 319] width 182 height 25
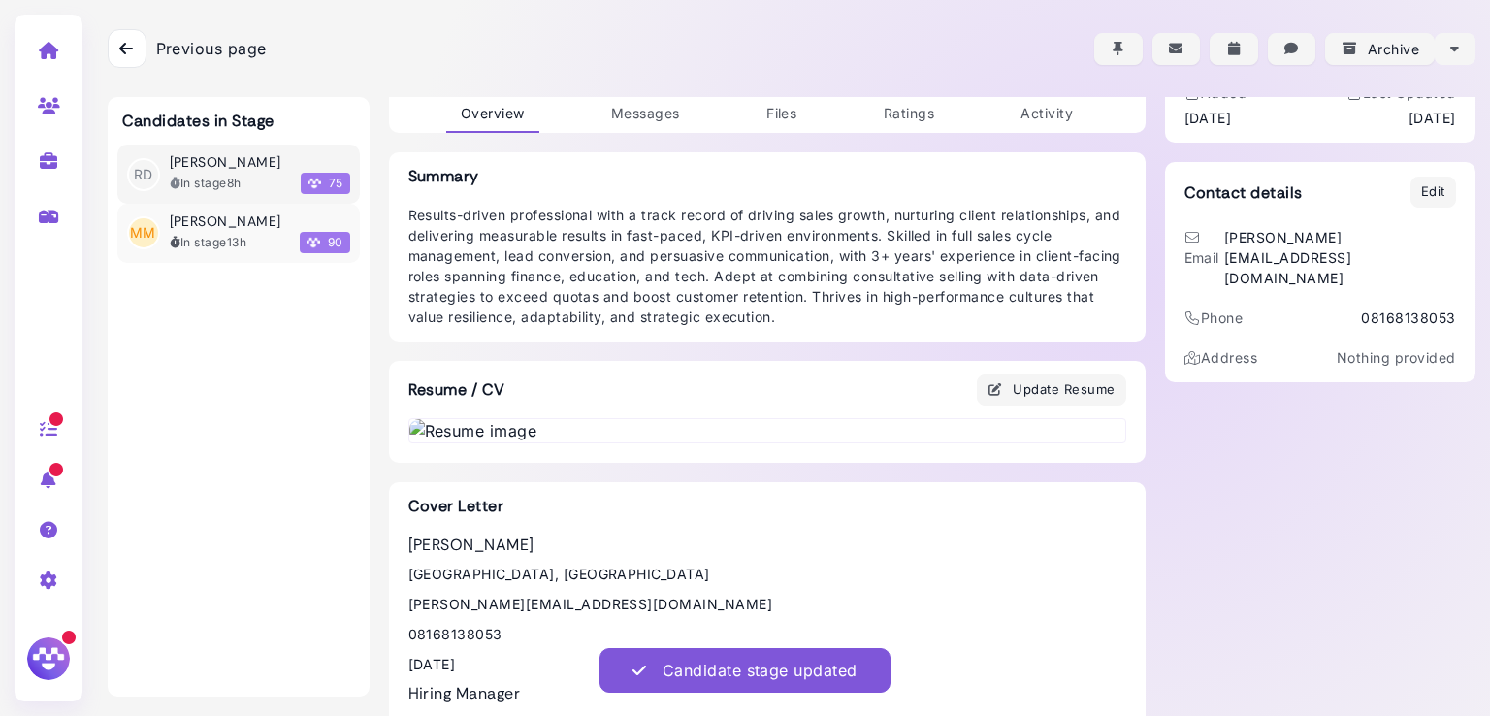
click at [212, 236] on div "In stage 13h" at bounding box center [209, 242] width 78 height 17
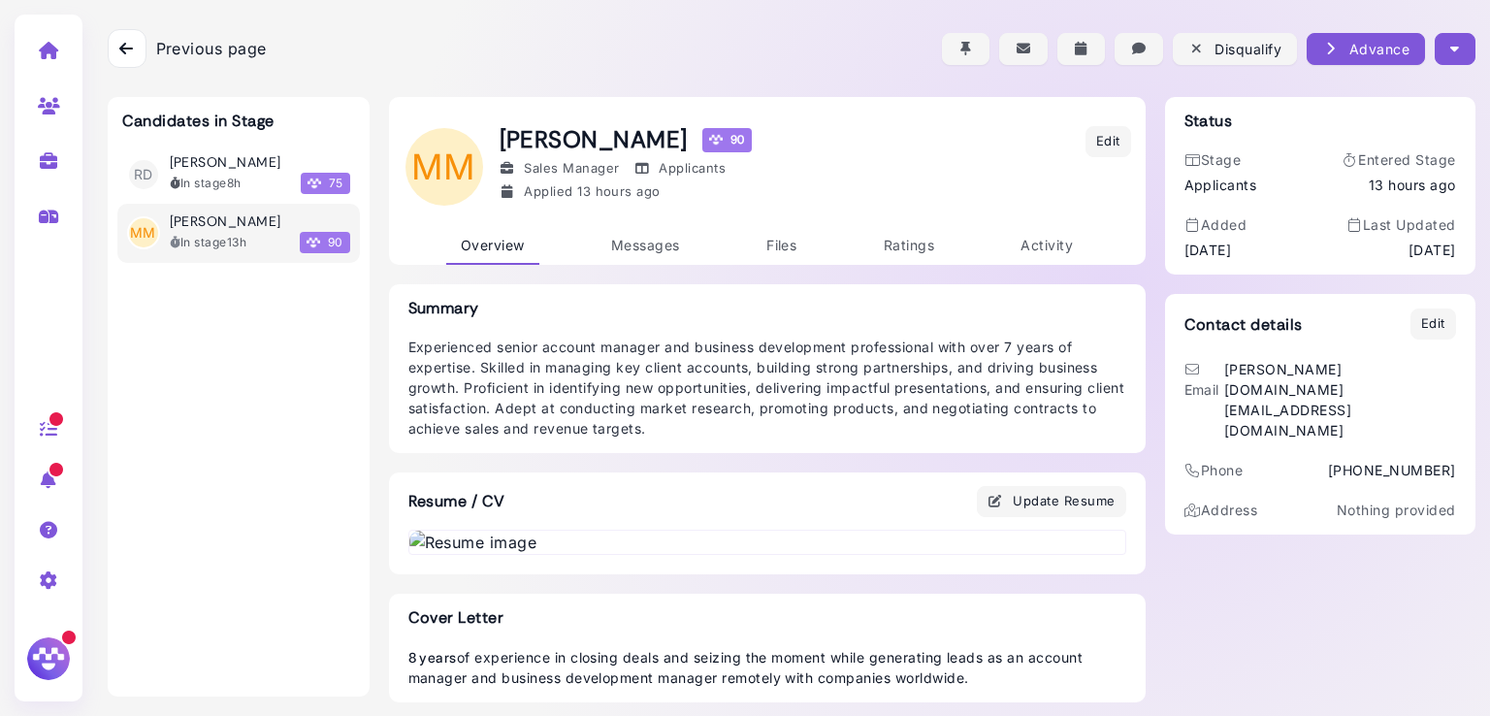
click at [1455, 44] on button "button" at bounding box center [1455, 49] width 40 height 32
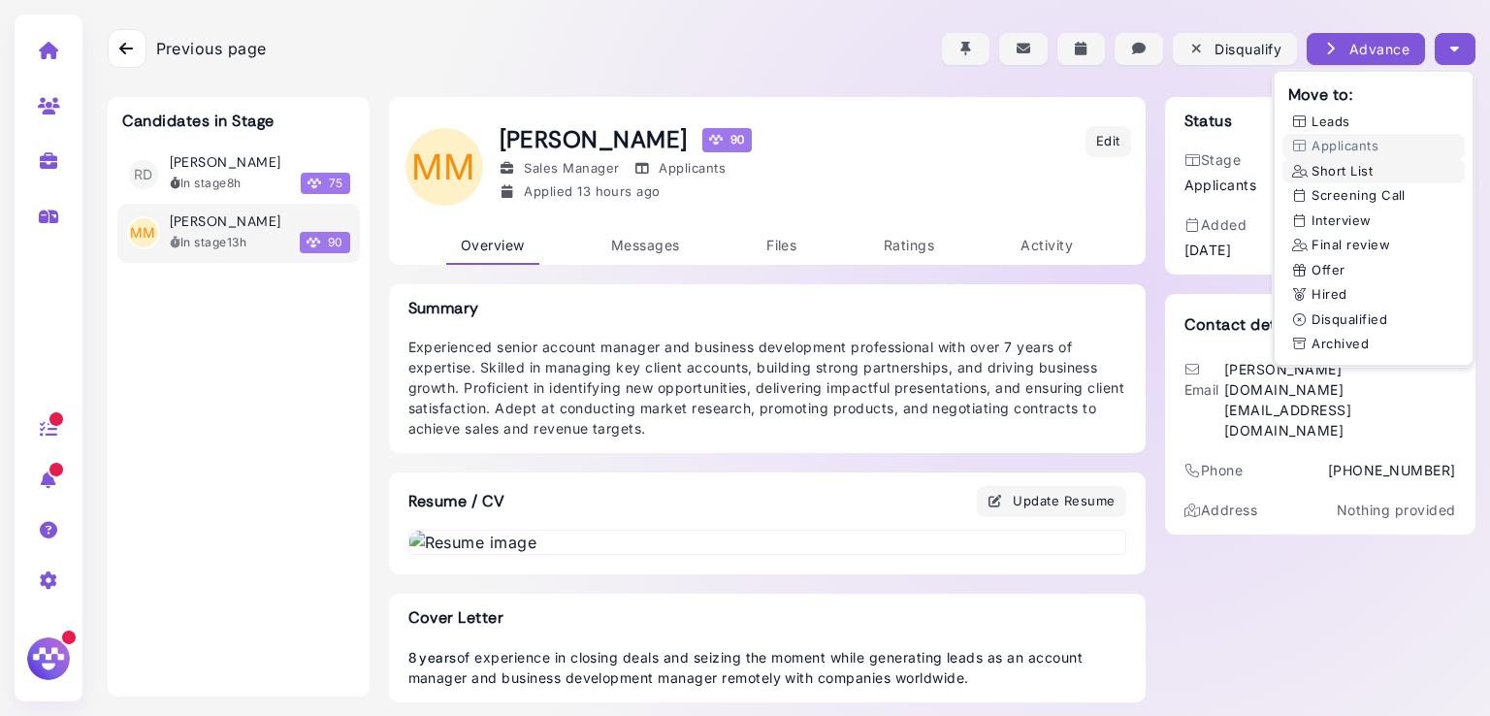
click at [1333, 179] on button "Short List" at bounding box center [1373, 171] width 182 height 25
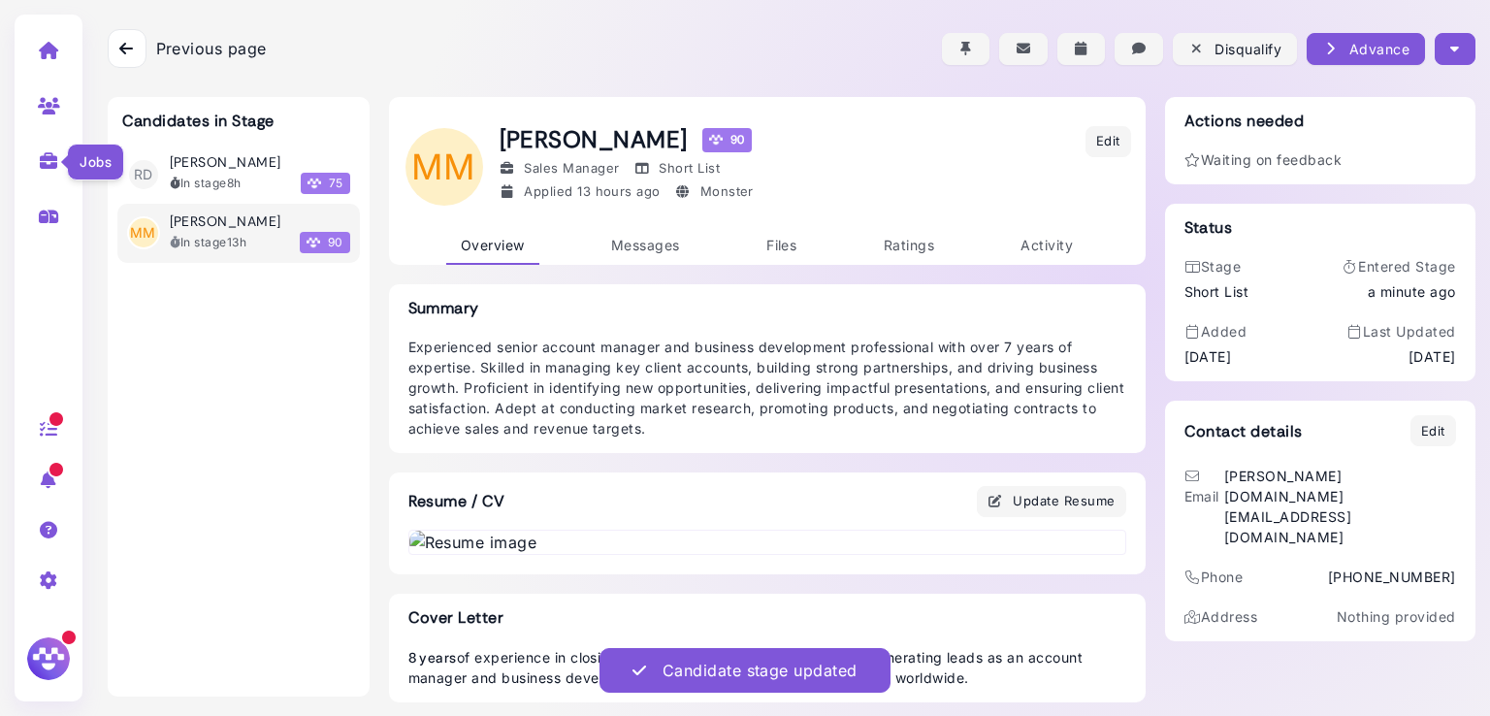
click at [41, 168] on icon at bounding box center [49, 160] width 22 height 17
select select "**********"
select select "**"
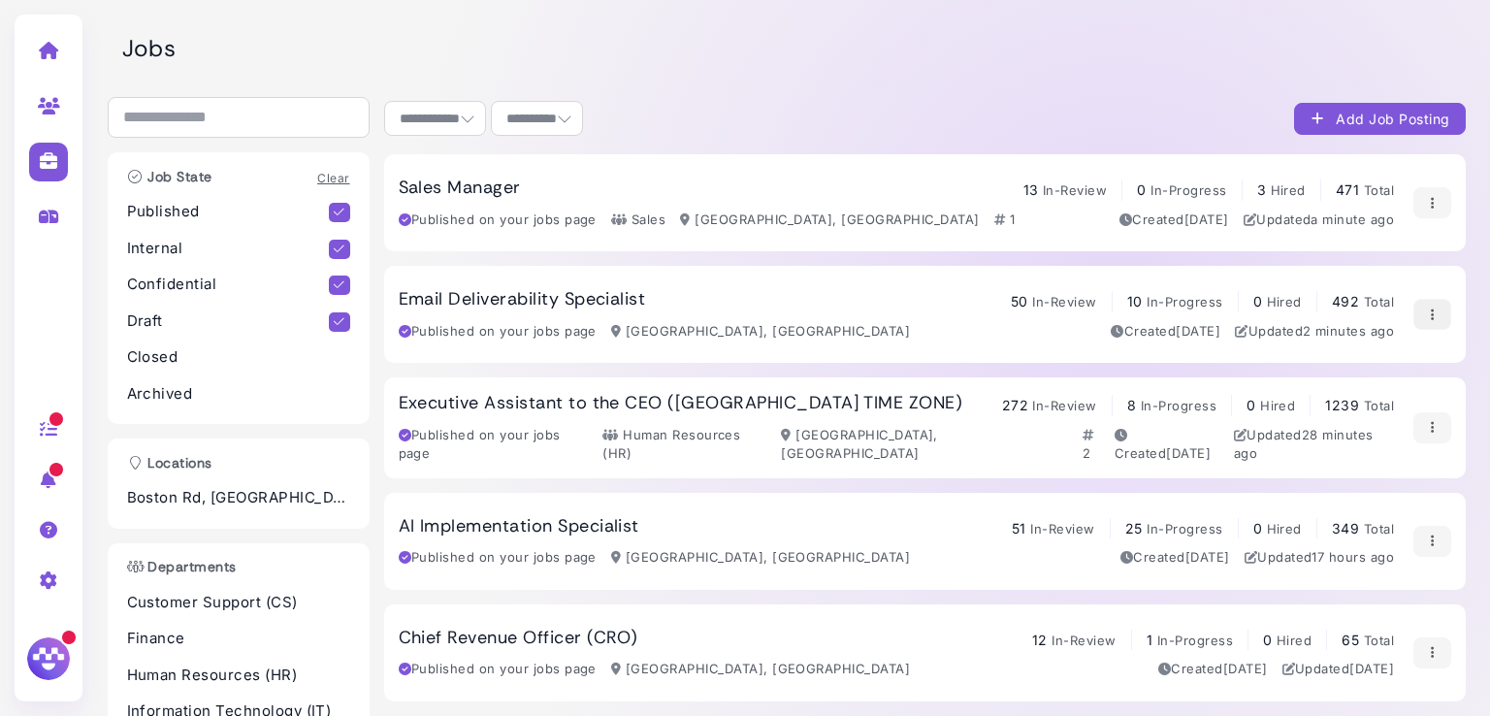
click at [1424, 315] on icon "button" at bounding box center [1432, 315] width 16 height 20
click at [1356, 492] on link "Close Job" at bounding box center [1359, 492] width 173 height 26
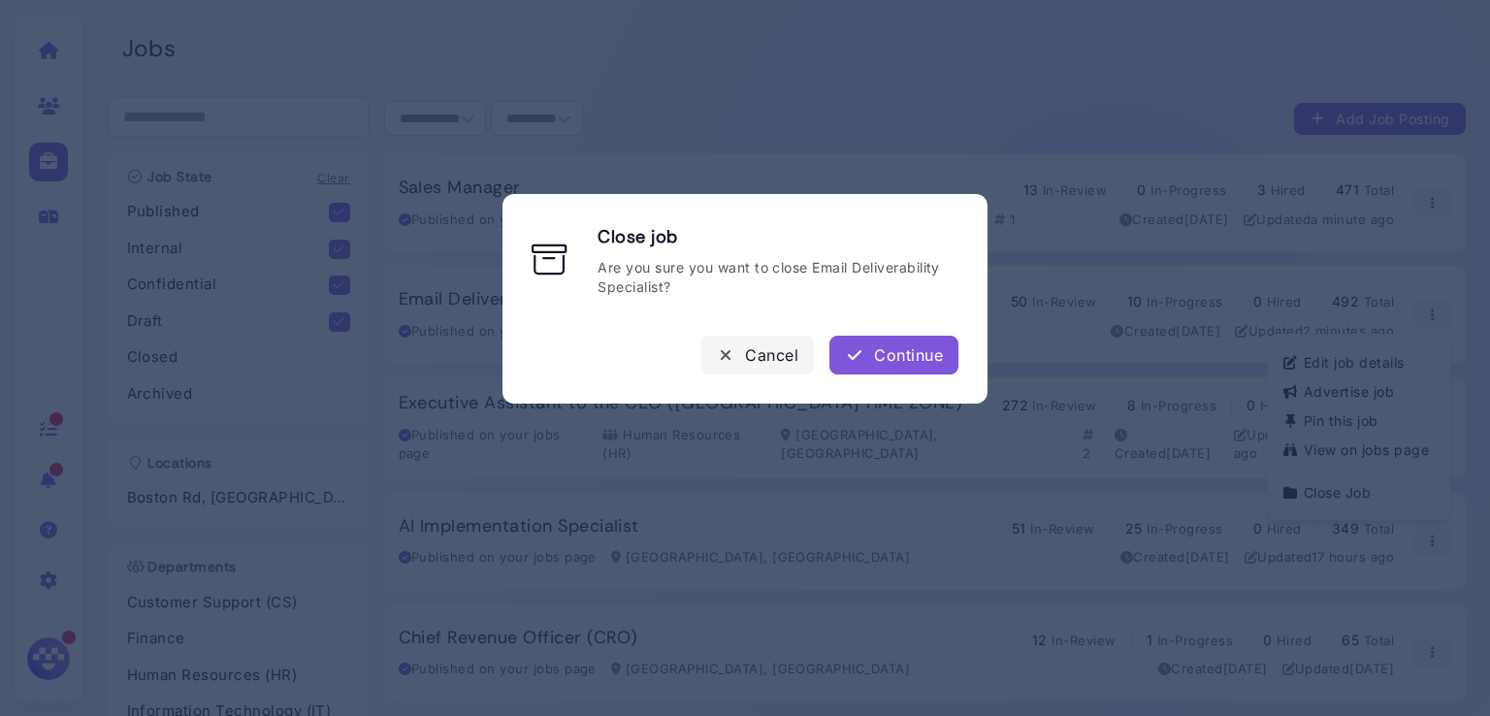
click at [908, 360] on div "Continue" at bounding box center [894, 354] width 98 height 23
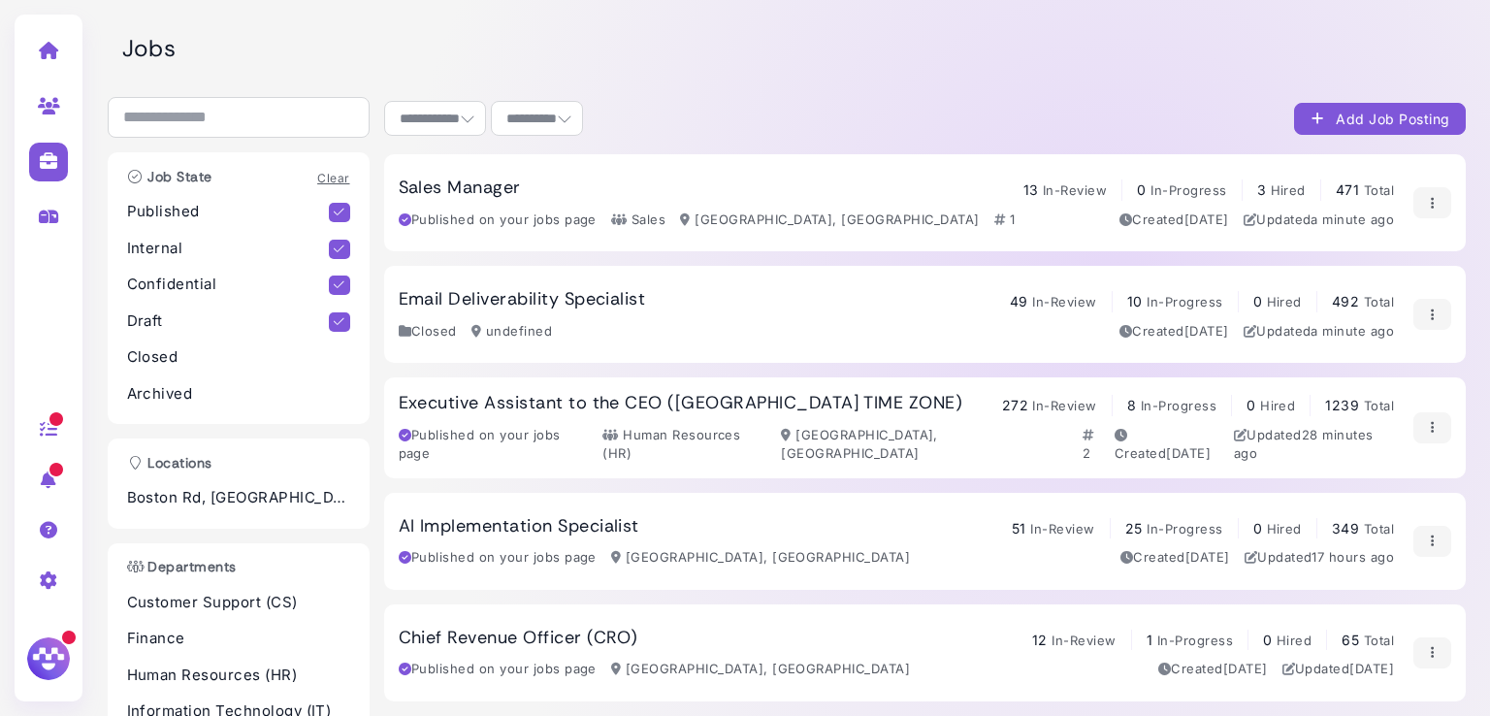
click at [1032, 408] on span "In-Review" at bounding box center [1064, 406] width 64 height 16
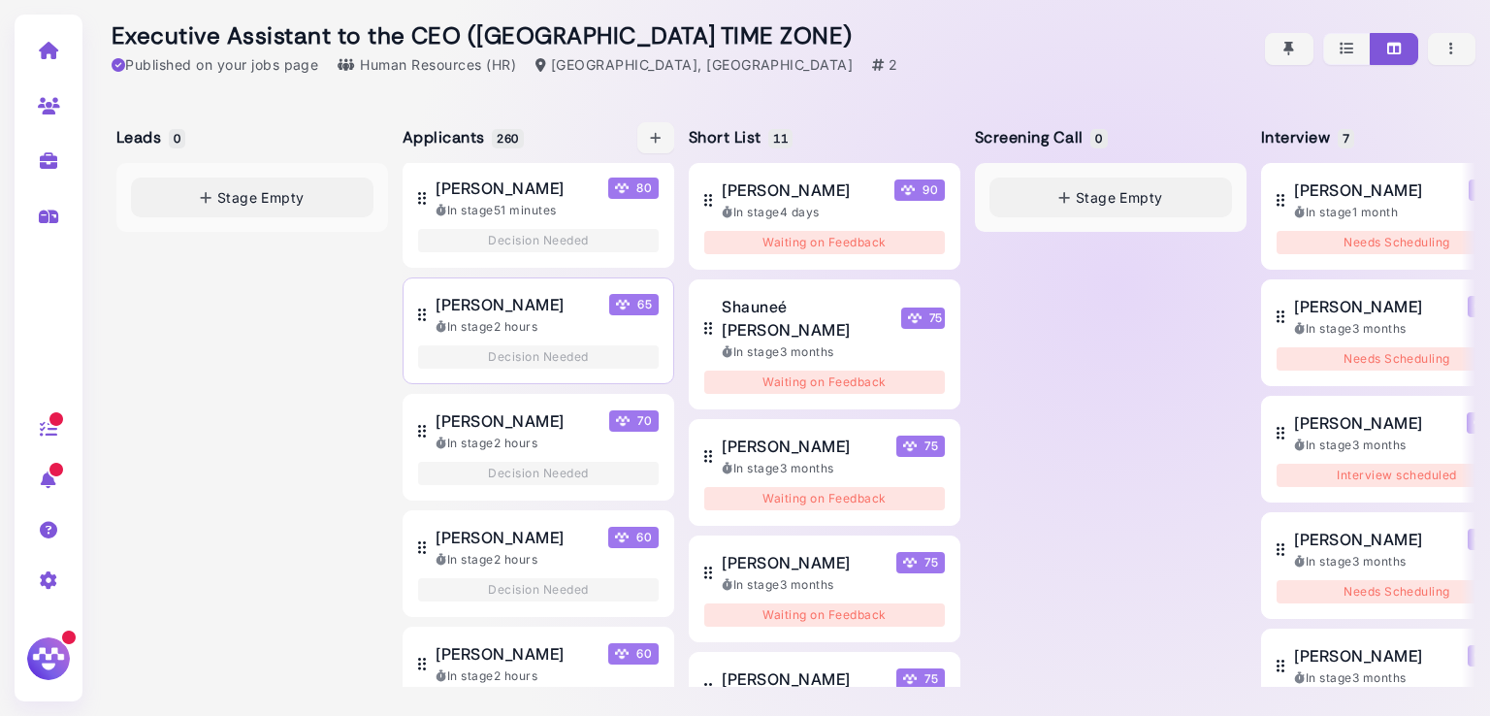
scroll to position [130, 0]
click at [49, 168] on icon at bounding box center [49, 160] width 22 height 17
select select "**********"
select select "**"
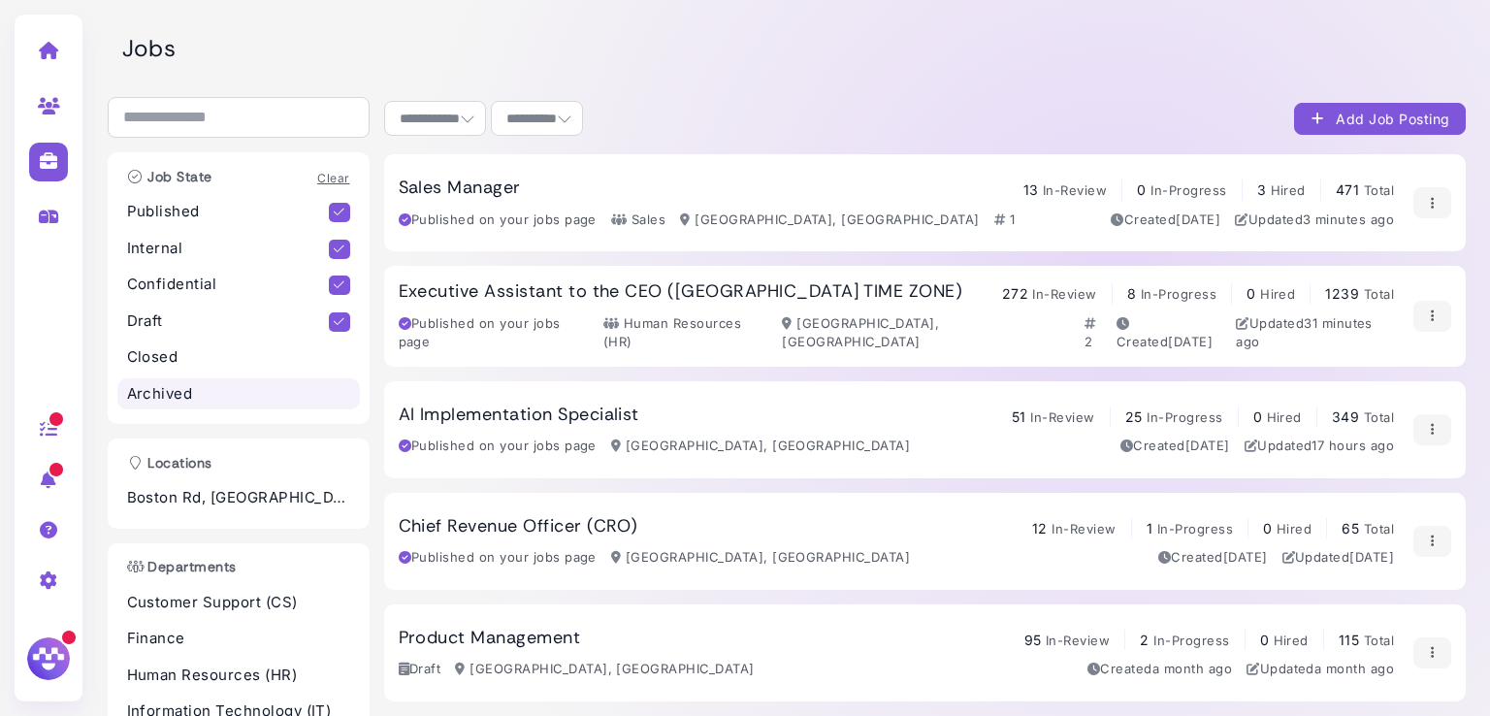
click at [204, 390] on p "Archived" at bounding box center [238, 394] width 223 height 22
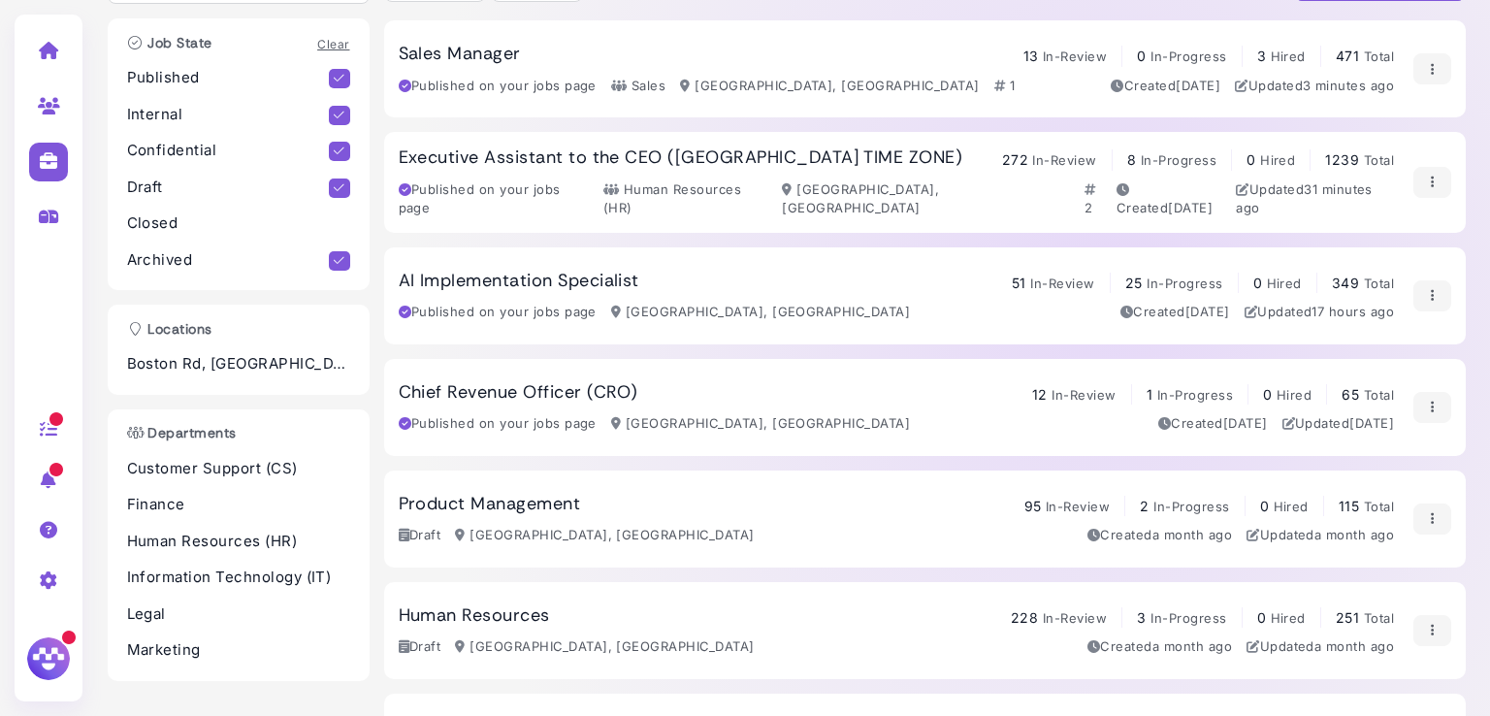
scroll to position [136, 0]
click at [264, 459] on p "Customer Support (CS)" at bounding box center [238, 467] width 223 height 22
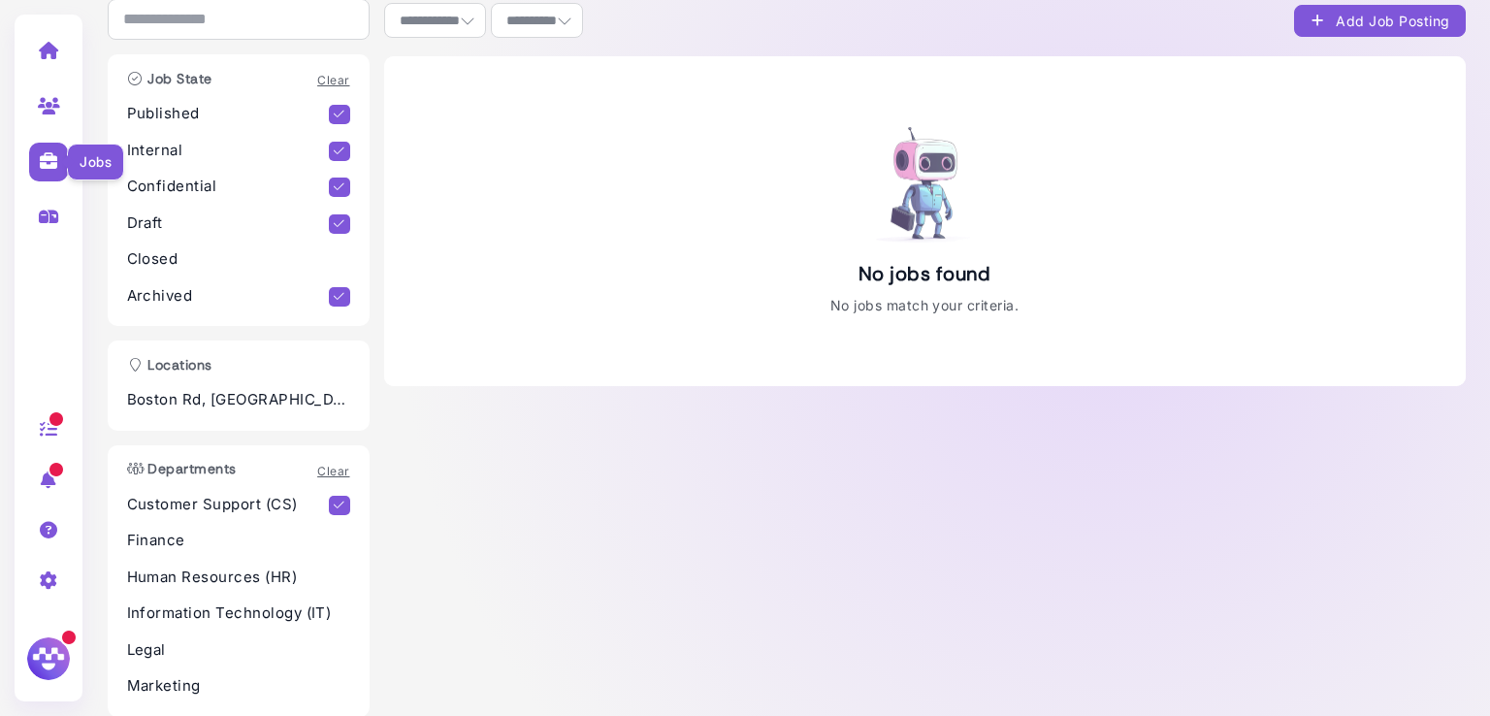
click at [53, 162] on icon at bounding box center [49, 160] width 22 height 17
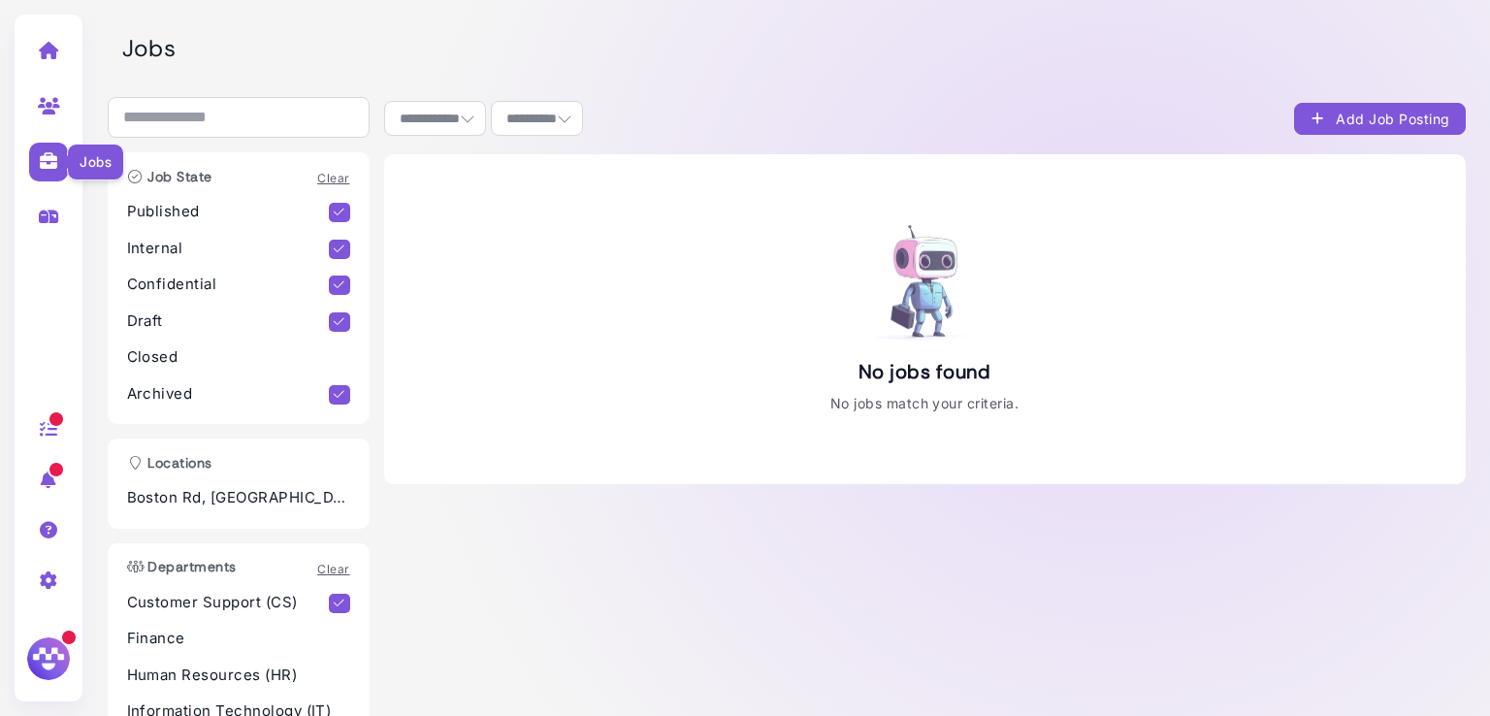
click at [49, 168] on icon at bounding box center [49, 160] width 22 height 17
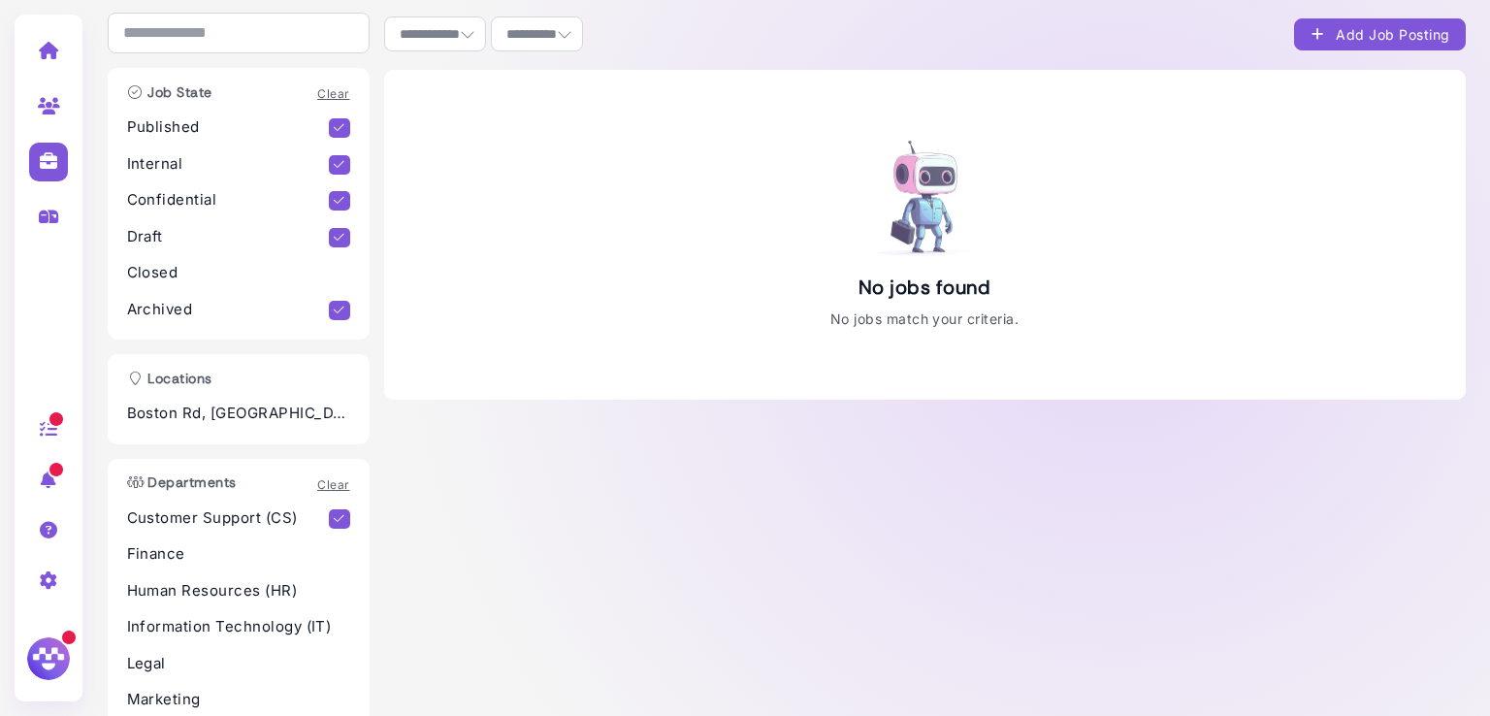
scroll to position [85, 0]
click at [54, 110] on icon at bounding box center [49, 105] width 22 height 17
select select "**********"
select select "**"
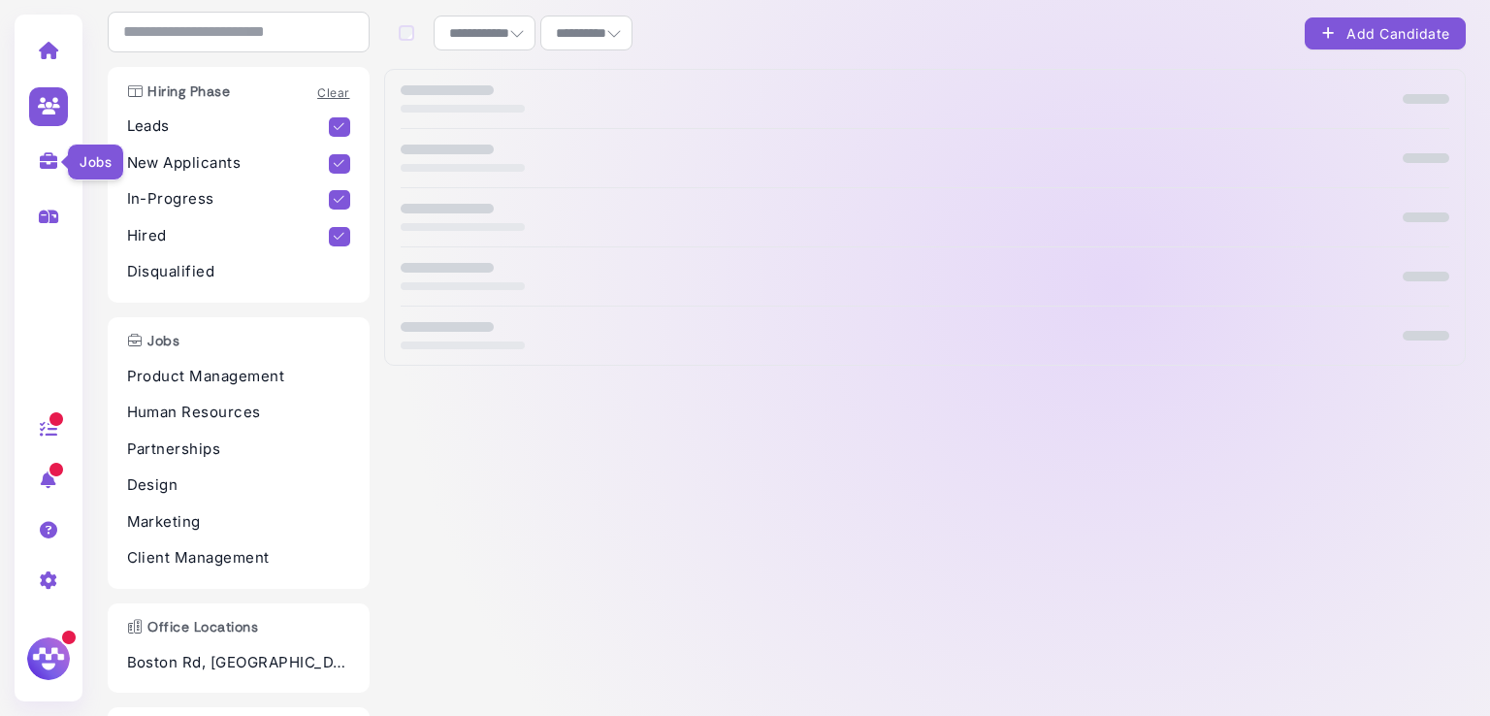
click at [47, 160] on icon at bounding box center [49, 160] width 22 height 17
select select "**********"
select select "**"
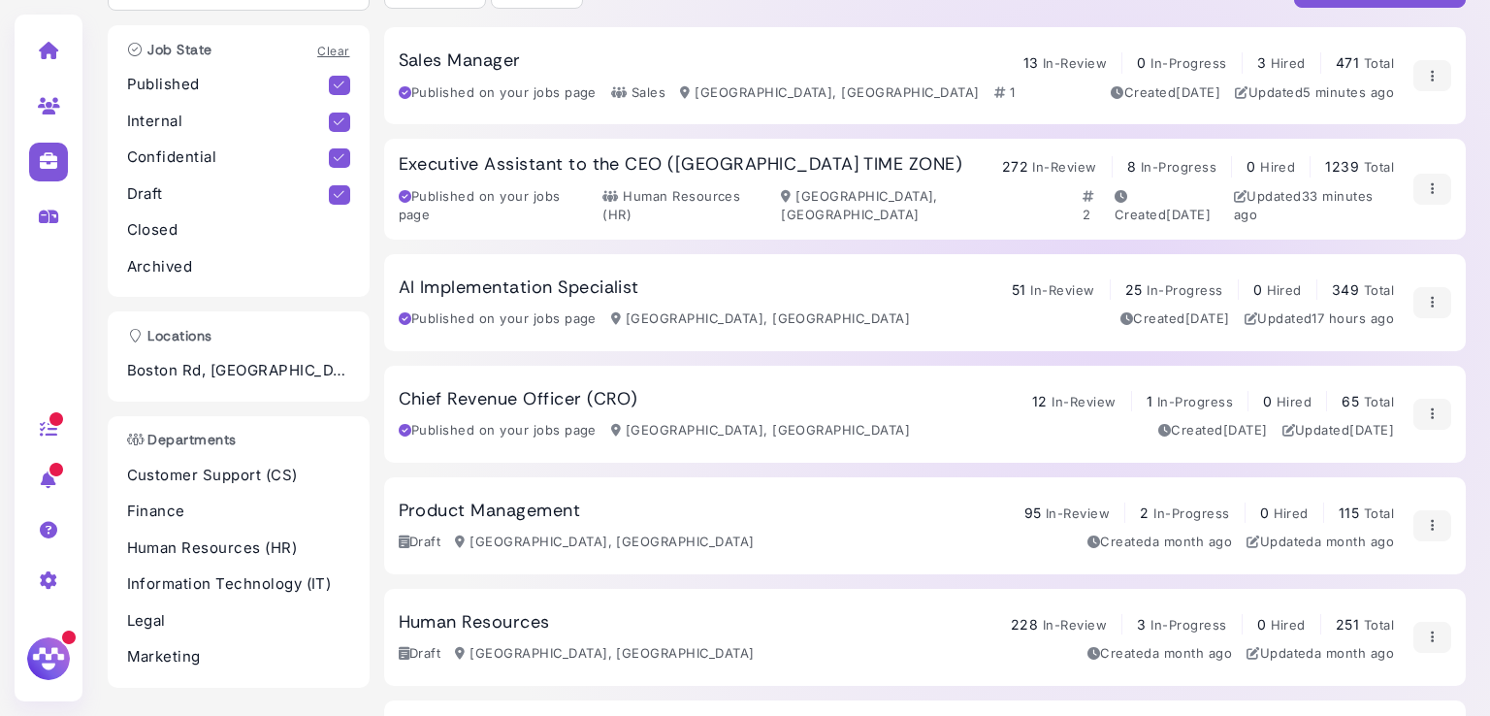
scroll to position [151, 0]
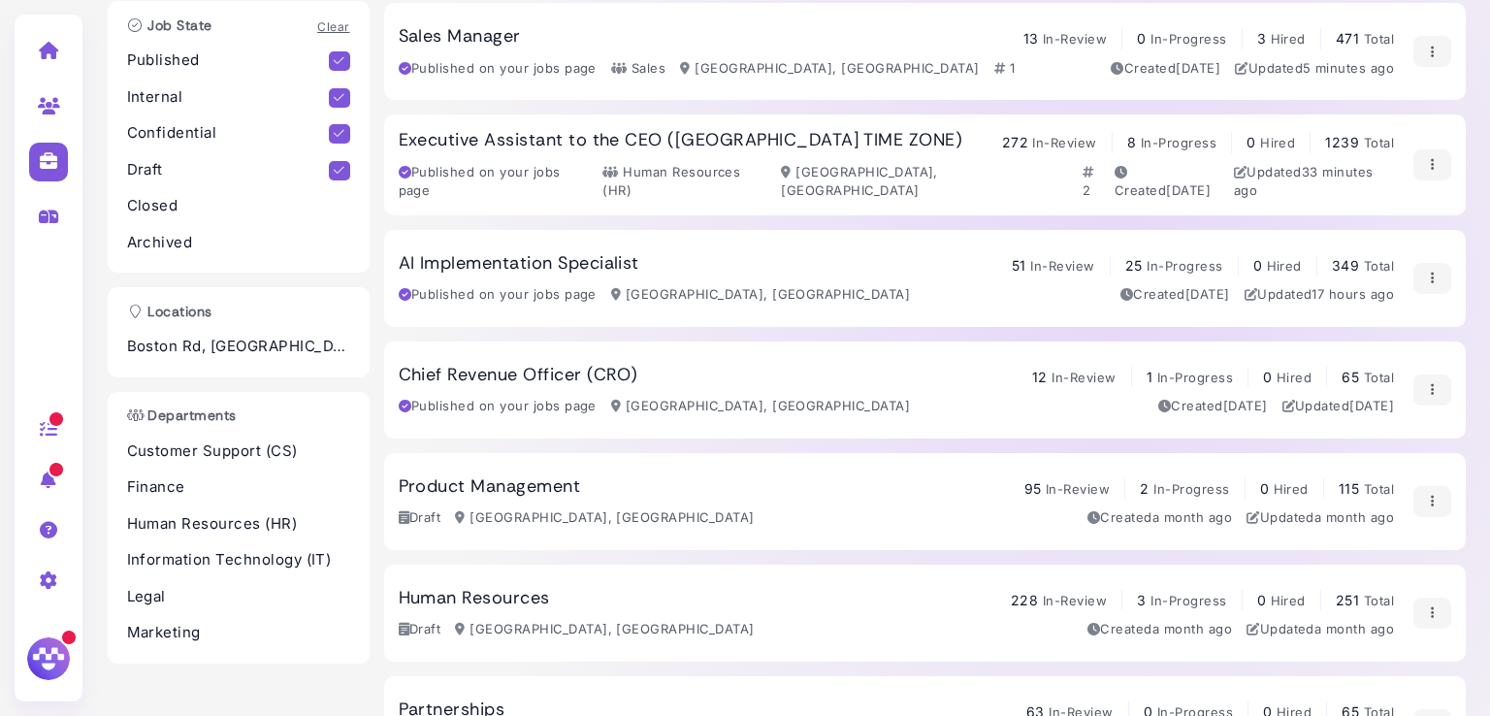
click at [620, 369] on h3 "Chief Revenue Officer (CRO)" at bounding box center [519, 375] width 240 height 21
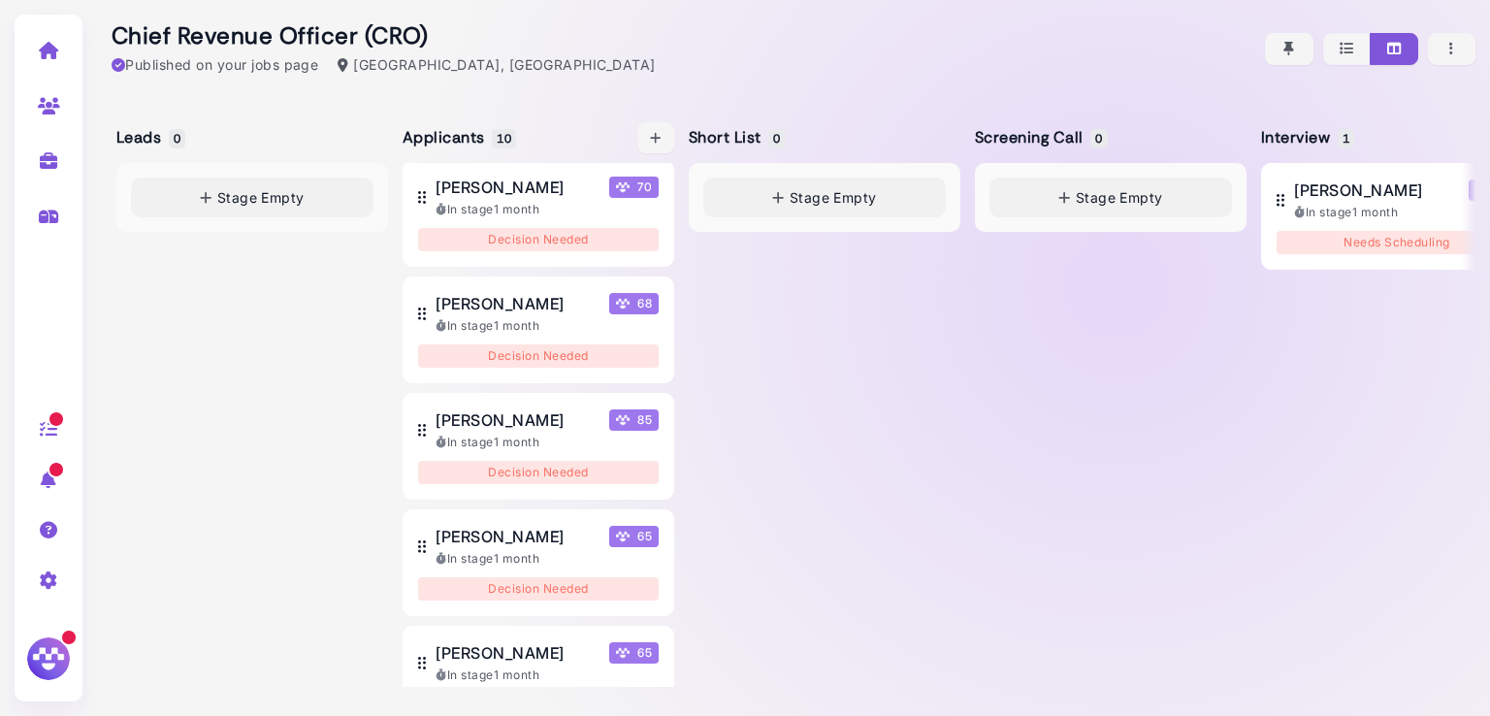
scroll to position [477, 0]
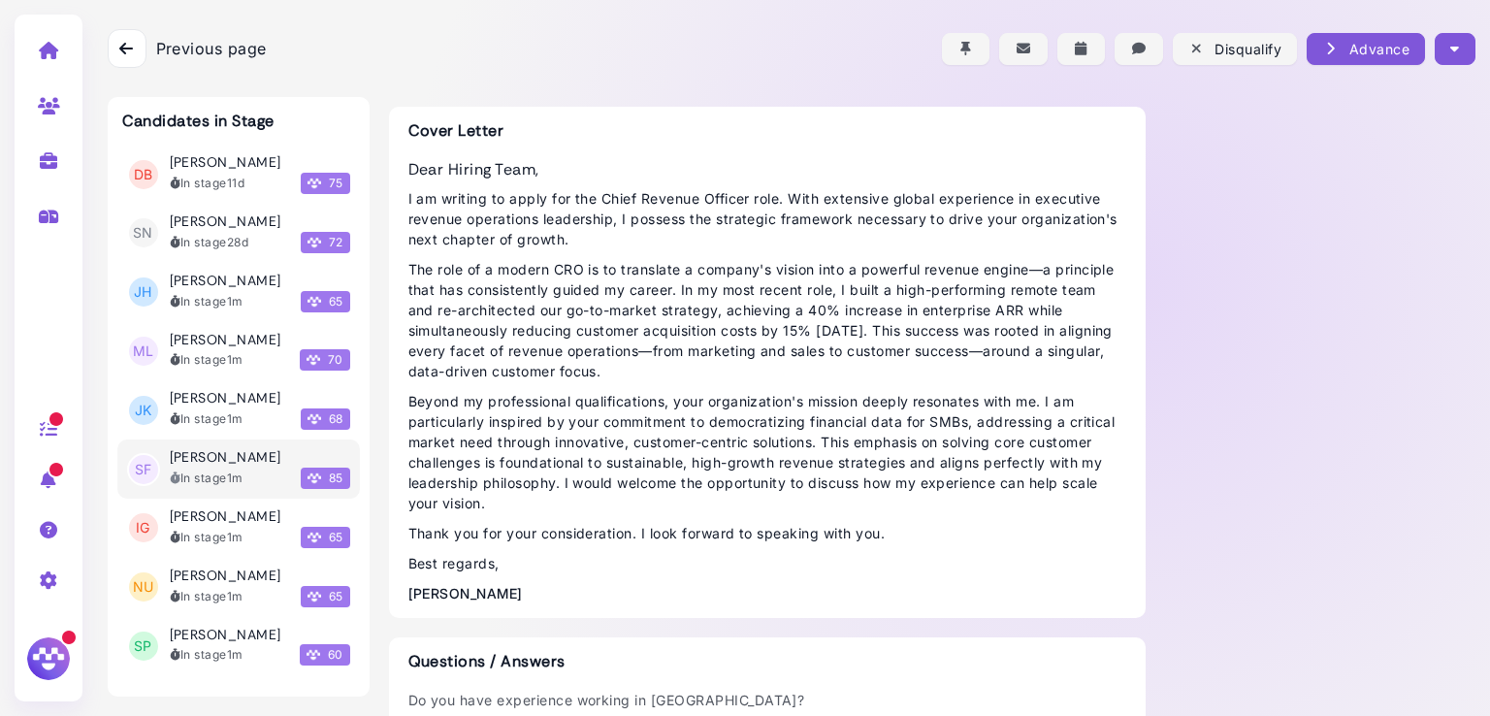
scroll to position [508, 0]
click at [698, 66] on img at bounding box center [767, 54] width 716 height 23
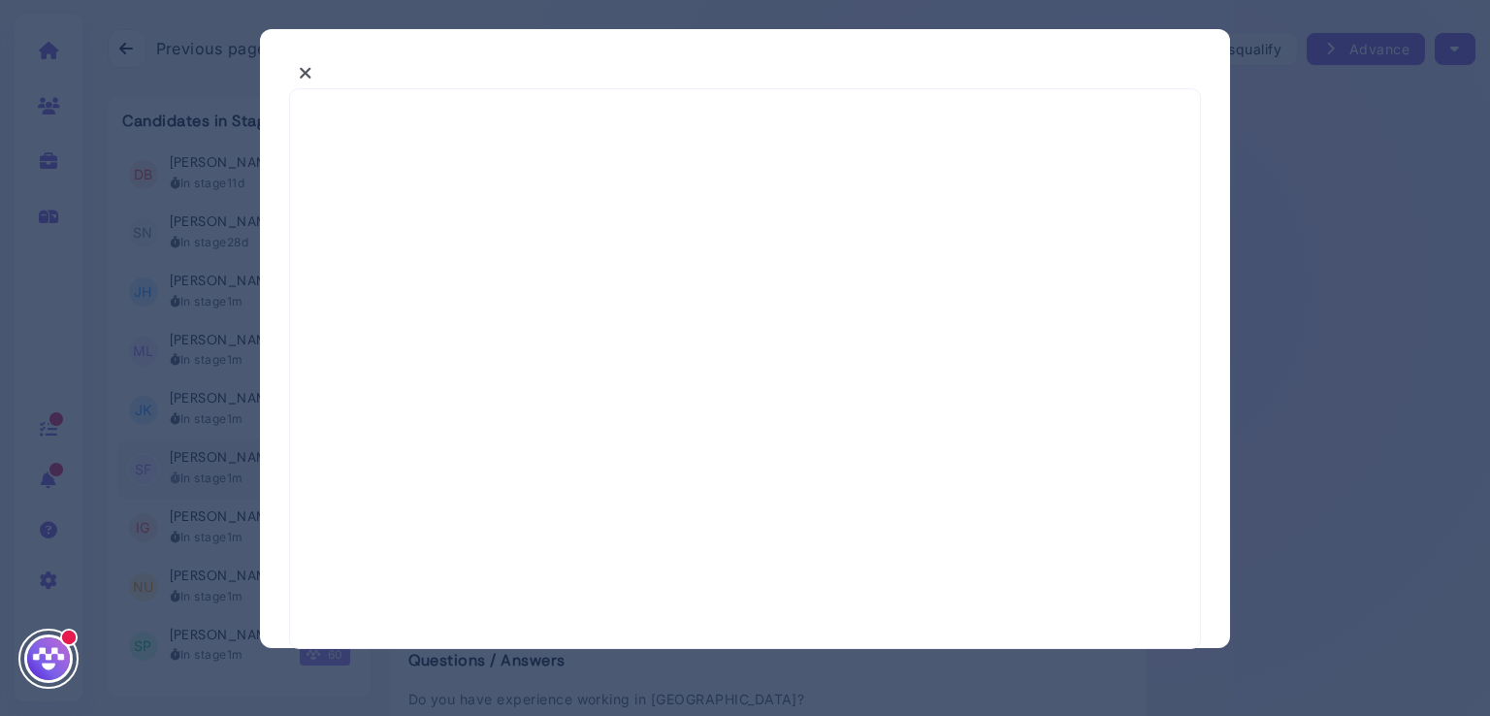
select select "*"
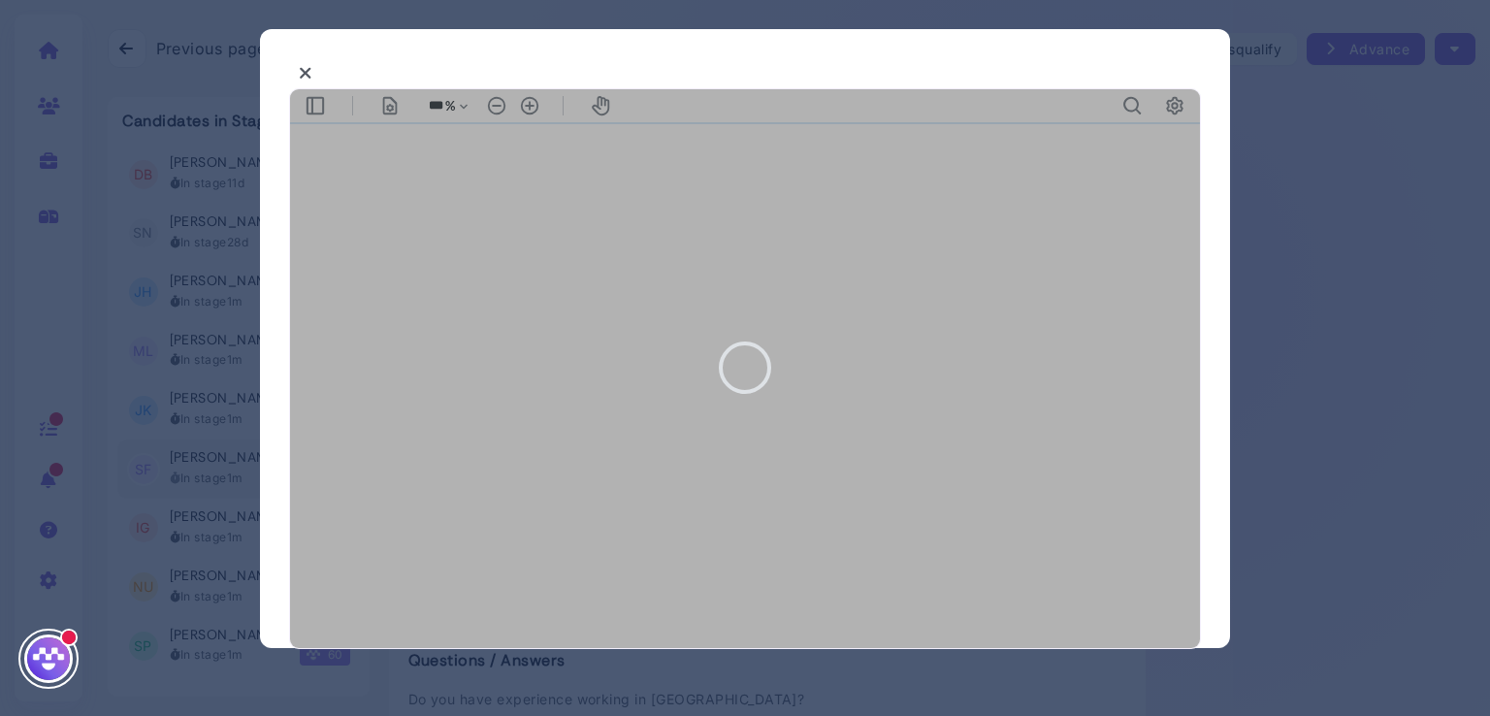
type input "***"
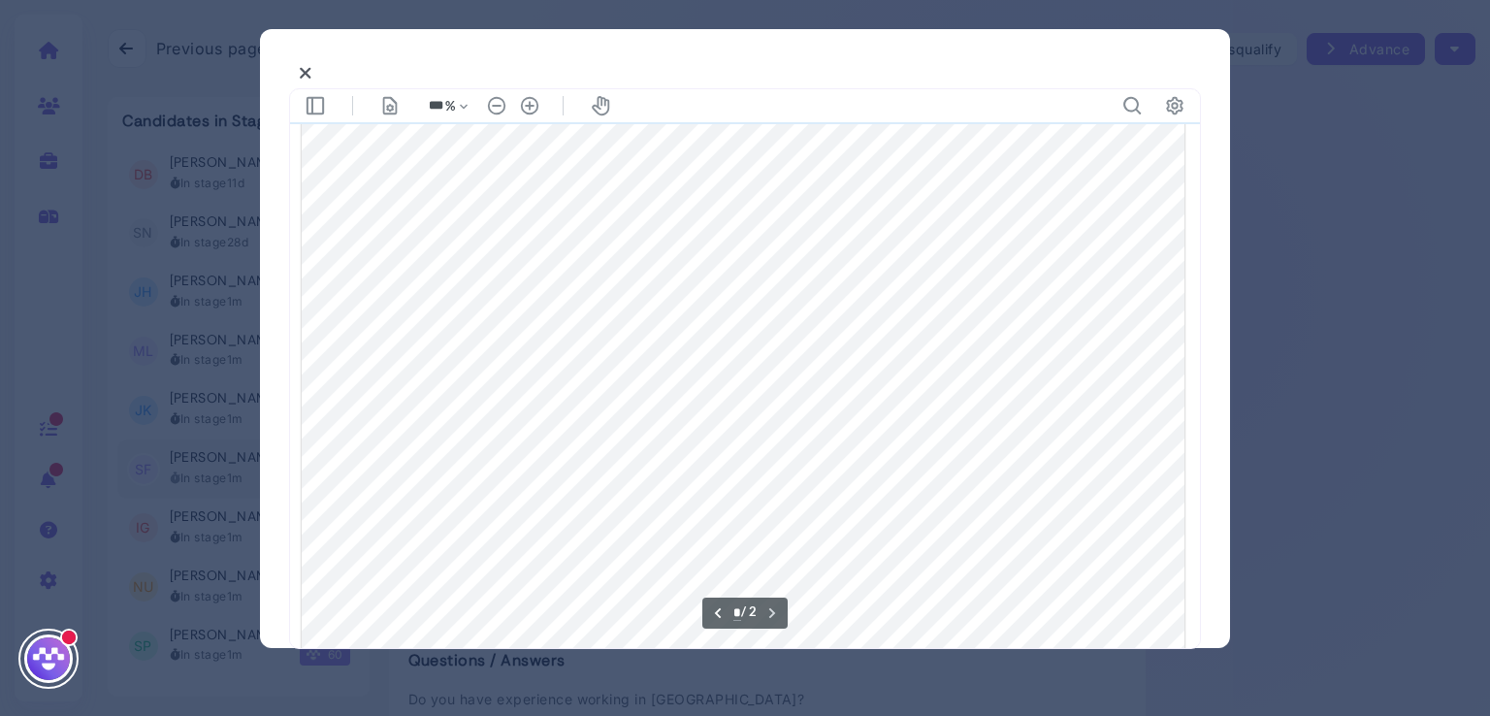
scroll to position [1383, 0]
drag, startPoint x: 602, startPoint y: 231, endPoint x: 678, endPoint y: 234, distance: 75.7
click at [677, 234] on div at bounding box center [744, 472] width 884 height 1143
type input "*"
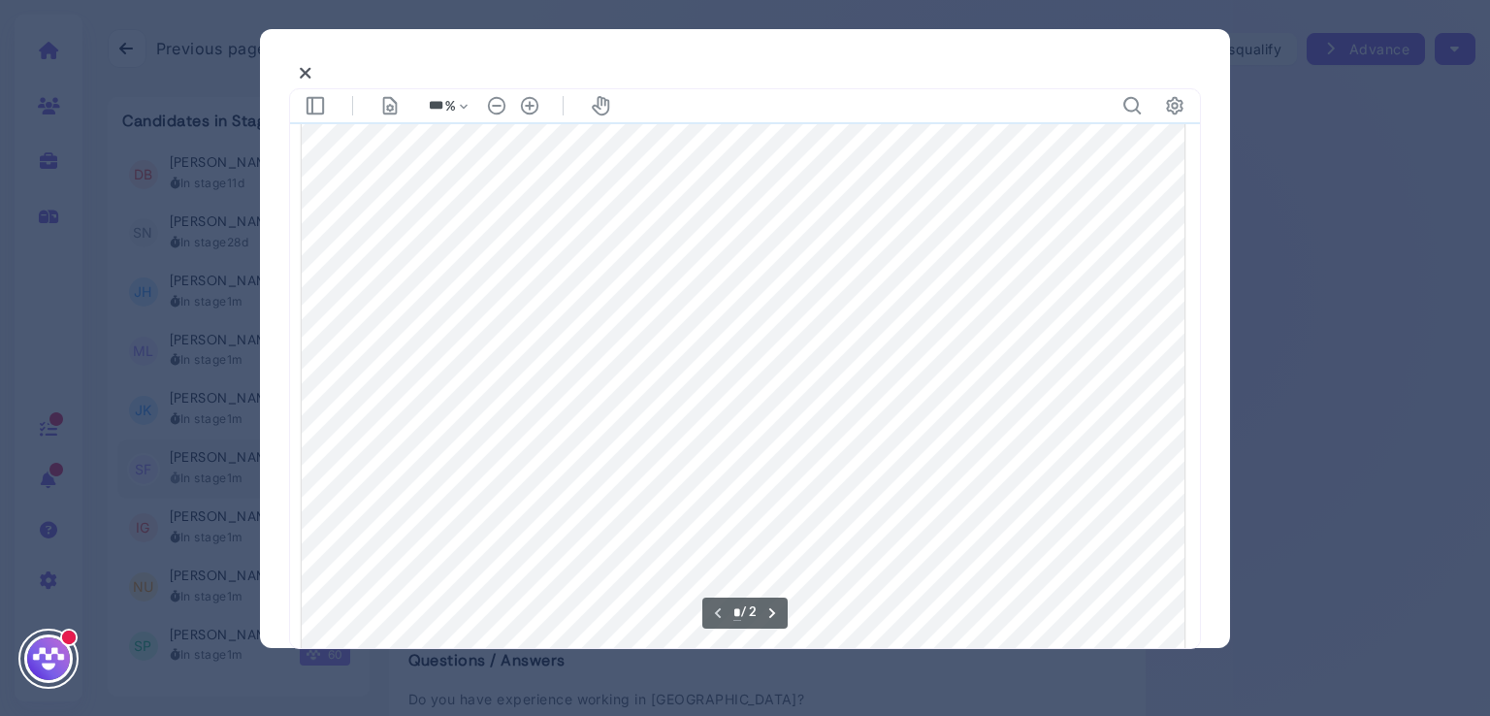
scroll to position [0, 0]
click at [303, 72] on icon at bounding box center [306, 73] width 14 height 20
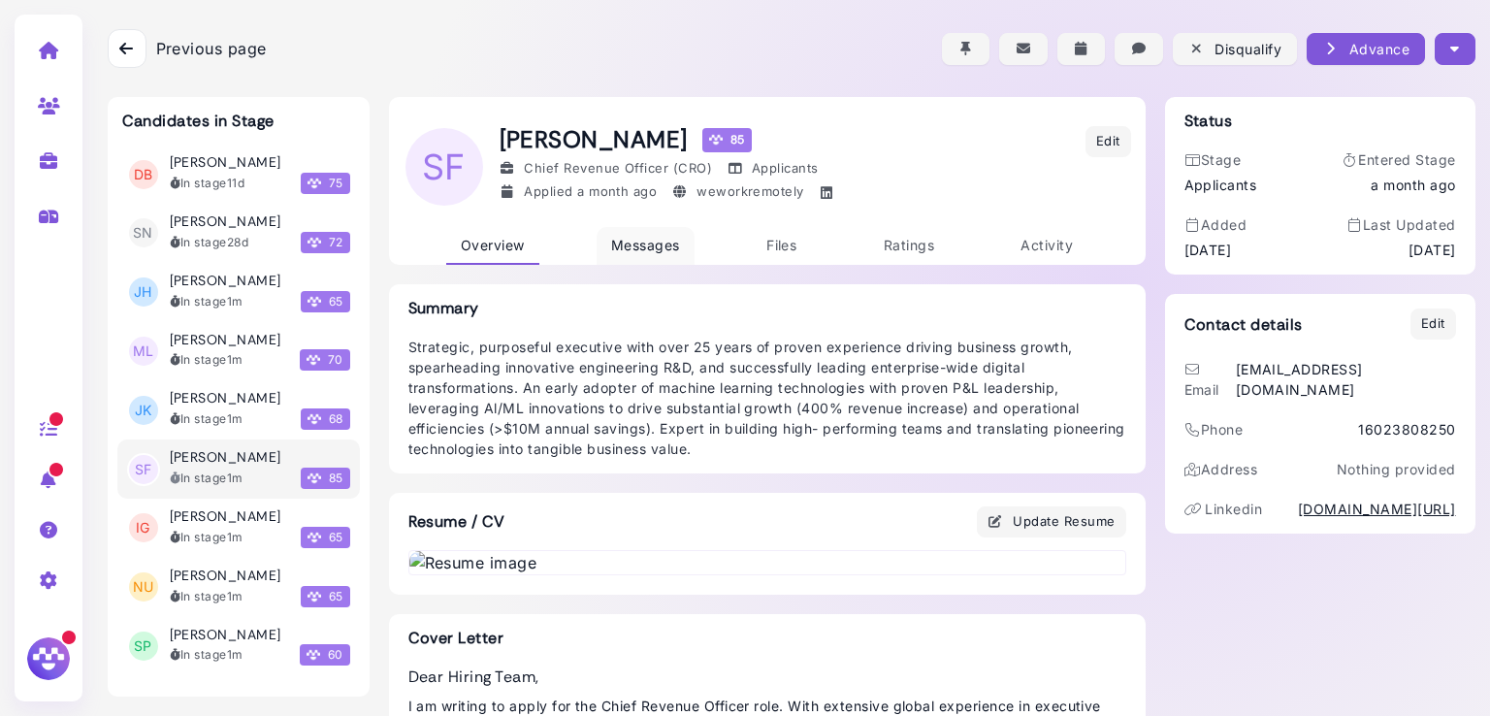
click at [652, 248] on span "Messages" at bounding box center [645, 245] width 69 height 16
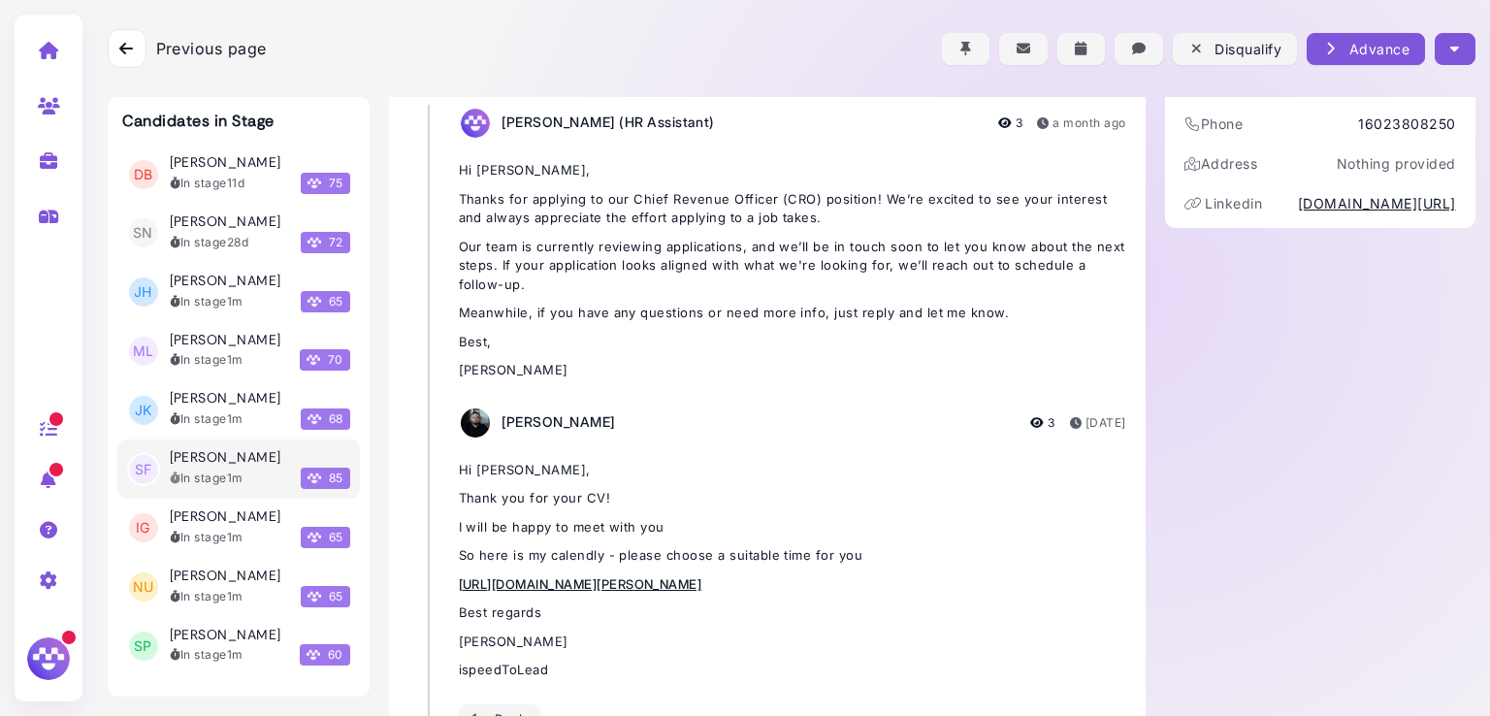
scroll to position [382, 0]
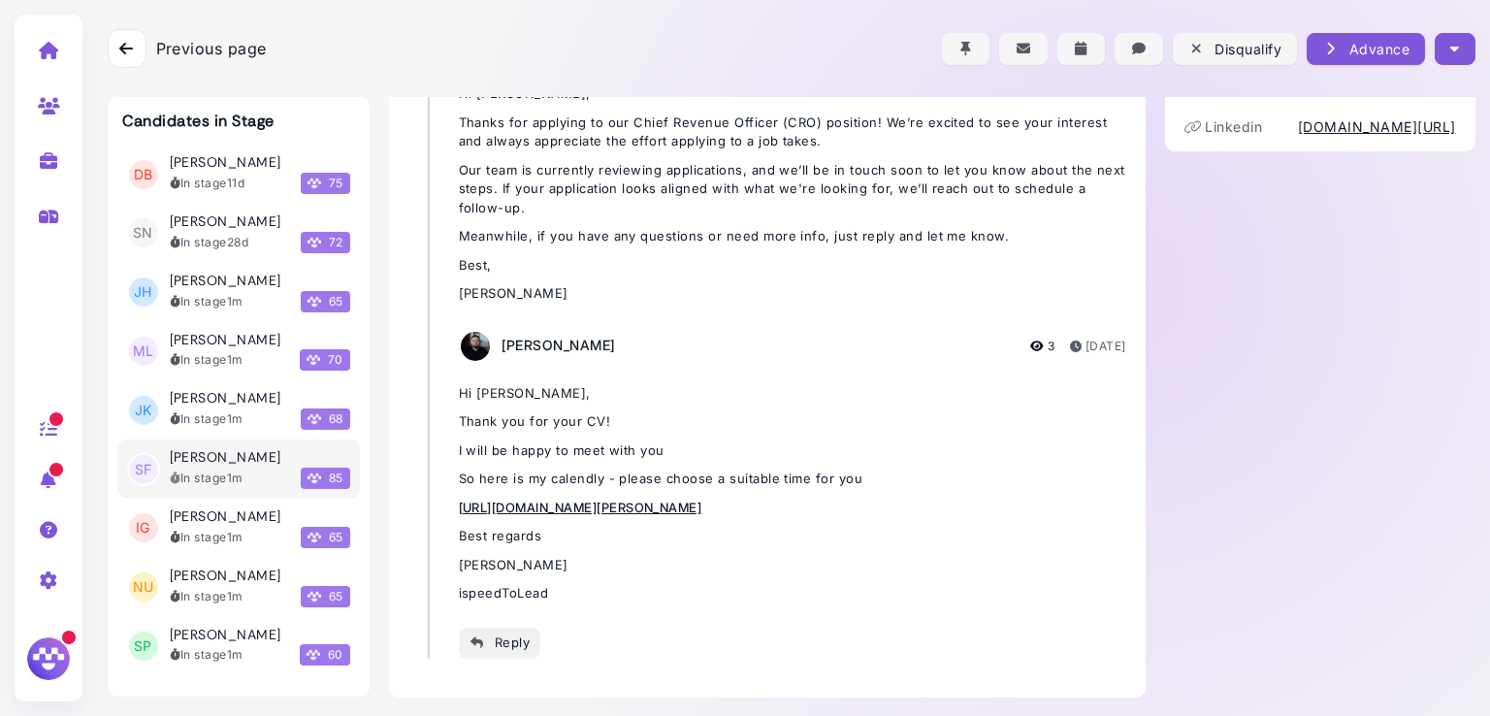
click at [508, 642] on div "Reply" at bounding box center [499, 642] width 61 height 20
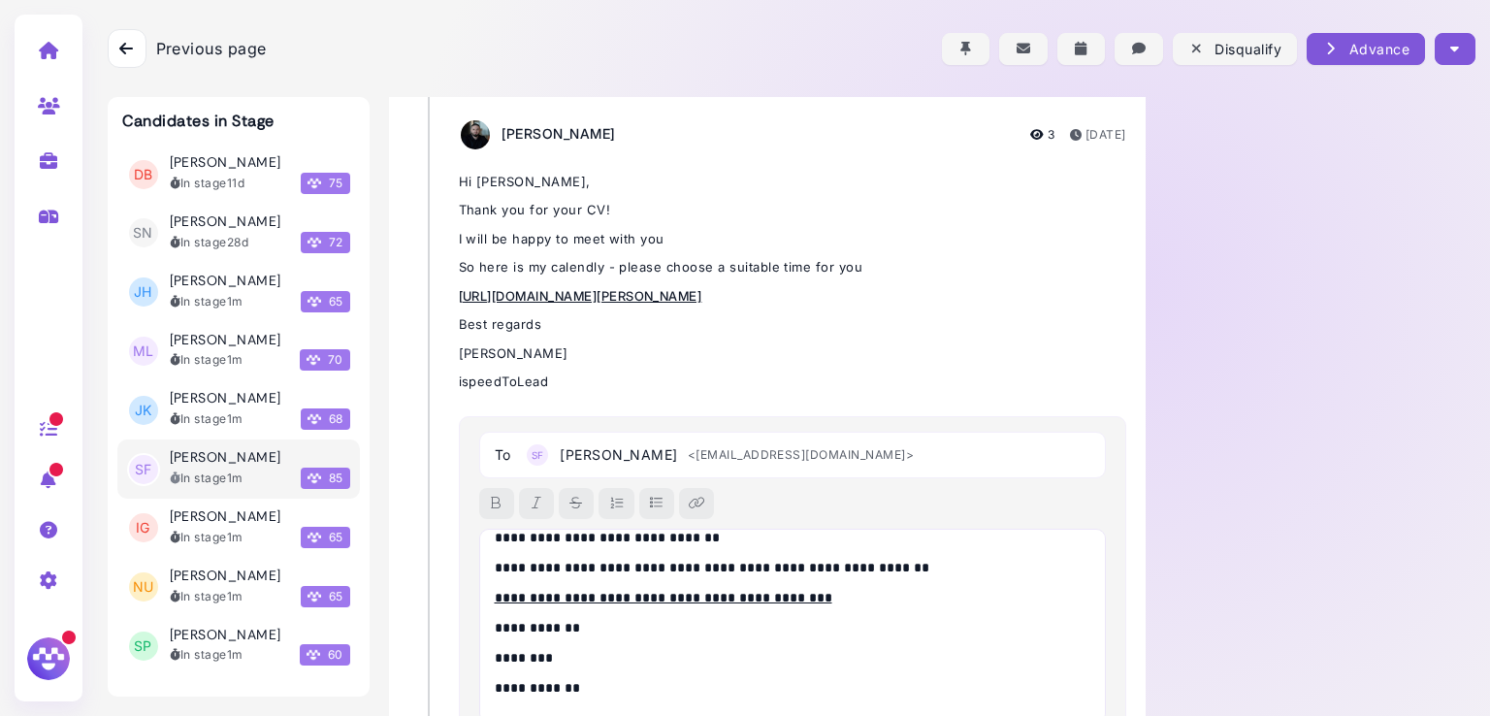
scroll to position [6, 0]
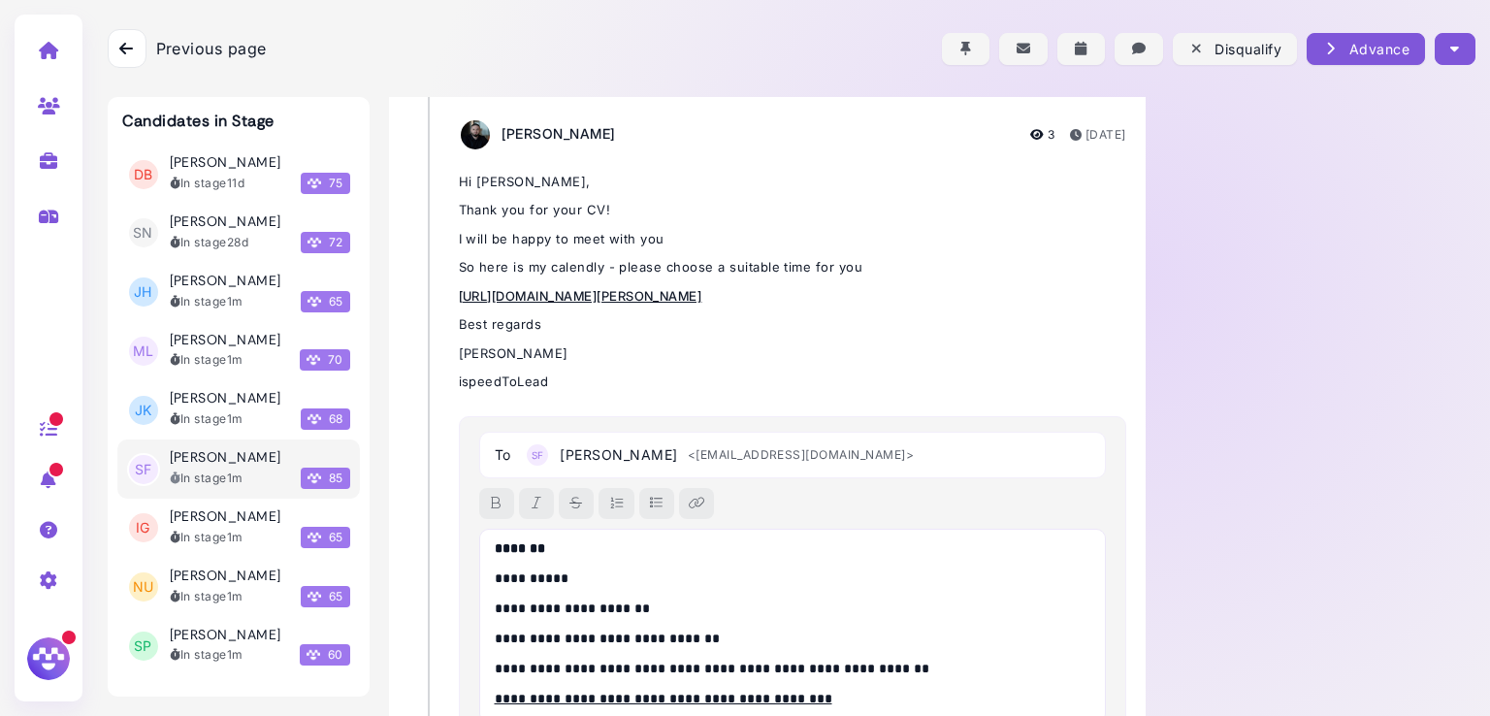
click at [548, 575] on p "**********" at bounding box center [788, 578] width 587 height 20
click at [665, 607] on p "**********" at bounding box center [788, 609] width 587 height 20
drag, startPoint x: 708, startPoint y: 633, endPoint x: 480, endPoint y: 640, distance: 228.1
click at [480, 640] on div "**********" at bounding box center [793, 626] width 628 height 194
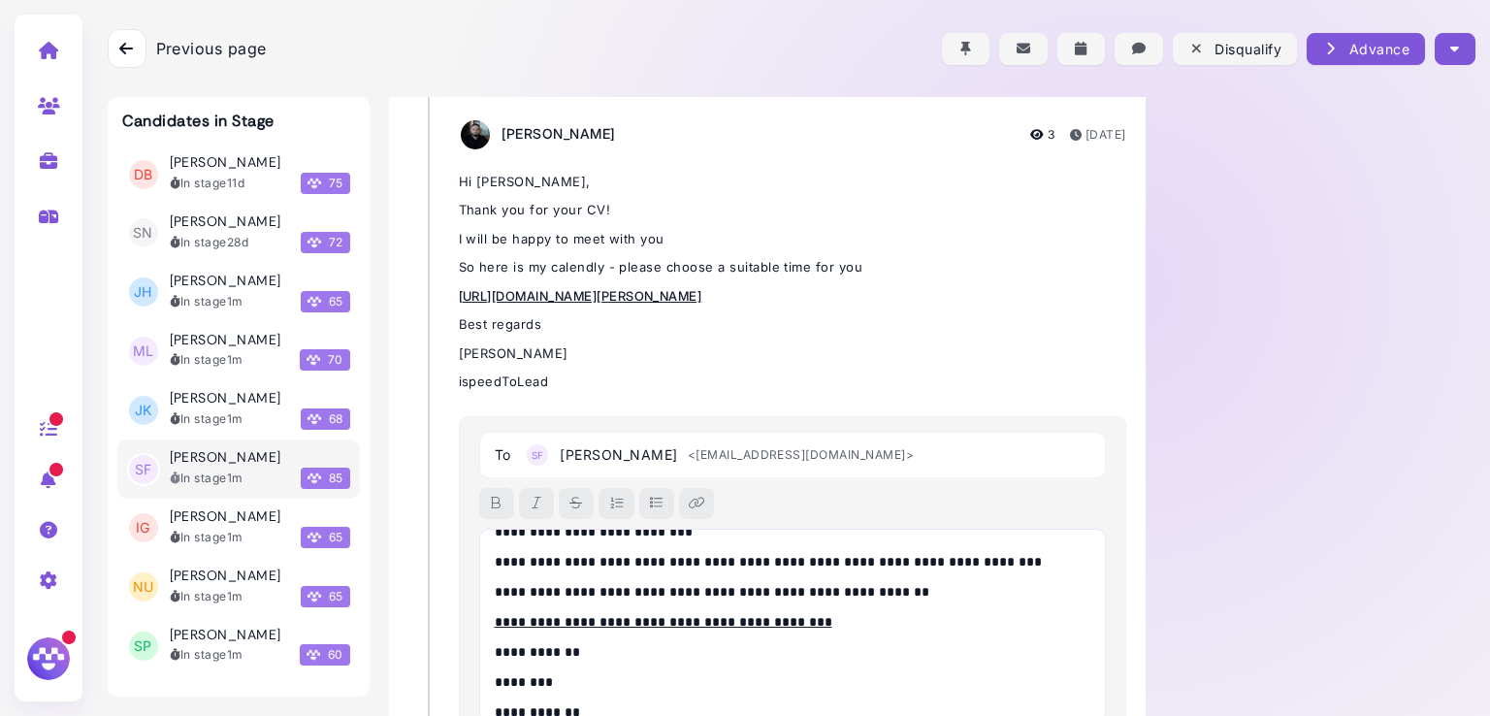
scroll to position [85, 0]
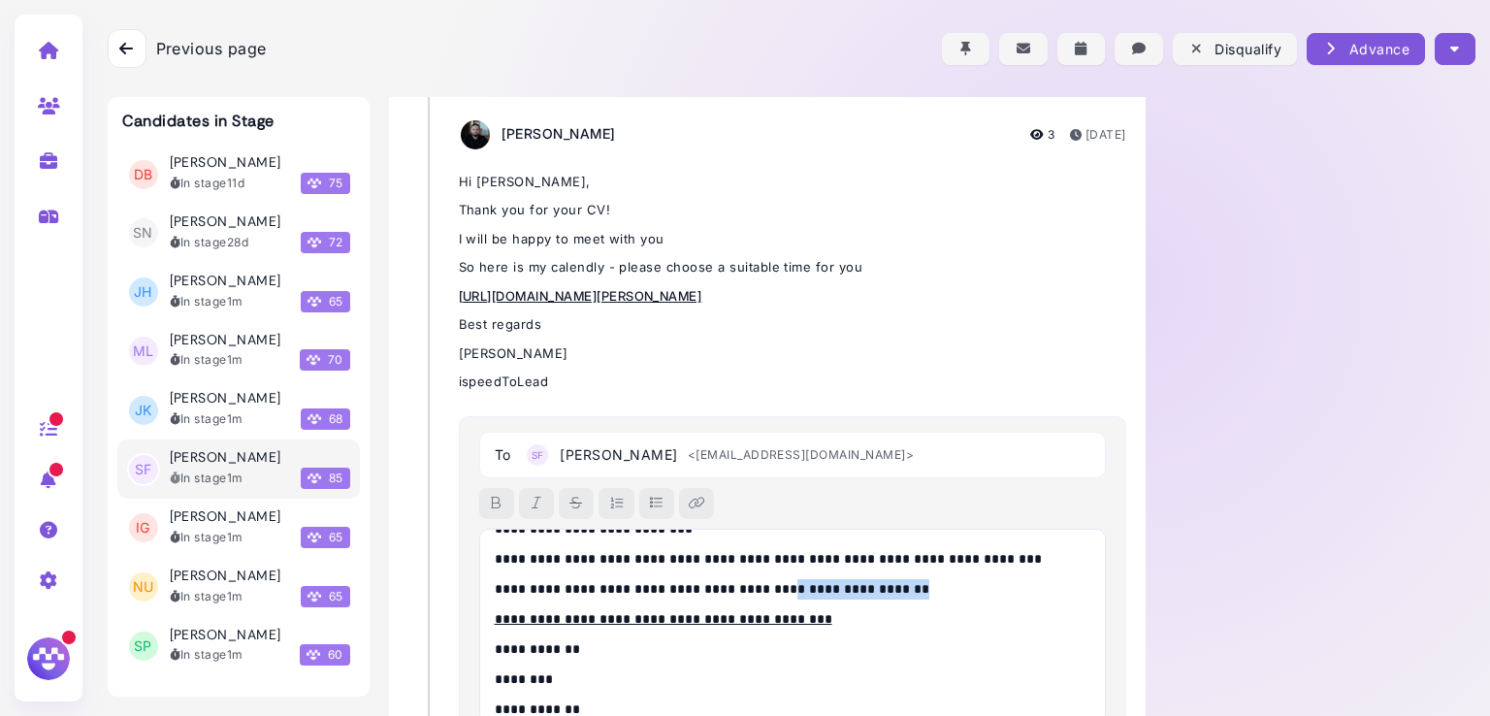
drag, startPoint x: 931, startPoint y: 587, endPoint x: 784, endPoint y: 587, distance: 147.4
click at [786, 587] on p "**********" at bounding box center [788, 589] width 587 height 20
click at [495, 584] on p "**********" at bounding box center [788, 589] width 587 height 20
click at [495, 585] on p "**********" at bounding box center [788, 589] width 587 height 20
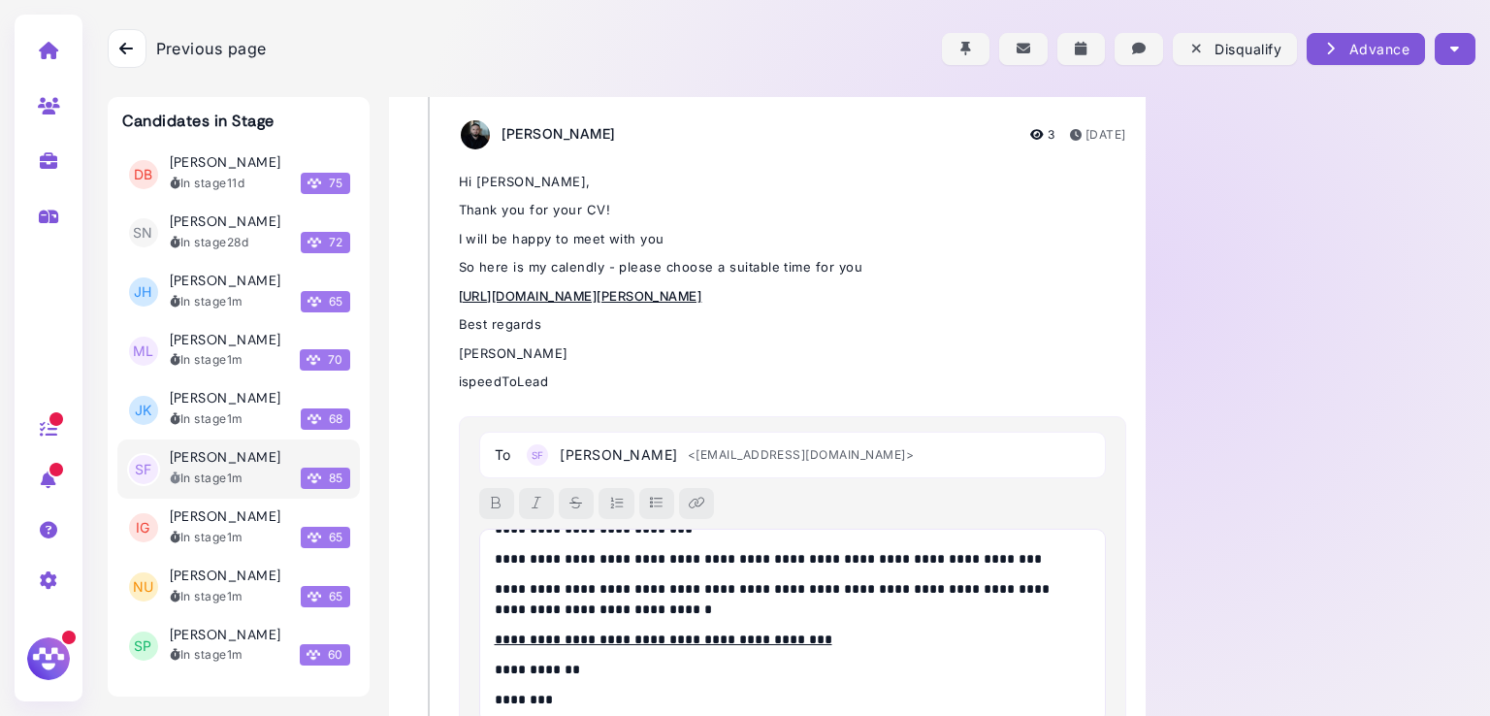
click at [827, 579] on p "**********" at bounding box center [788, 599] width 587 height 41
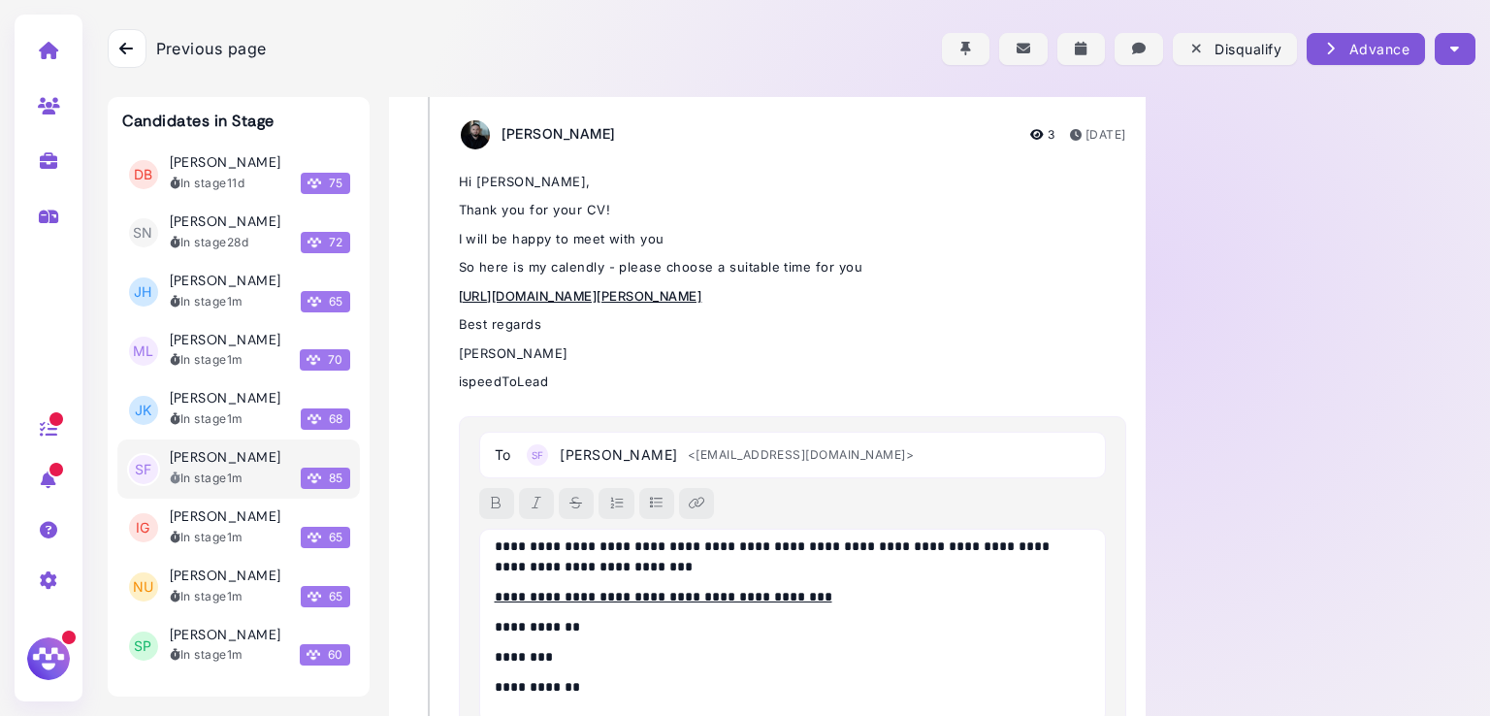
scroll to position [751, 0]
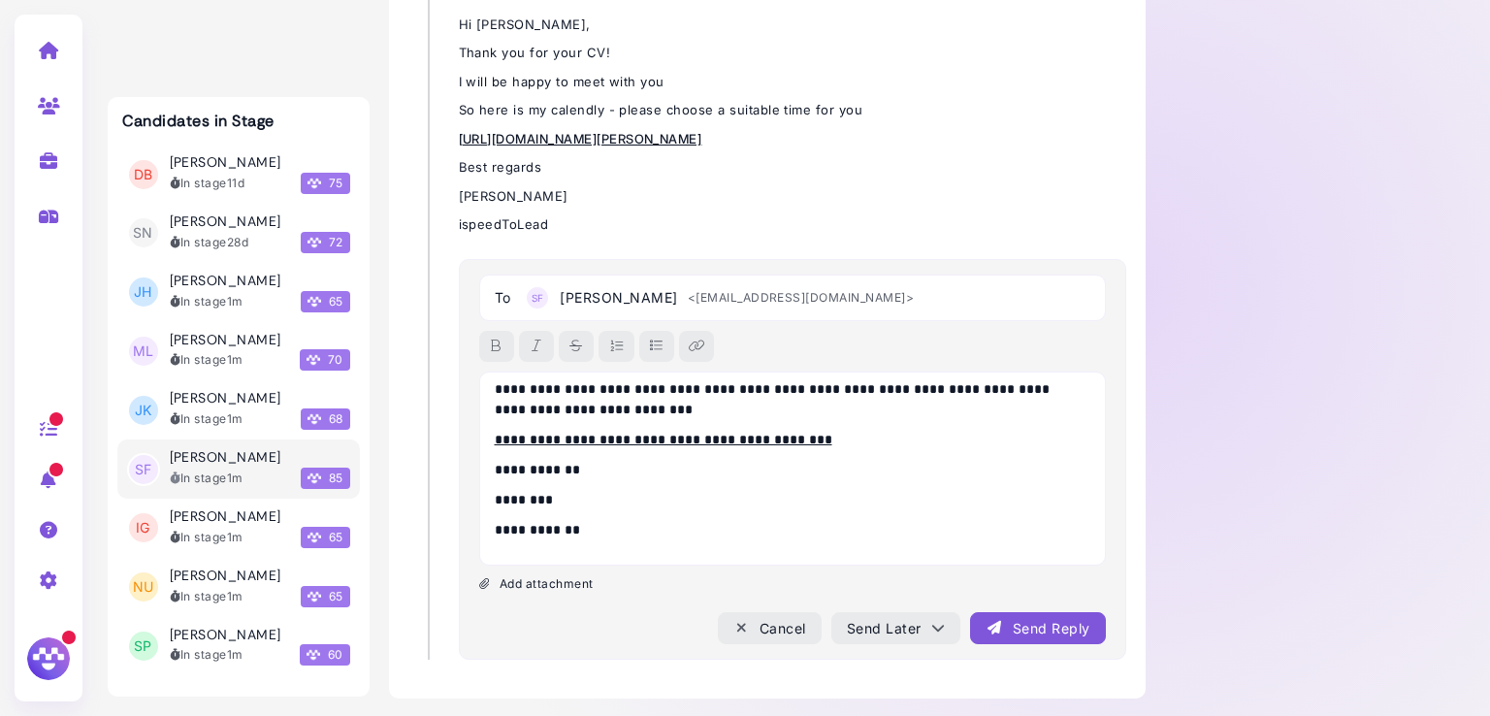
click at [1010, 630] on div "Send Reply" at bounding box center [1038, 628] width 104 height 20
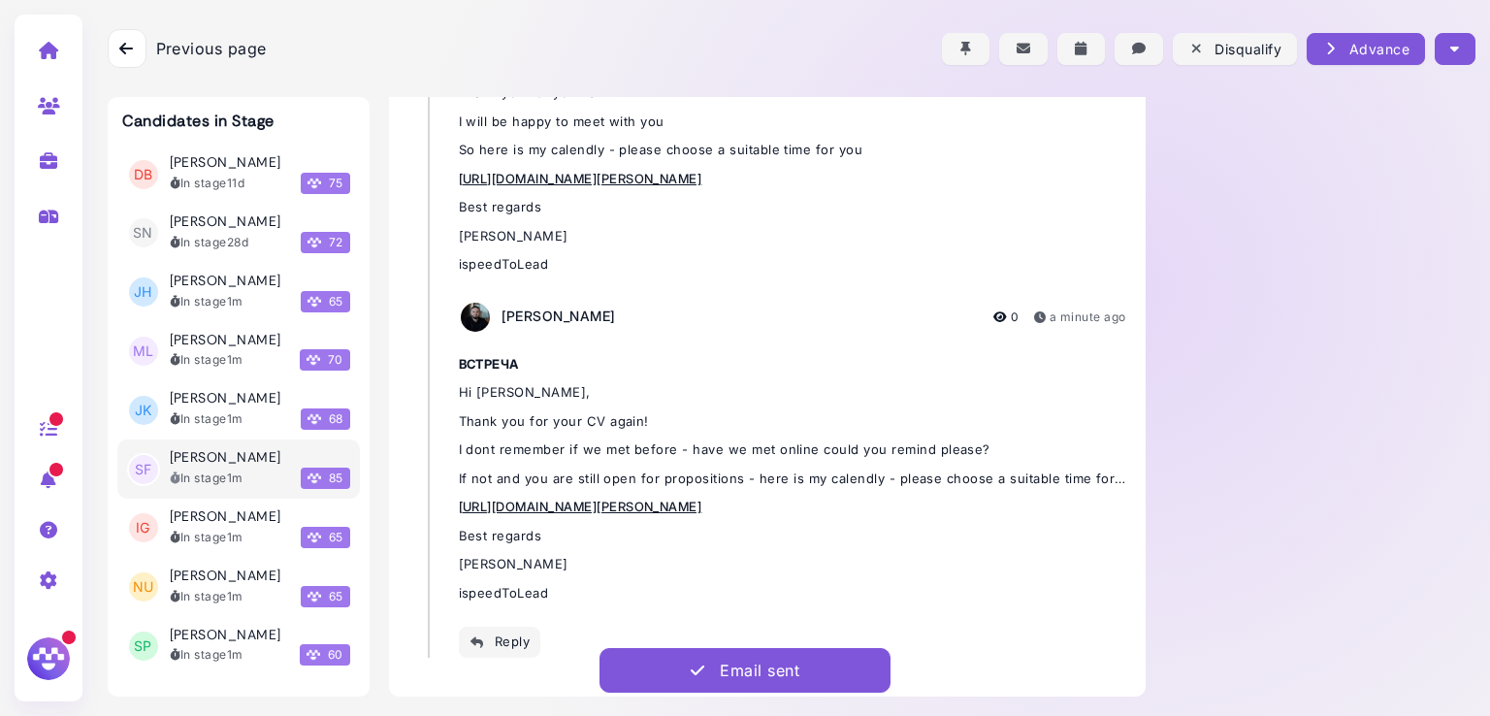
click at [1450, 52] on icon "button" at bounding box center [1454, 49] width 9 height 20
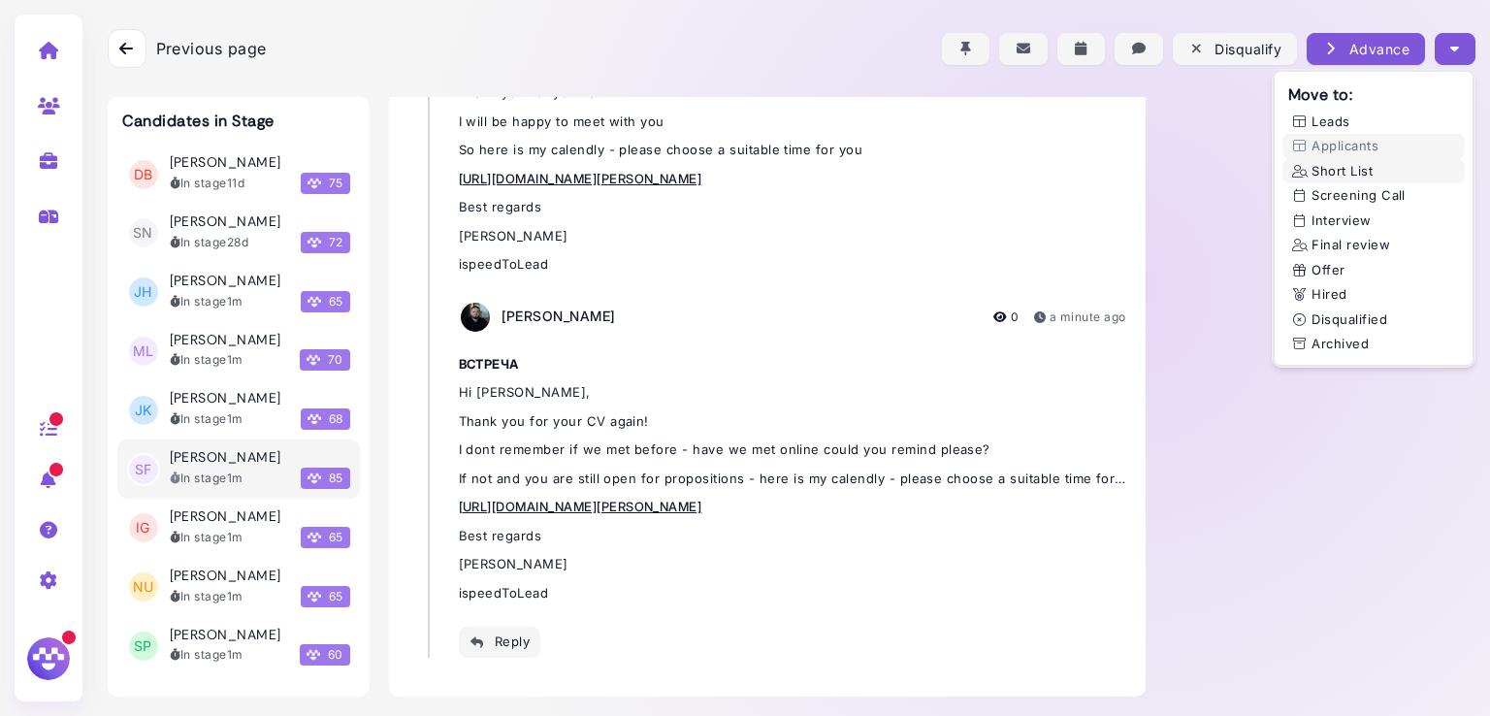
click at [1346, 170] on button "Short List" at bounding box center [1373, 171] width 182 height 25
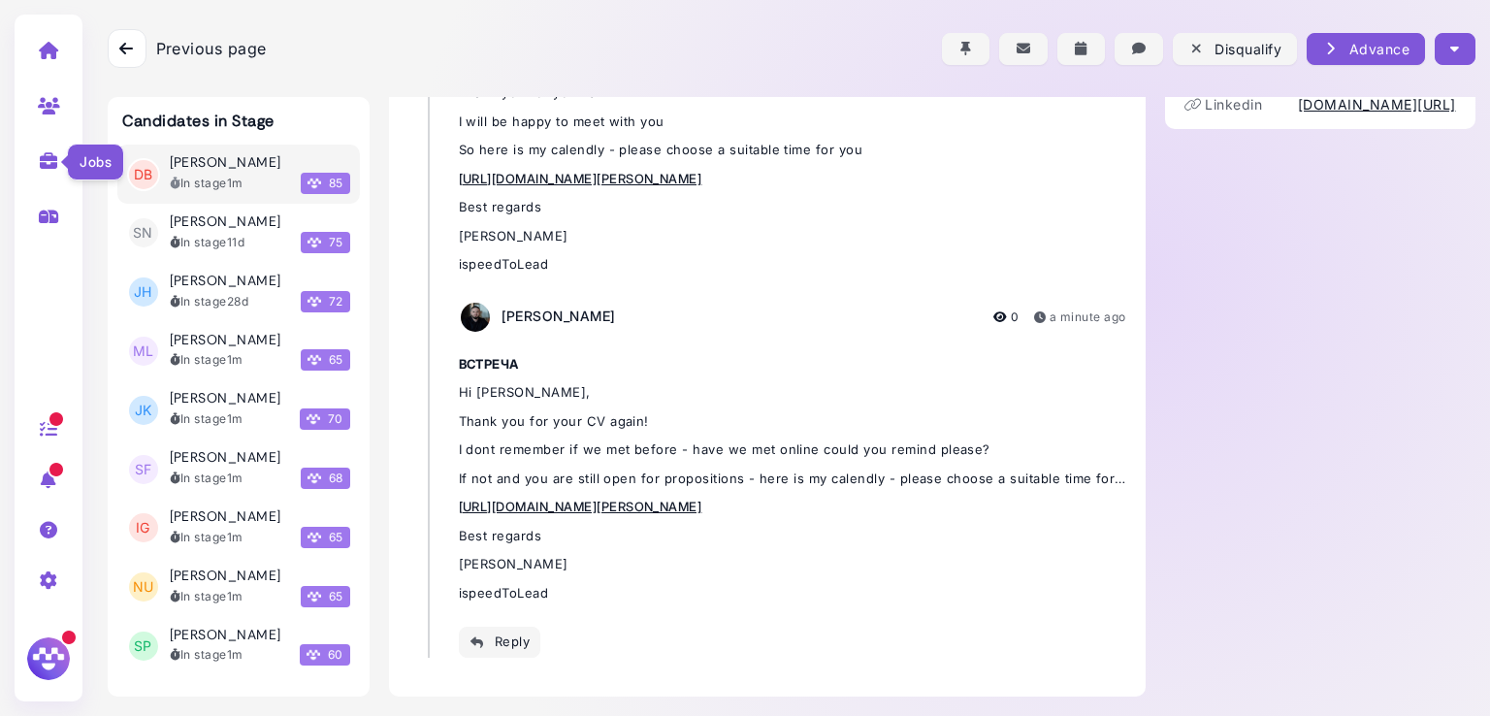
click at [49, 166] on icon at bounding box center [49, 160] width 22 height 17
select select "**********"
select select "**"
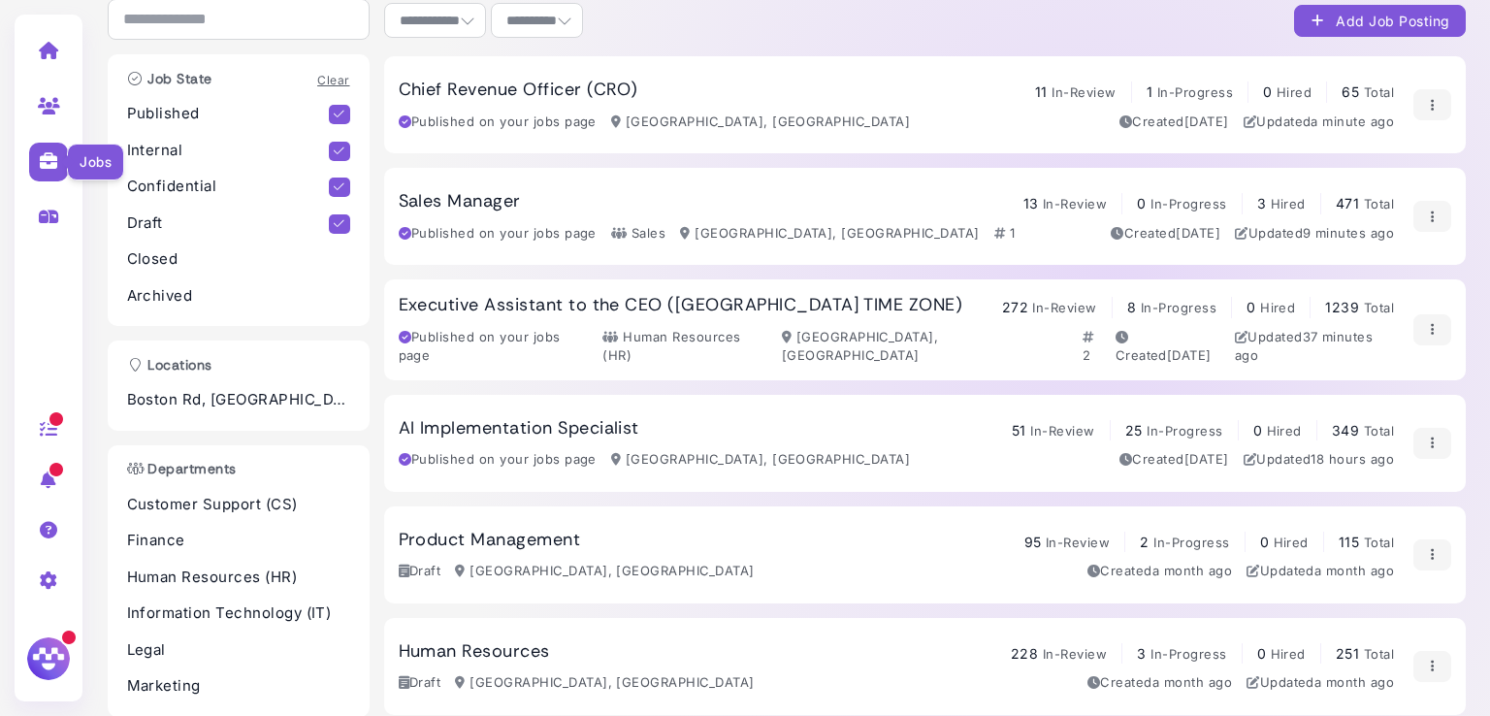
scroll to position [511, 0]
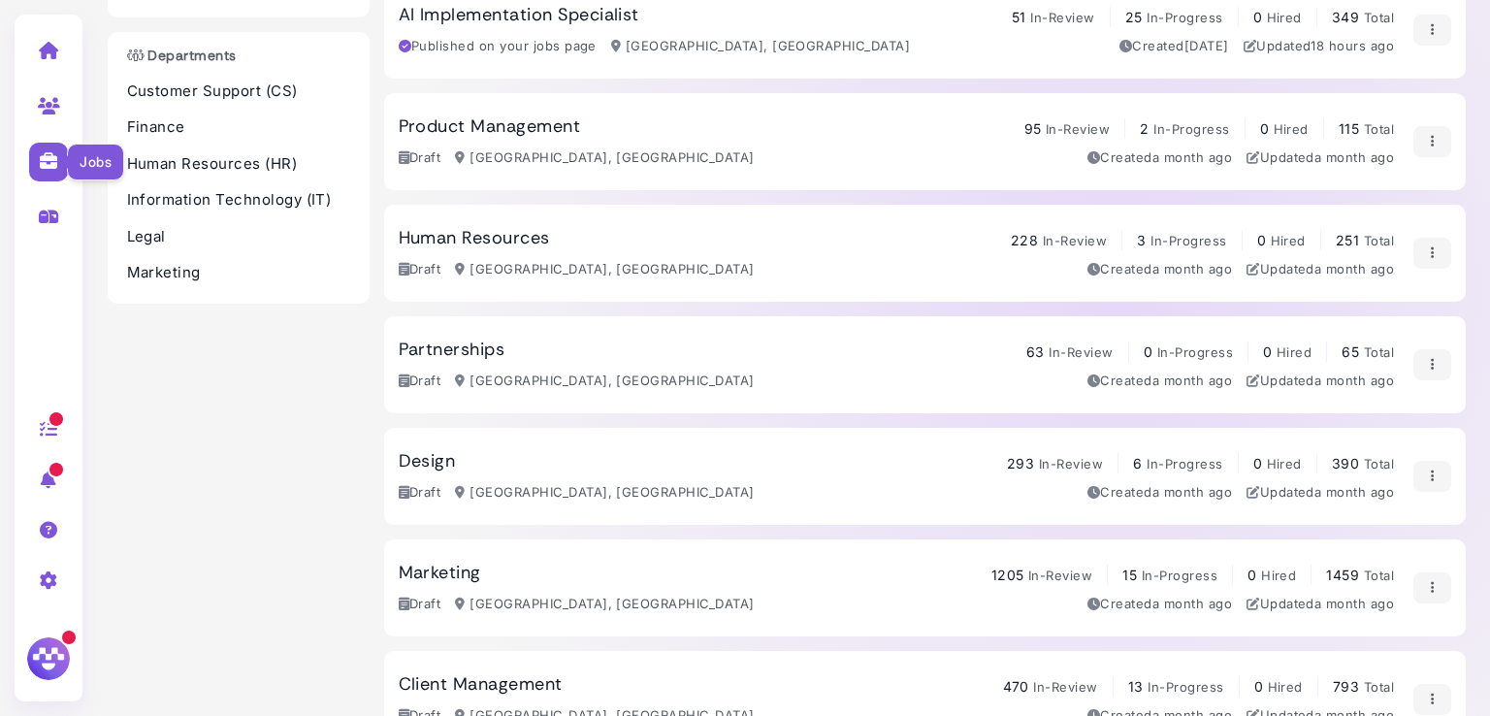
click at [49, 166] on icon at bounding box center [49, 160] width 22 height 17
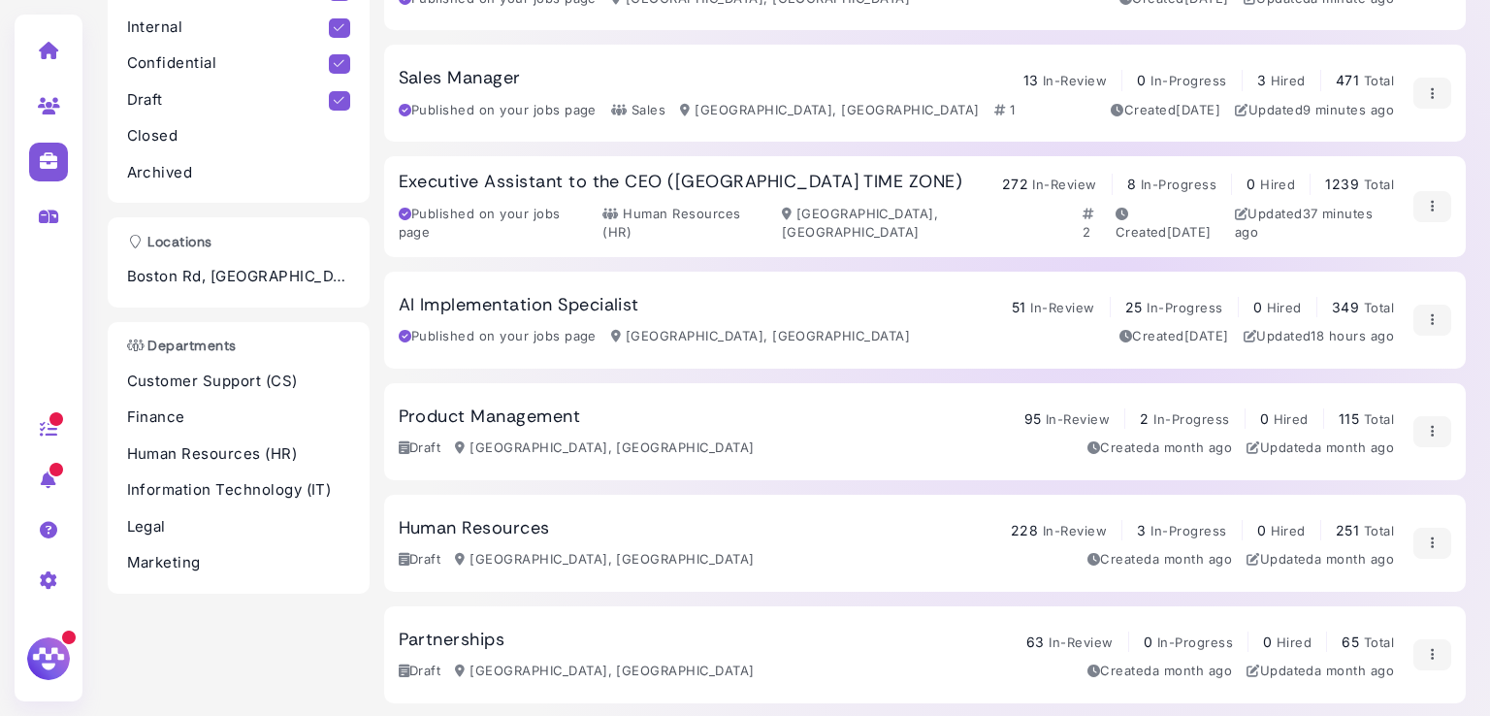
scroll to position [0, 0]
